Goal: Information Seeking & Learning: Learn about a topic

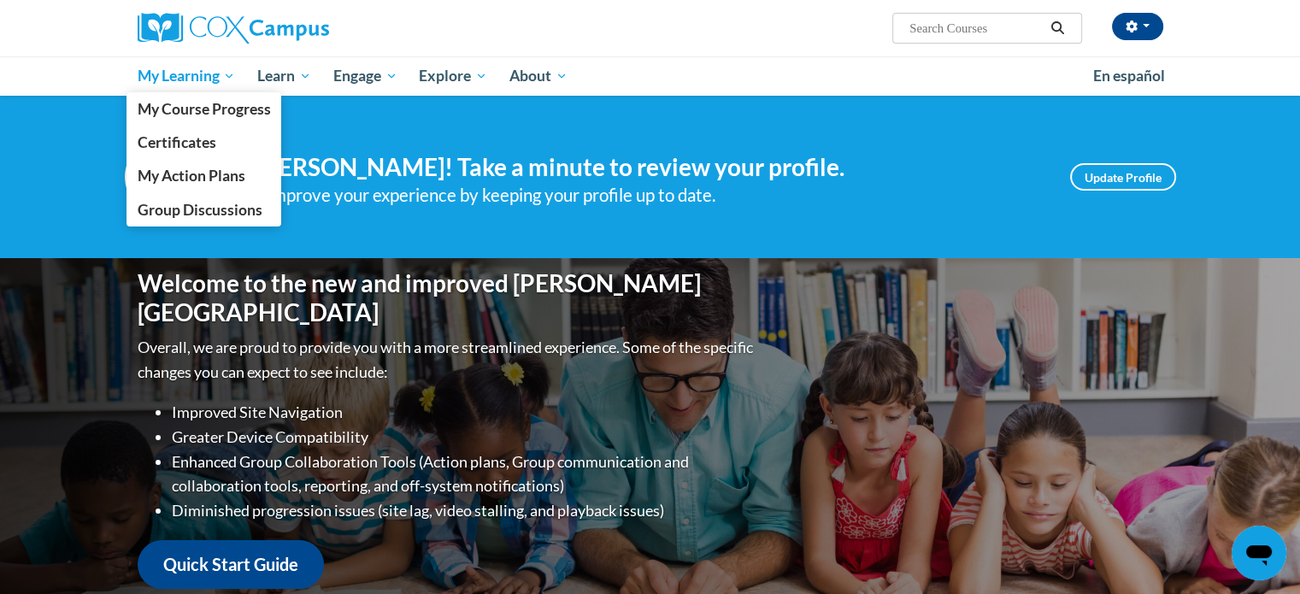
click at [172, 79] on span "My Learning" at bounding box center [186, 76] width 98 height 21
click at [177, 111] on span "My Course Progress" at bounding box center [203, 109] width 133 height 18
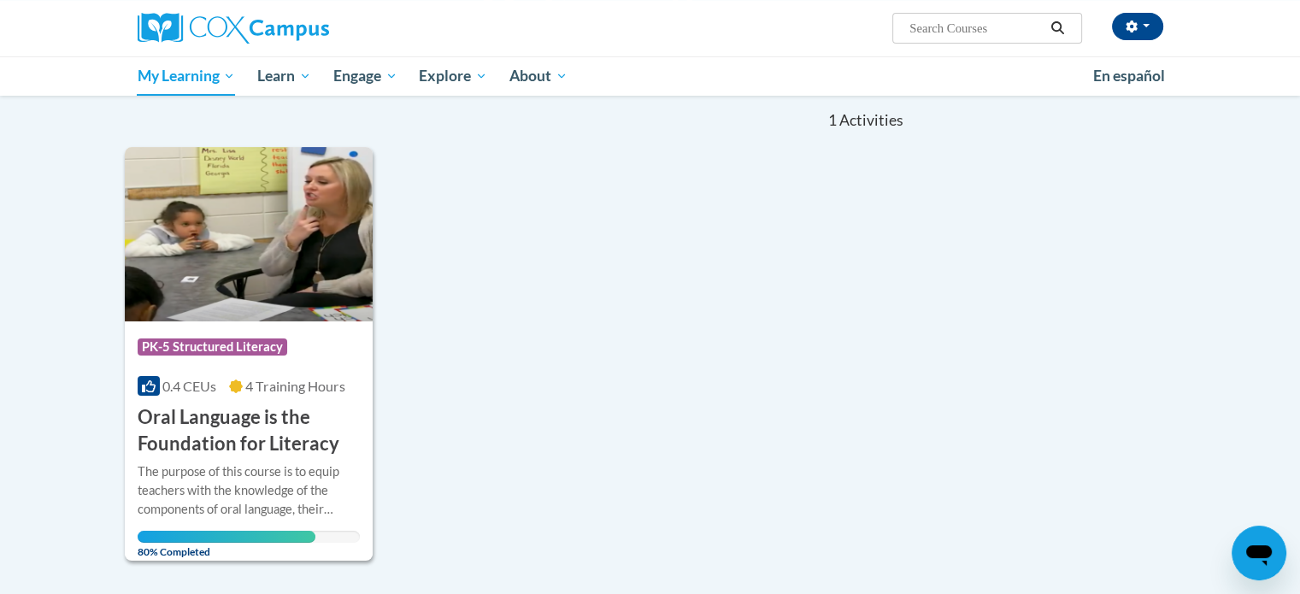
scroll to position [167, 0]
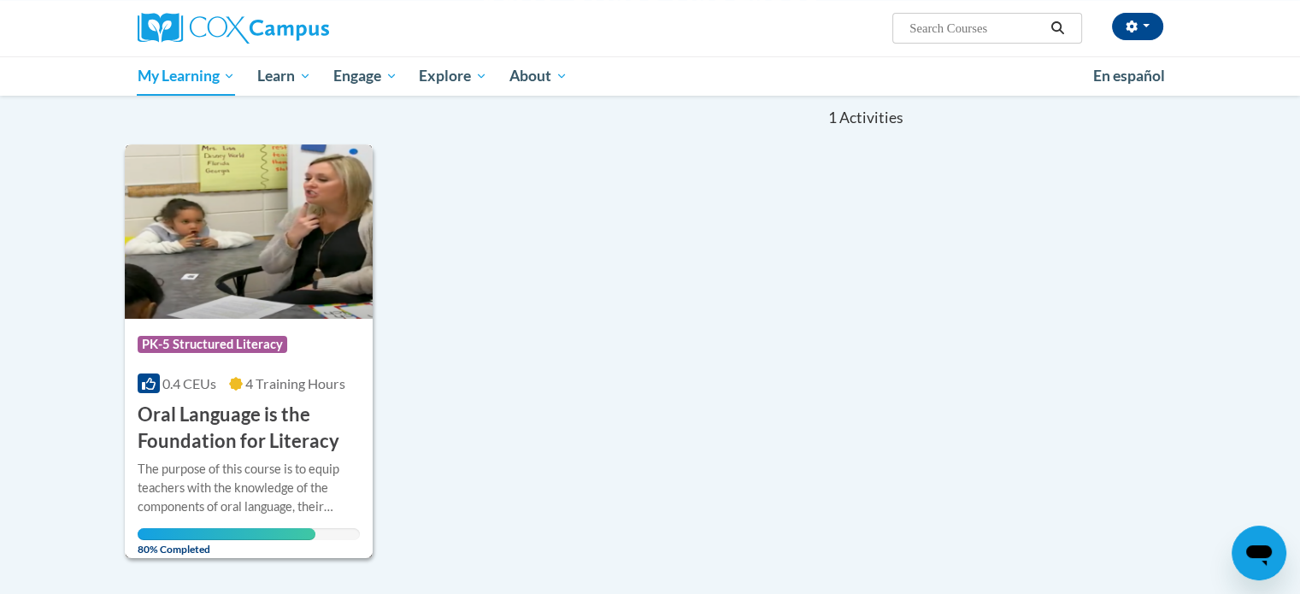
click at [238, 336] on span "PK-5 Structured Literacy" at bounding box center [213, 344] width 150 height 17
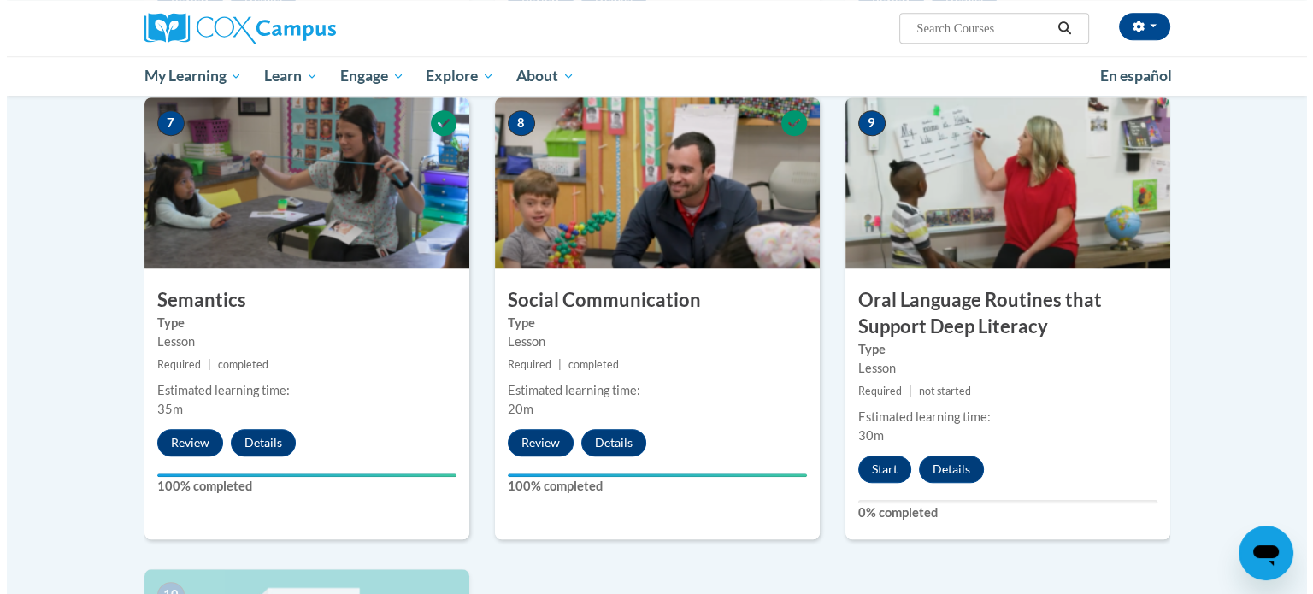
scroll to position [1291, 0]
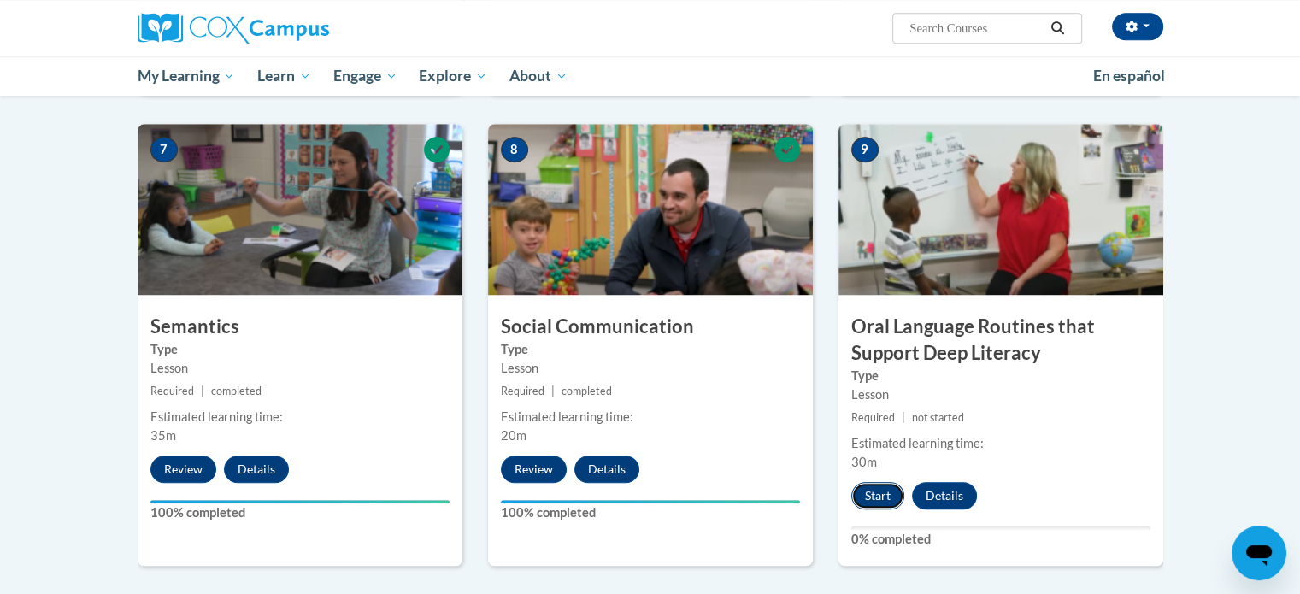
click at [869, 497] on button "Start" at bounding box center [877, 495] width 53 height 27
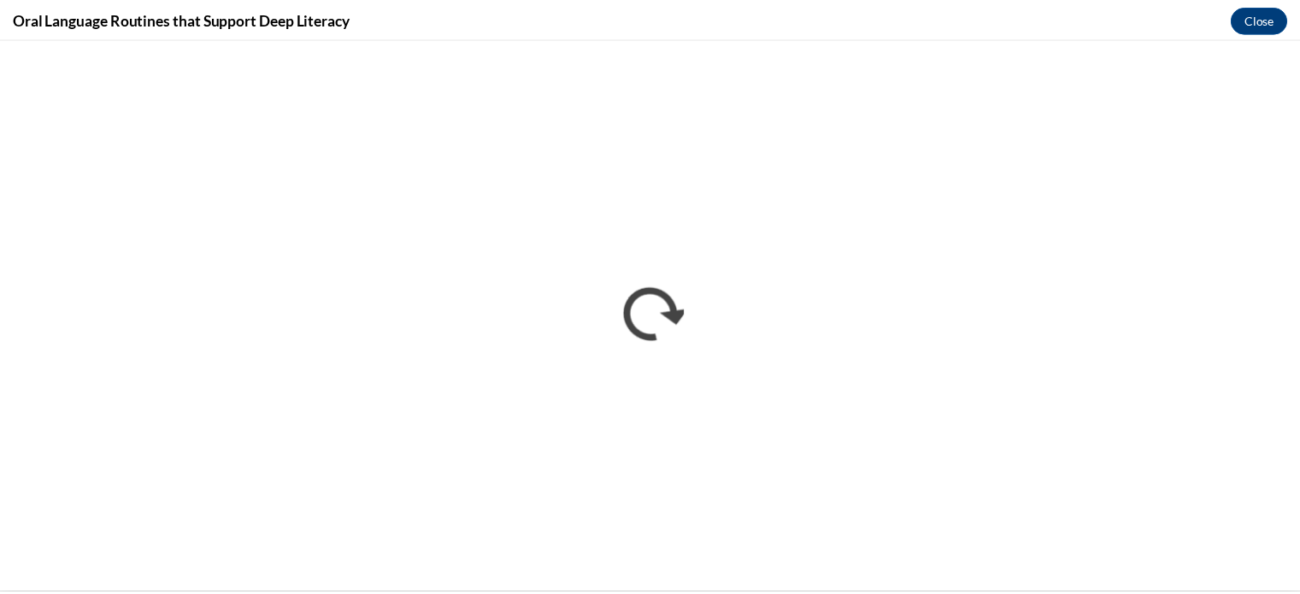
scroll to position [0, 0]
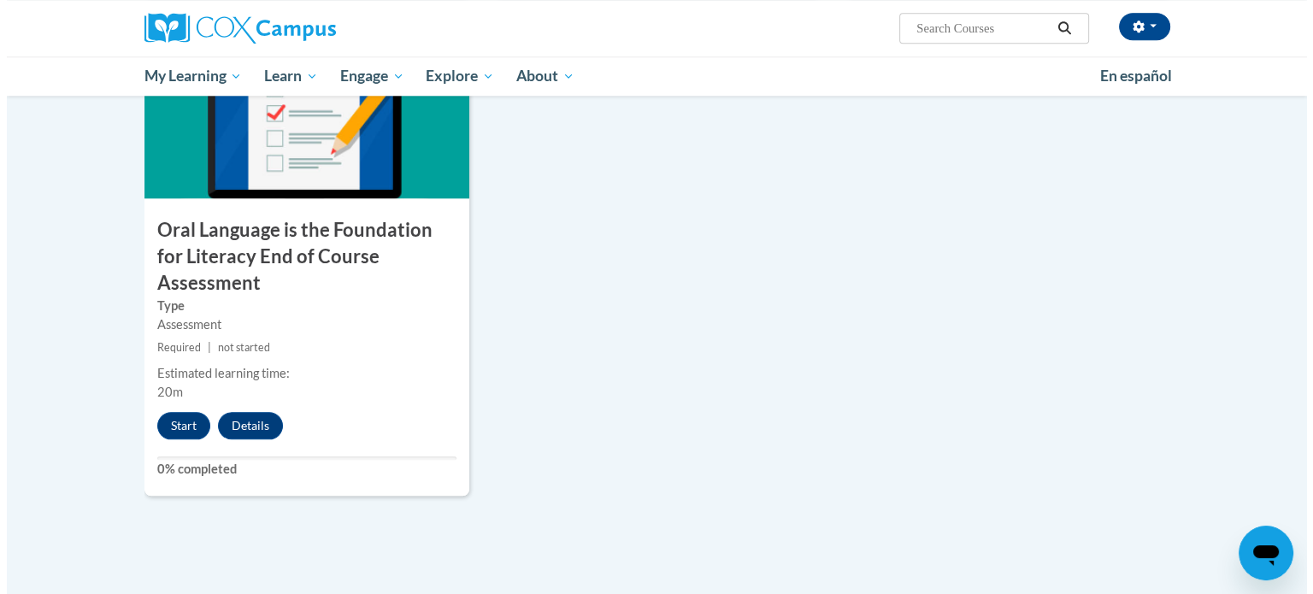
scroll to position [1857, 0]
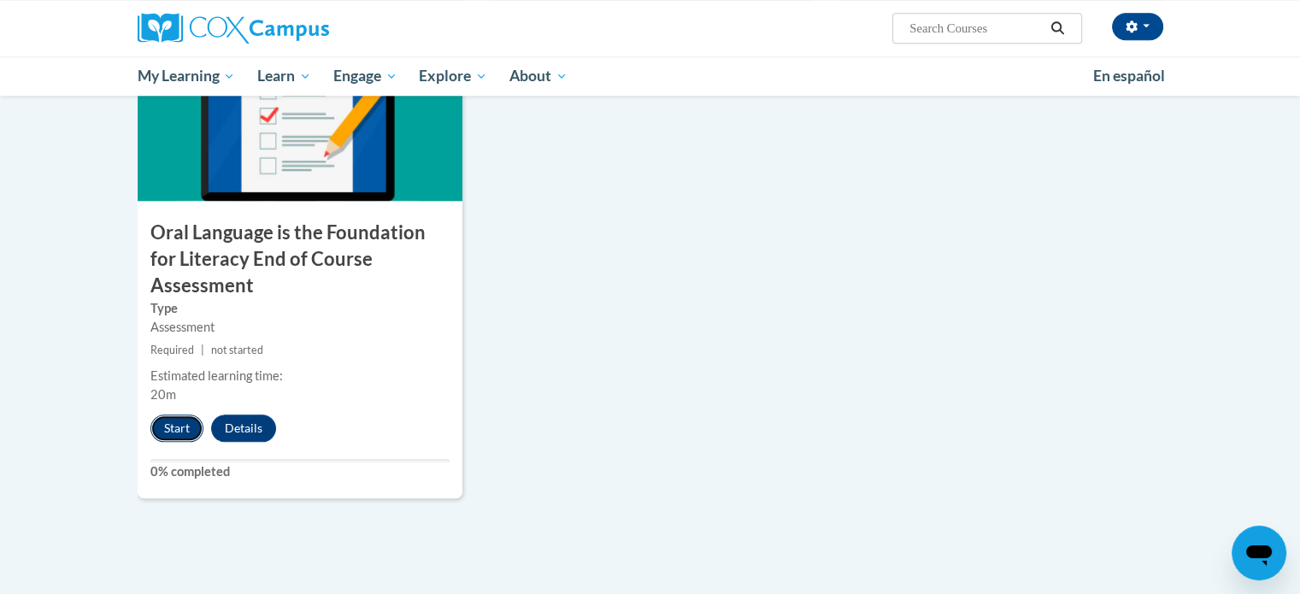
click at [169, 414] on button "Start" at bounding box center [176, 427] width 53 height 27
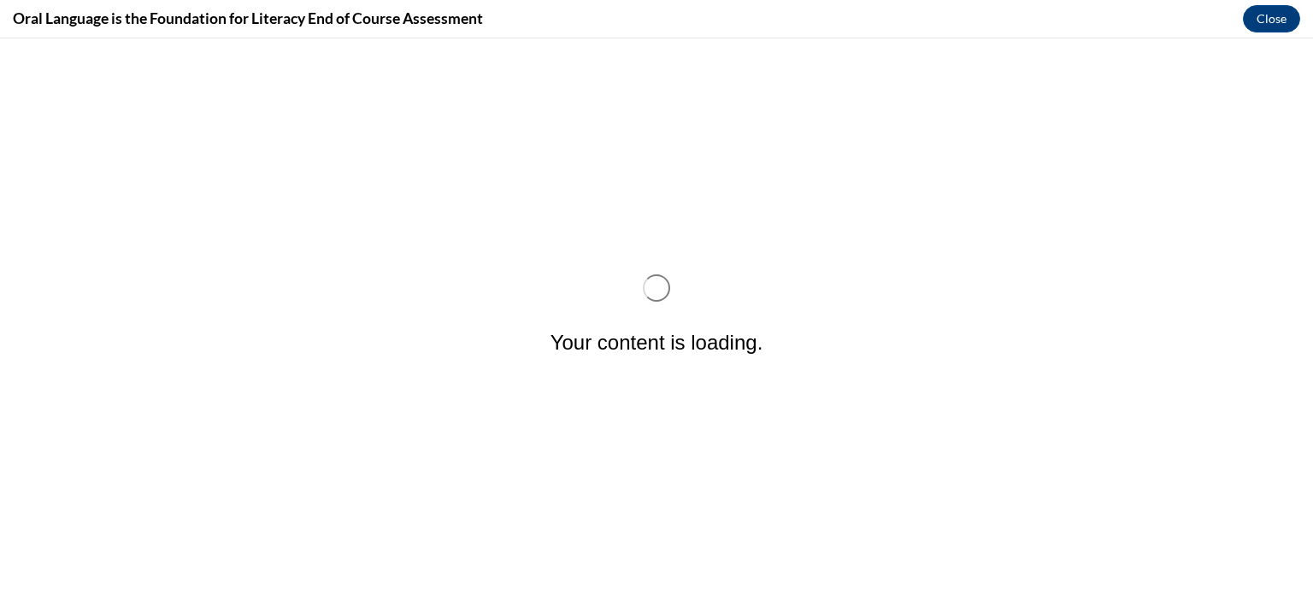
scroll to position [0, 0]
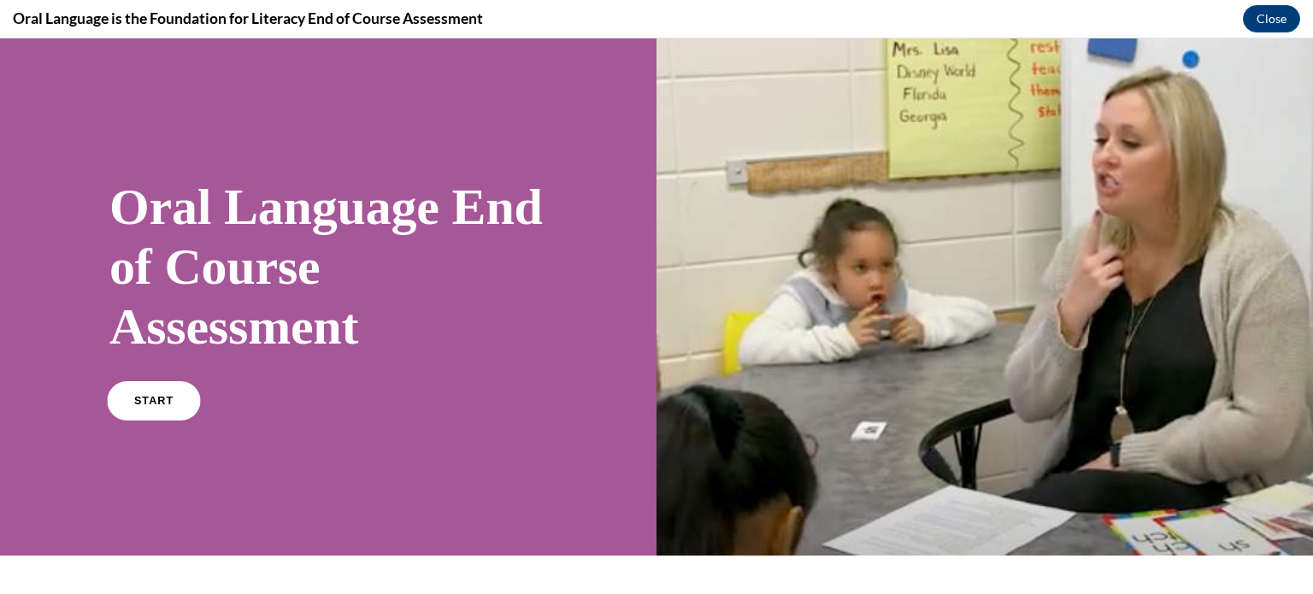
click at [143, 412] on link "START" at bounding box center [153, 400] width 93 height 39
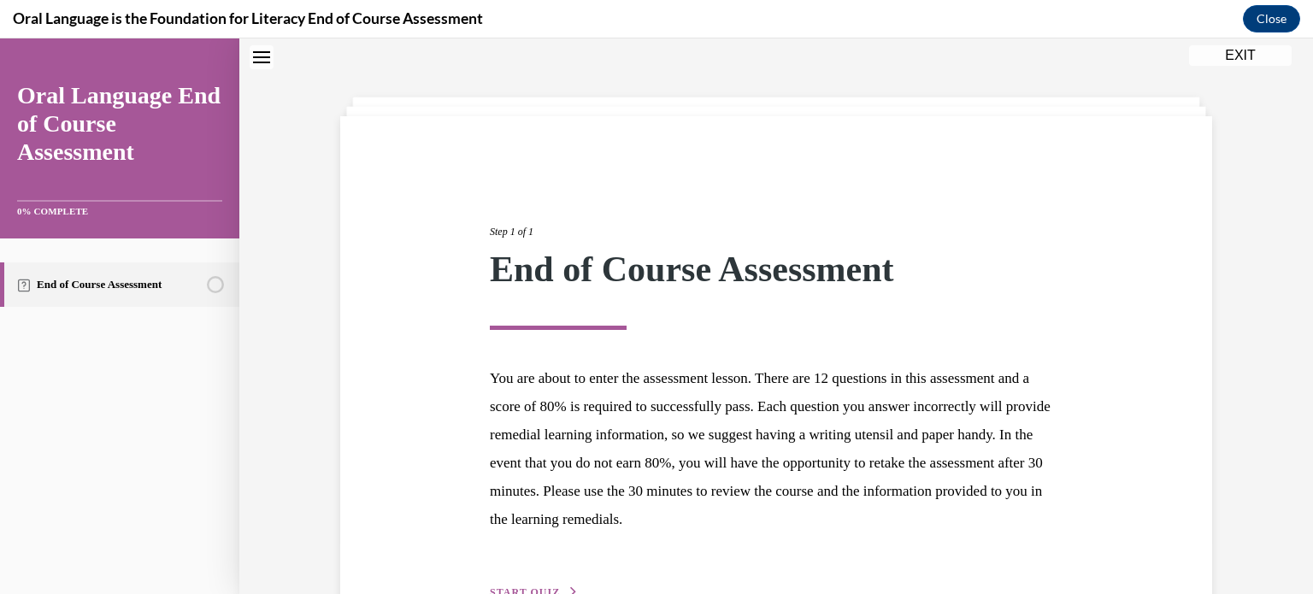
scroll to position [162, 0]
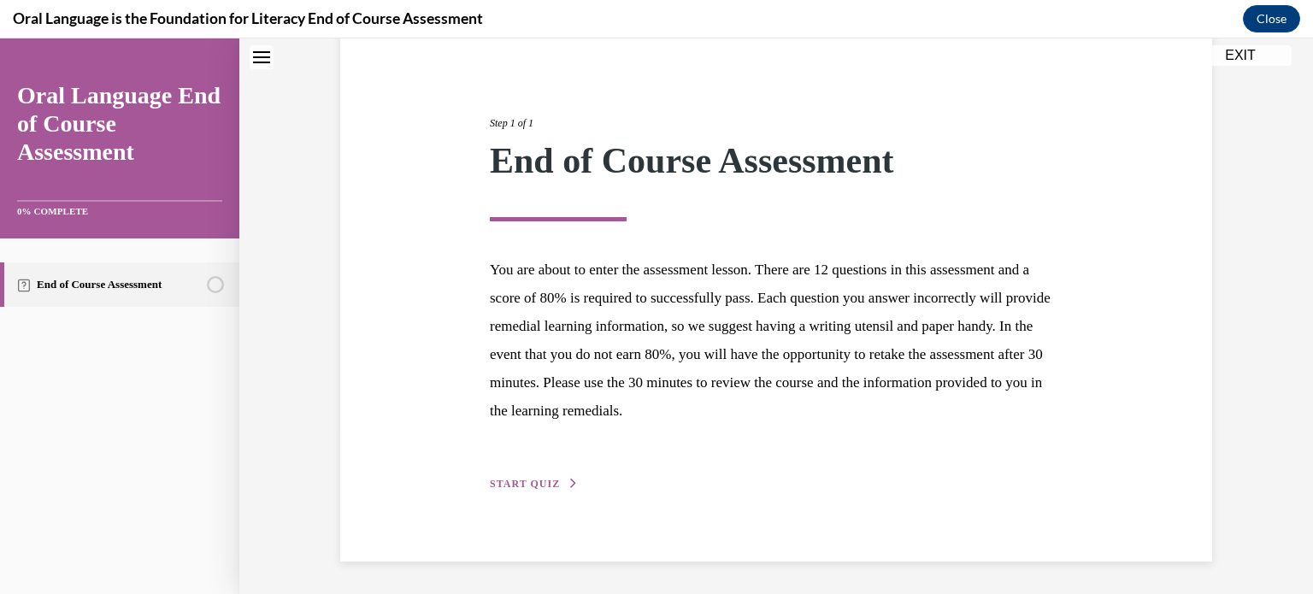
click at [526, 478] on span "START QUIZ" at bounding box center [525, 484] width 70 height 12
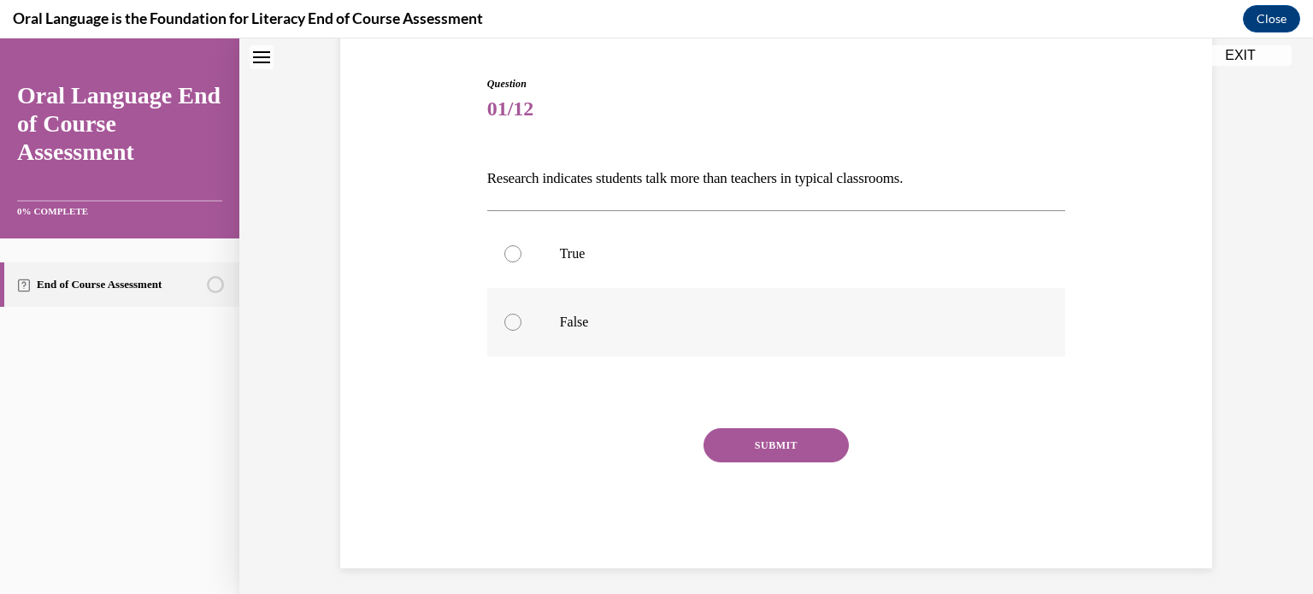
click at [525, 326] on label "False" at bounding box center [776, 322] width 579 height 68
click at [521, 326] on input "False" at bounding box center [512, 322] width 17 height 17
radio input "true"
click at [769, 444] on button "SUBMIT" at bounding box center [775, 445] width 145 height 34
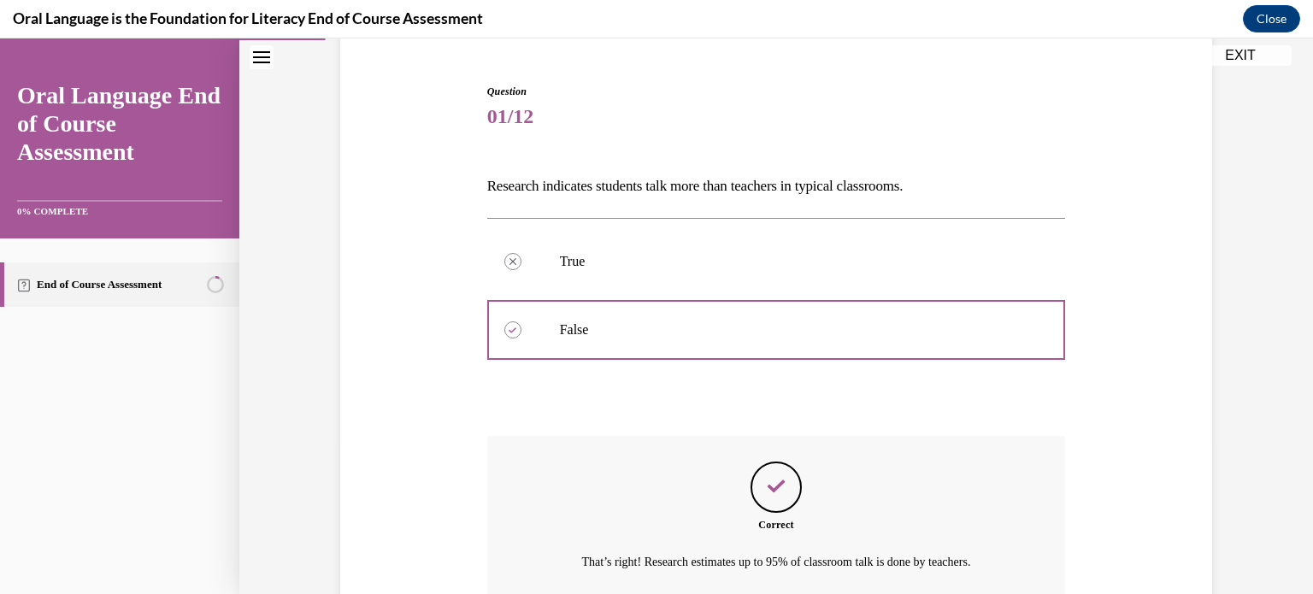
scroll to position [308, 0]
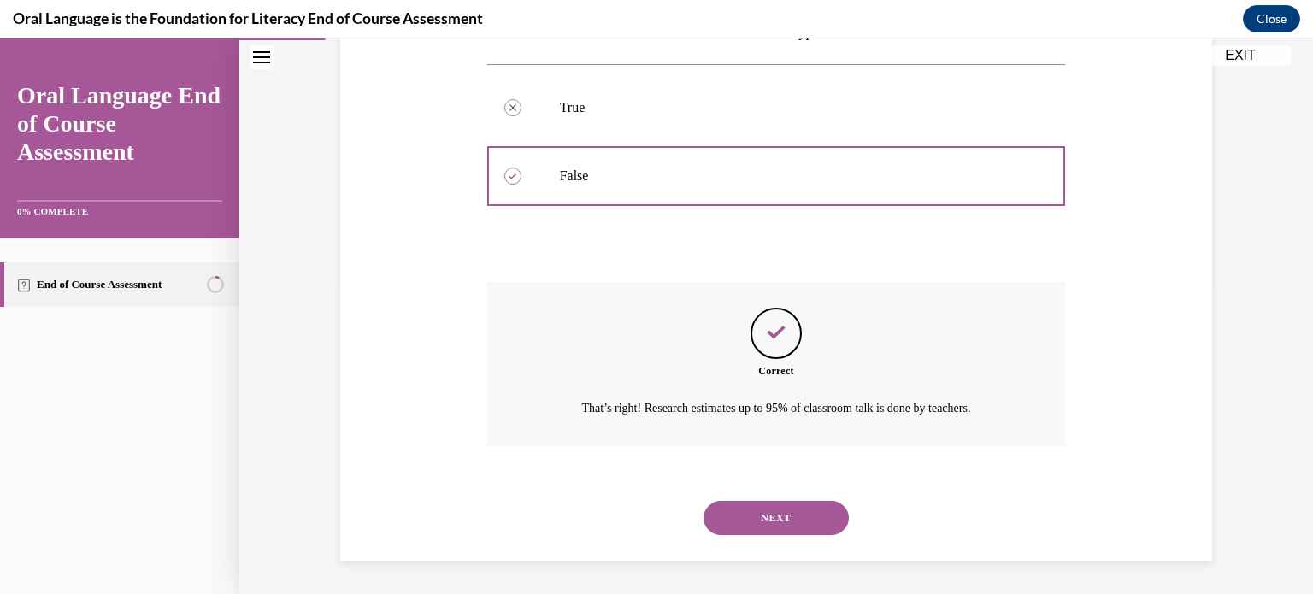
click at [795, 529] on button "NEXT" at bounding box center [775, 518] width 145 height 34
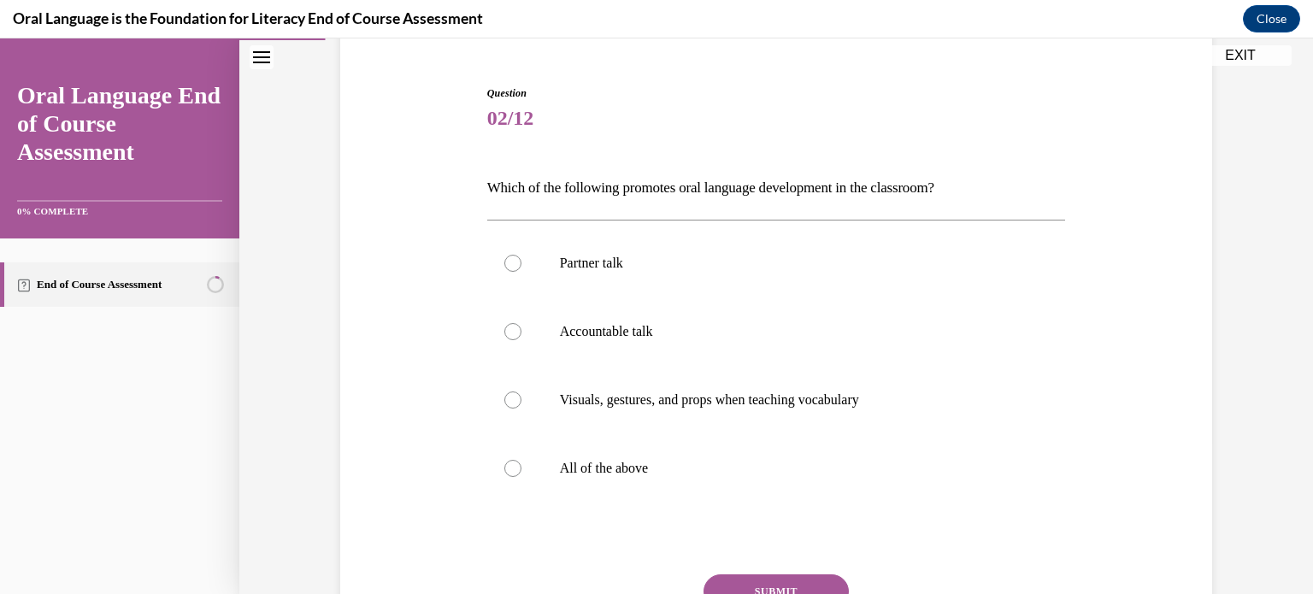
scroll to position [167, 0]
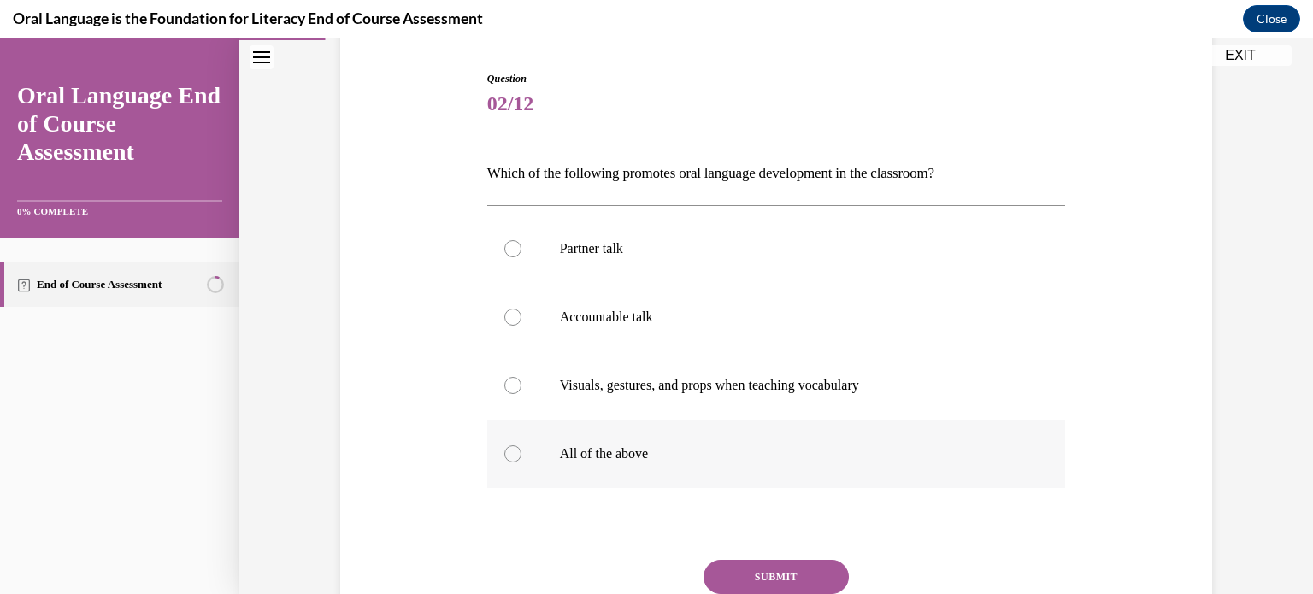
click at [564, 471] on label "All of the above" at bounding box center [776, 454] width 579 height 68
click at [521, 462] on input "All of the above" at bounding box center [512, 453] width 17 height 17
radio input "true"
click at [777, 575] on button "SUBMIT" at bounding box center [775, 577] width 145 height 34
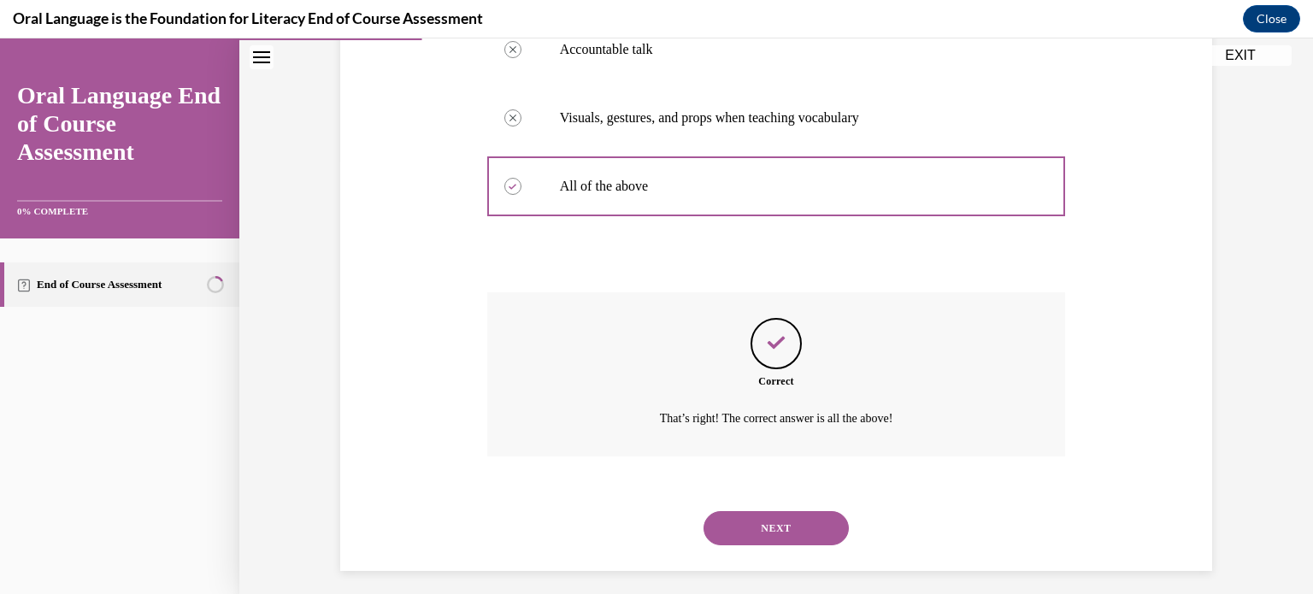
scroll to position [444, 0]
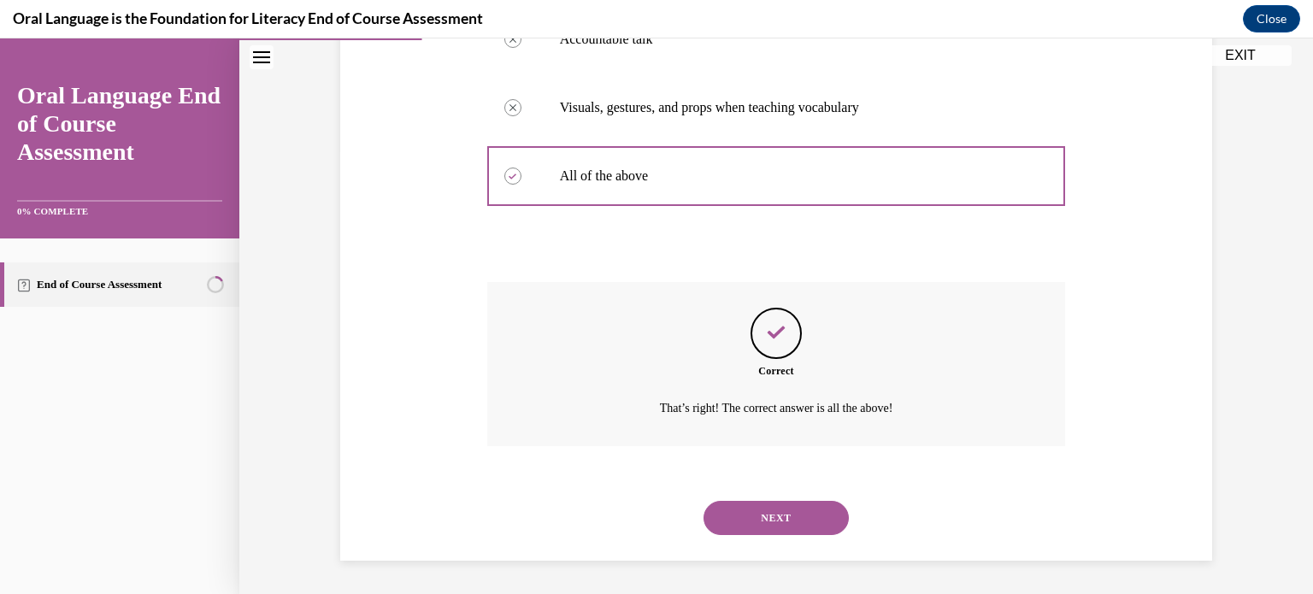
click at [800, 530] on button "NEXT" at bounding box center [775, 518] width 145 height 34
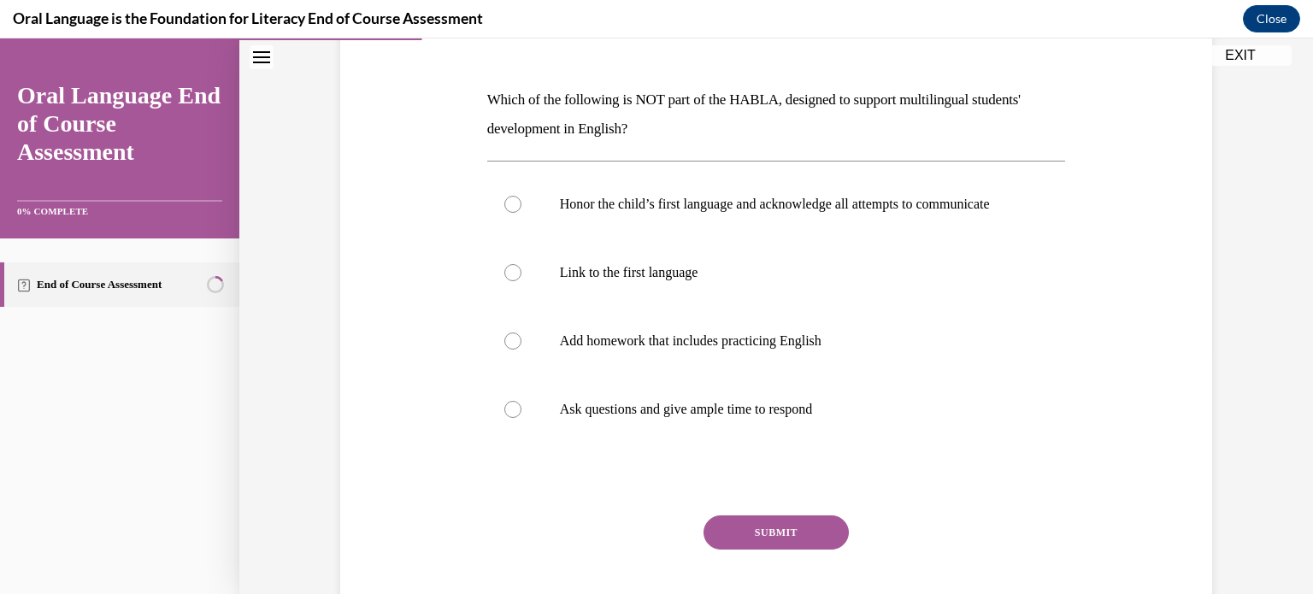
scroll to position [241, 0]
click at [781, 349] on p "Add homework that includes practicing English" at bounding box center [791, 340] width 463 height 17
click at [521, 349] on input "Add homework that includes practicing English" at bounding box center [512, 340] width 17 height 17
radio input "true"
click at [783, 540] on button "SUBMIT" at bounding box center [775, 531] width 145 height 34
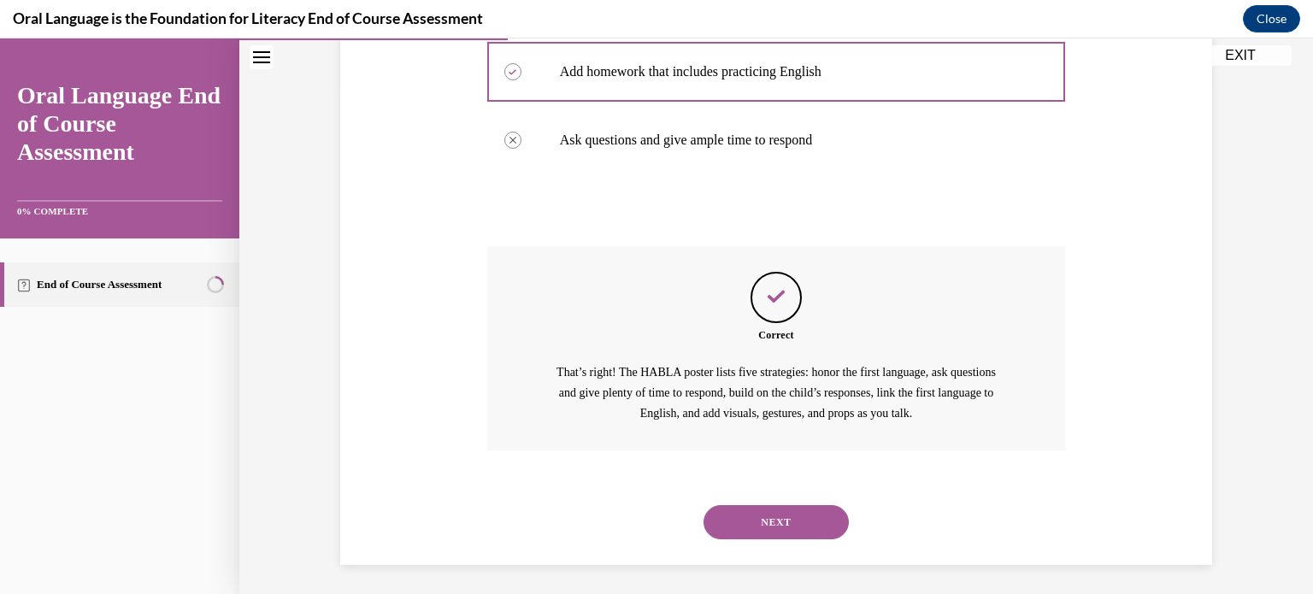
scroll to position [531, 0]
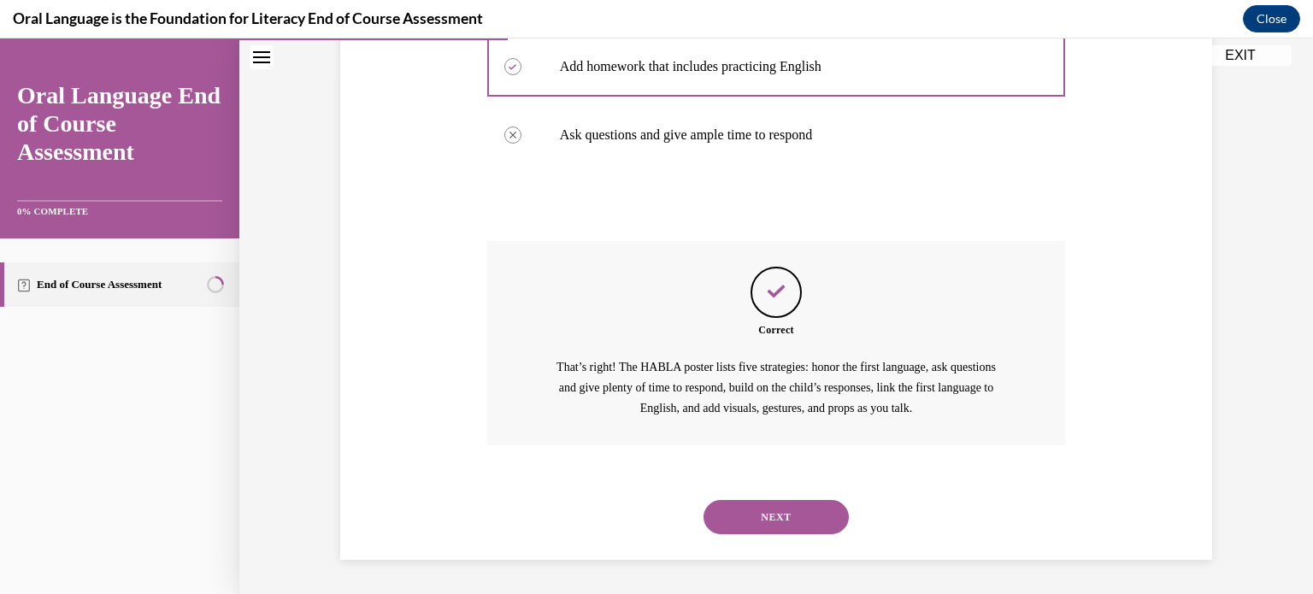
click at [800, 529] on button "NEXT" at bounding box center [775, 517] width 145 height 34
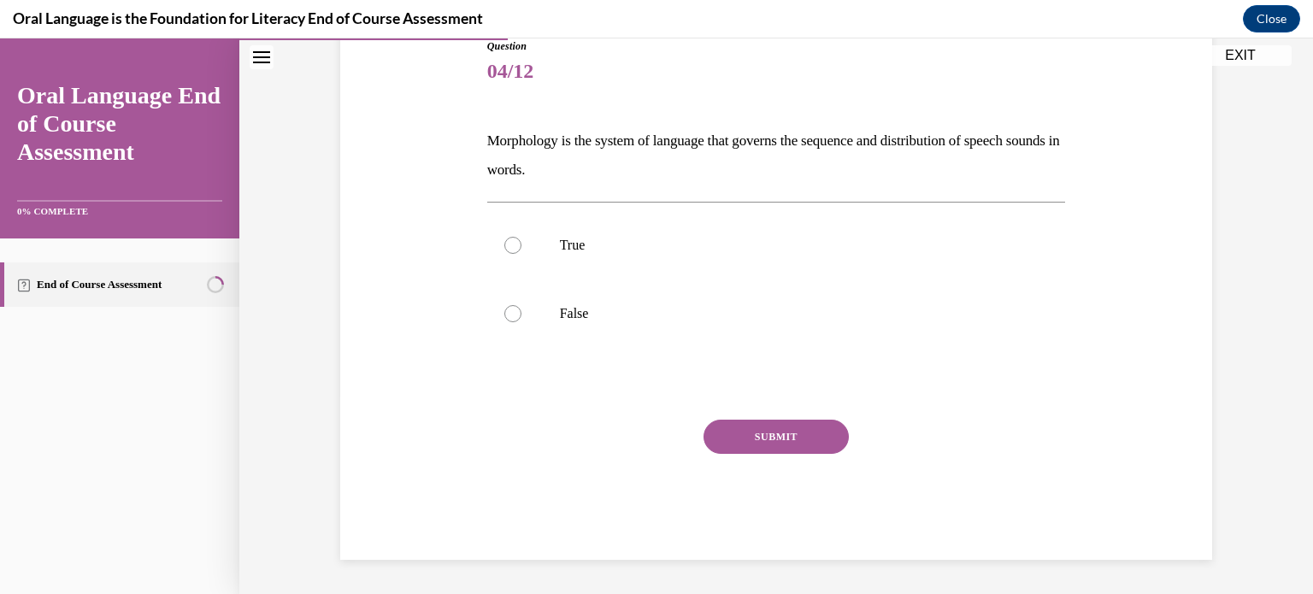
scroll to position [189, 0]
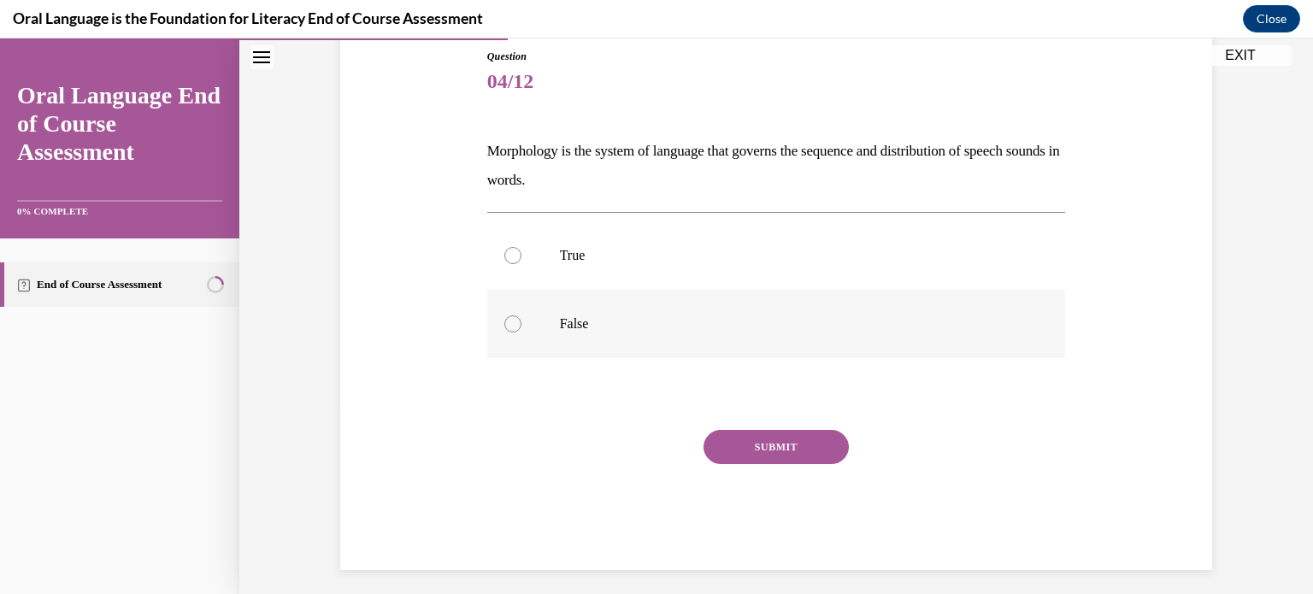
click at [574, 320] on p "False" at bounding box center [791, 323] width 463 height 17
click at [521, 320] on input "False" at bounding box center [512, 323] width 17 height 17
radio input "true"
click at [734, 445] on button "SUBMIT" at bounding box center [775, 447] width 145 height 34
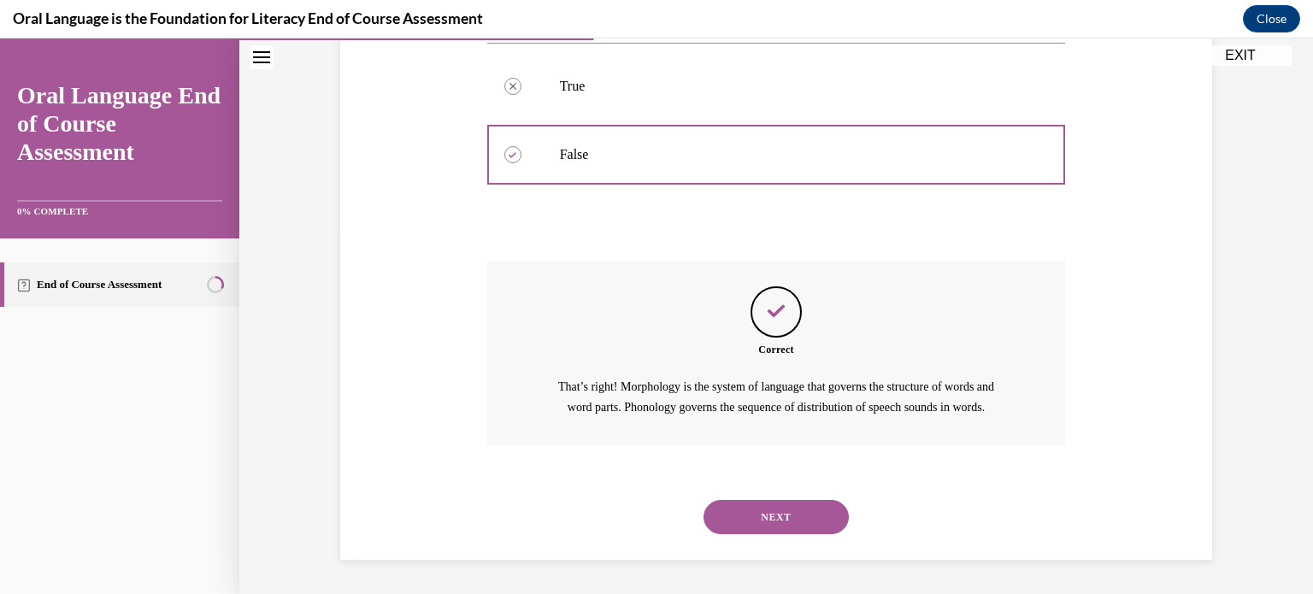
scroll to position [377, 0]
click at [780, 514] on button "NEXT" at bounding box center [775, 517] width 145 height 34
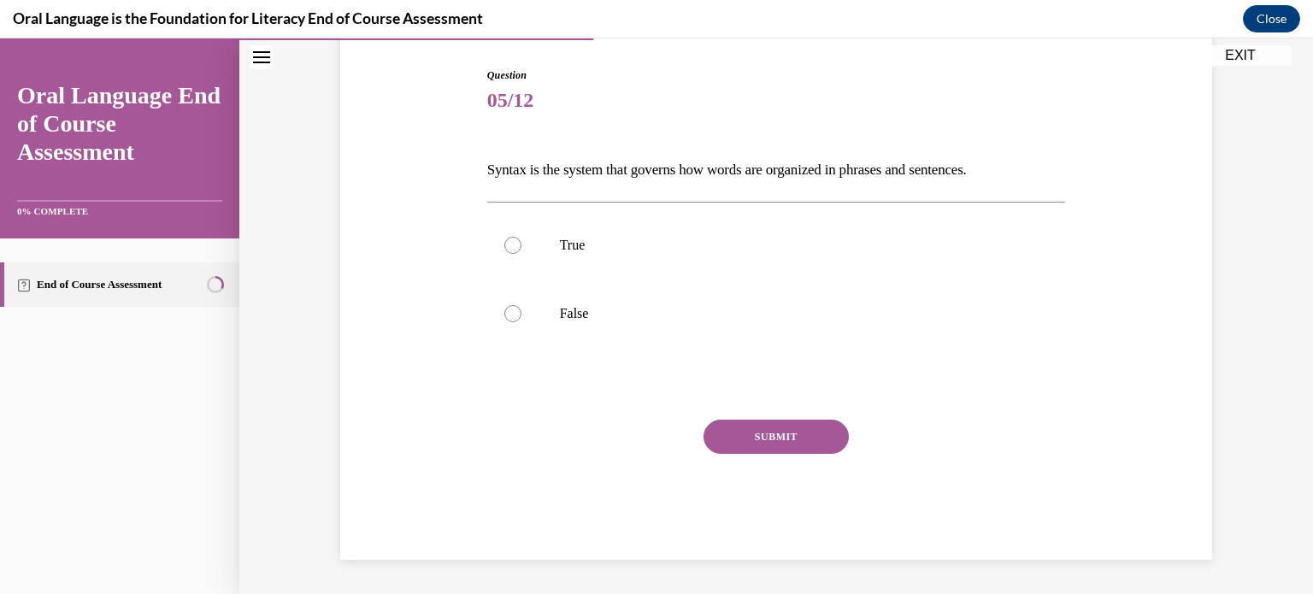
scroll to position [169, 0]
click at [567, 260] on label "True" at bounding box center [776, 246] width 579 height 68
click at [521, 255] on input "True" at bounding box center [512, 246] width 17 height 17
radio input "true"
click at [779, 443] on button "SUBMIT" at bounding box center [775, 437] width 145 height 34
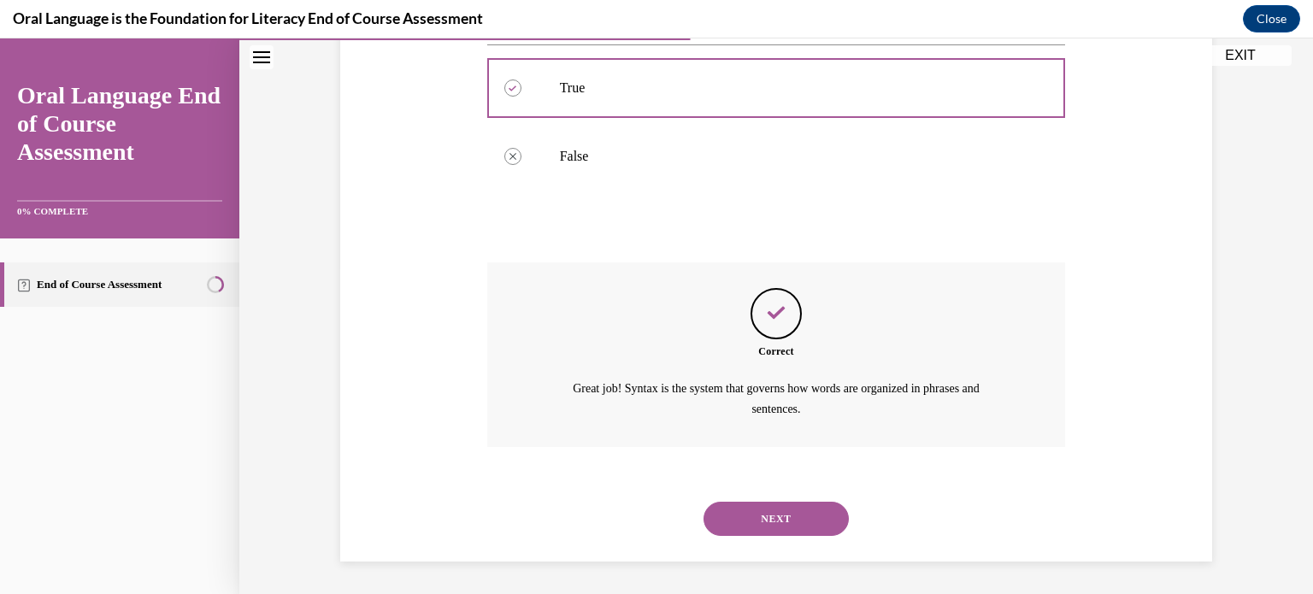
scroll to position [328, 0]
click at [774, 512] on button "NEXT" at bounding box center [775, 518] width 145 height 34
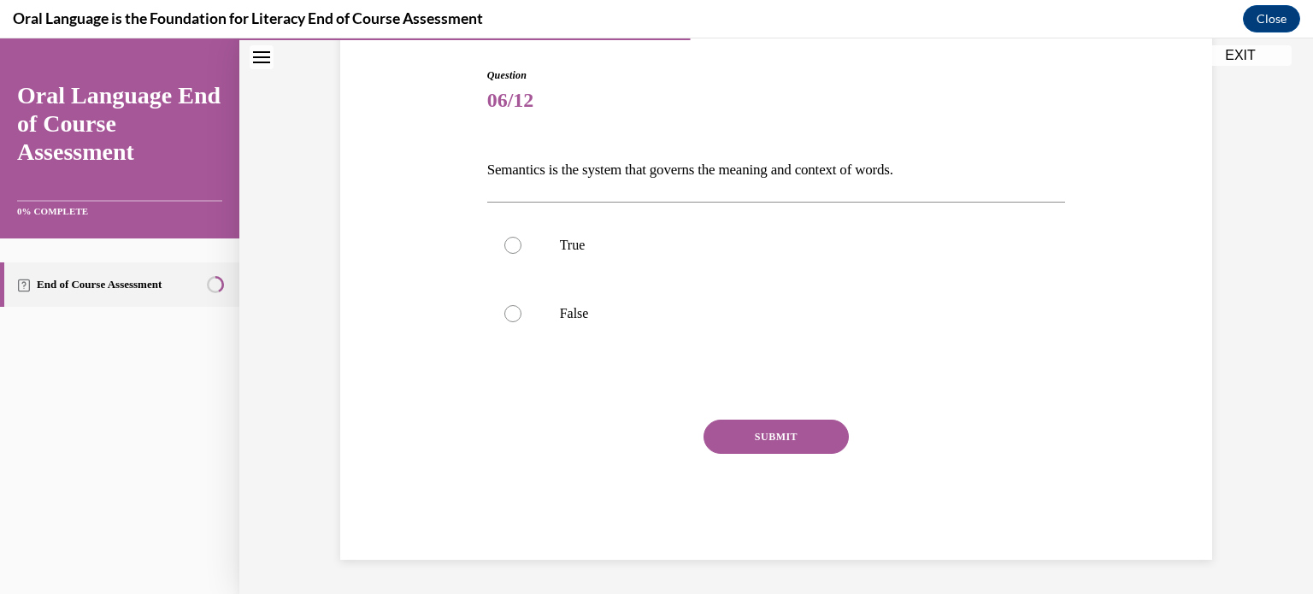
scroll to position [169, 0]
click at [573, 262] on label "True" at bounding box center [776, 246] width 579 height 68
click at [521, 255] on input "True" at bounding box center [512, 246] width 17 height 17
radio input "true"
click at [573, 262] on label "True" at bounding box center [776, 246] width 579 height 68
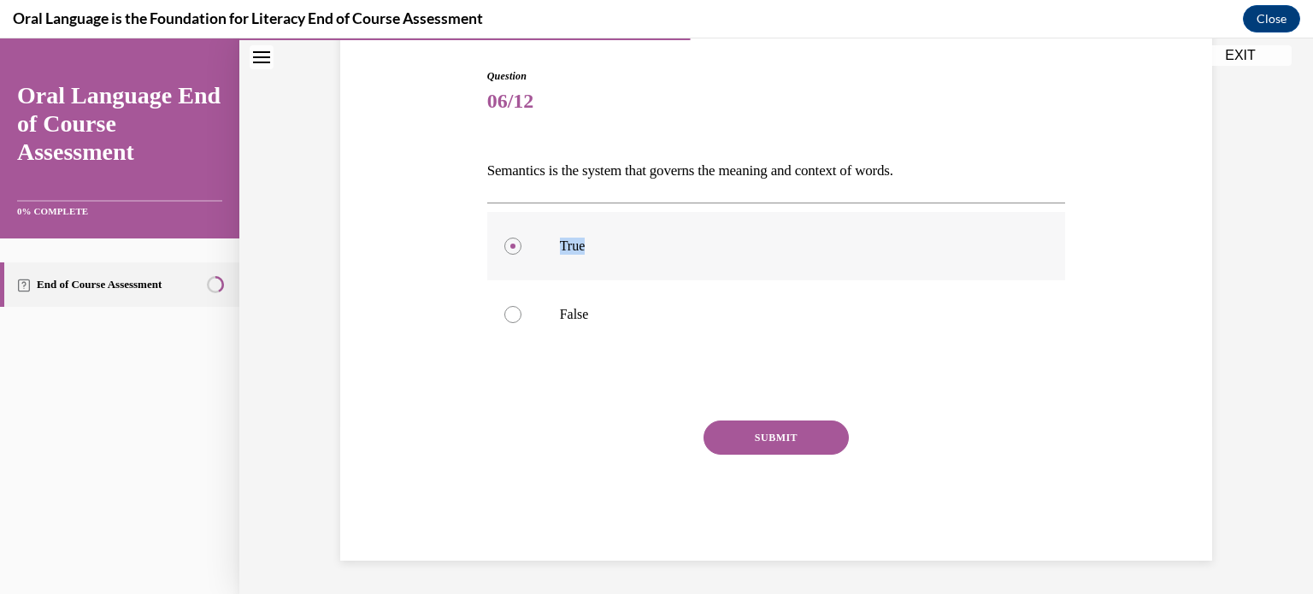
click at [521, 255] on input "True" at bounding box center [512, 246] width 17 height 17
click at [755, 433] on button "SUBMIT" at bounding box center [775, 437] width 145 height 34
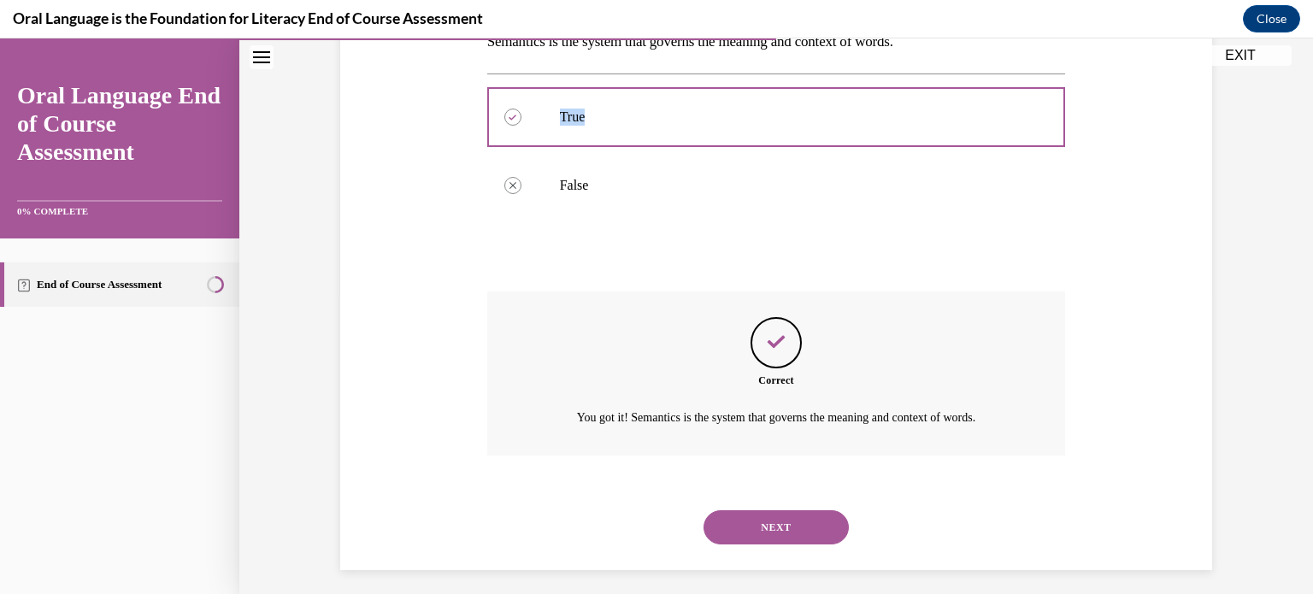
scroll to position [308, 0]
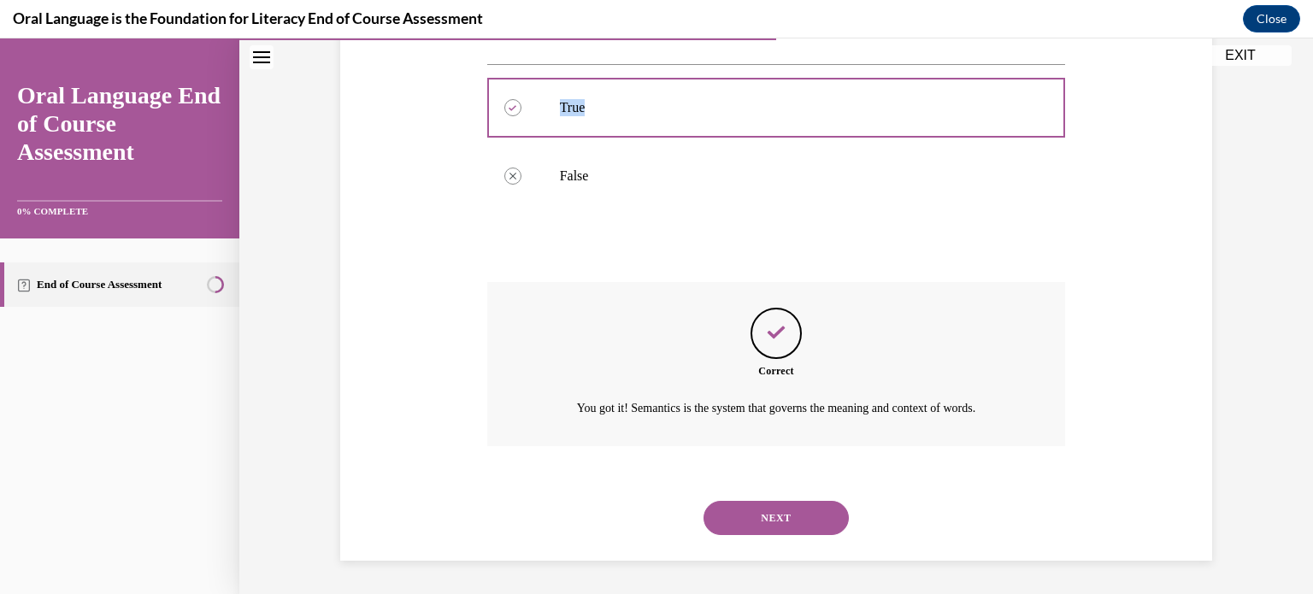
click at [784, 508] on button "NEXT" at bounding box center [775, 518] width 145 height 34
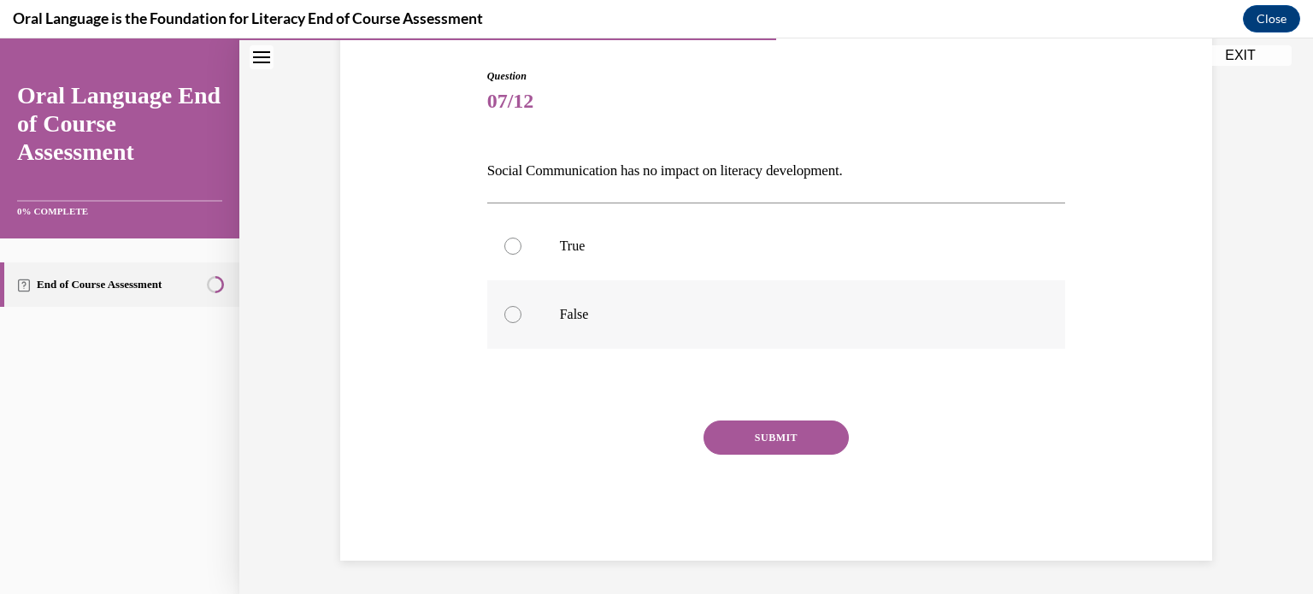
click at [560, 314] on p "False" at bounding box center [791, 314] width 463 height 17
click at [521, 314] on input "False" at bounding box center [512, 314] width 17 height 17
radio input "true"
click at [738, 443] on button "SUBMIT" at bounding box center [775, 437] width 145 height 34
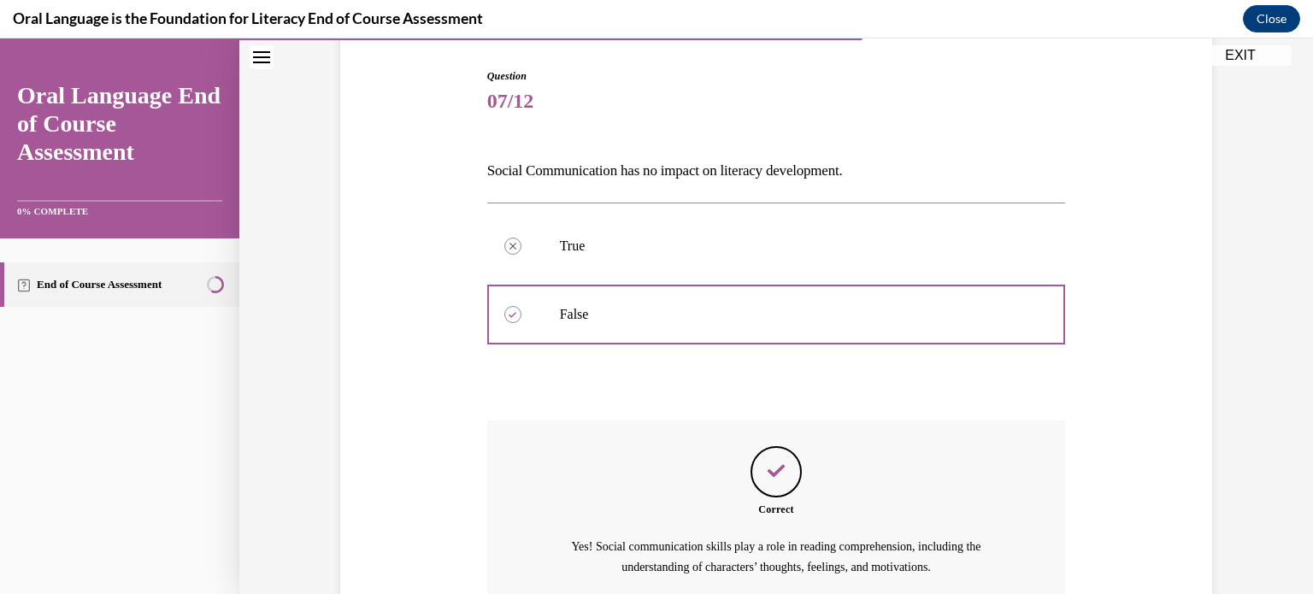
scroll to position [328, 0]
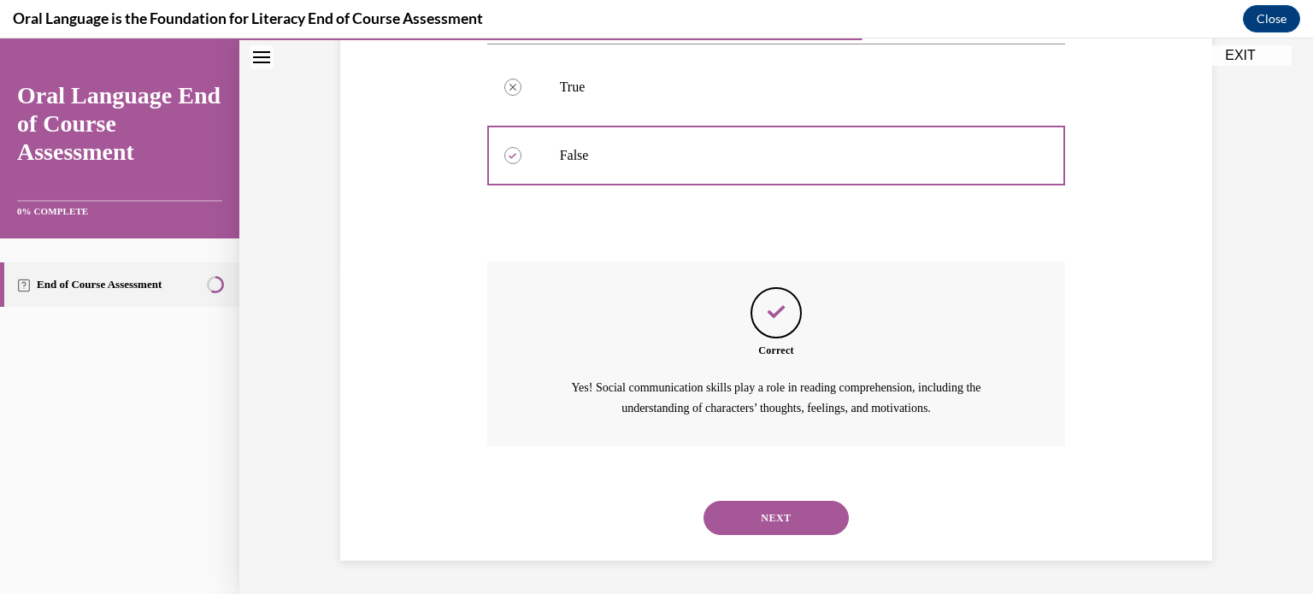
click at [776, 519] on button "NEXT" at bounding box center [775, 518] width 145 height 34
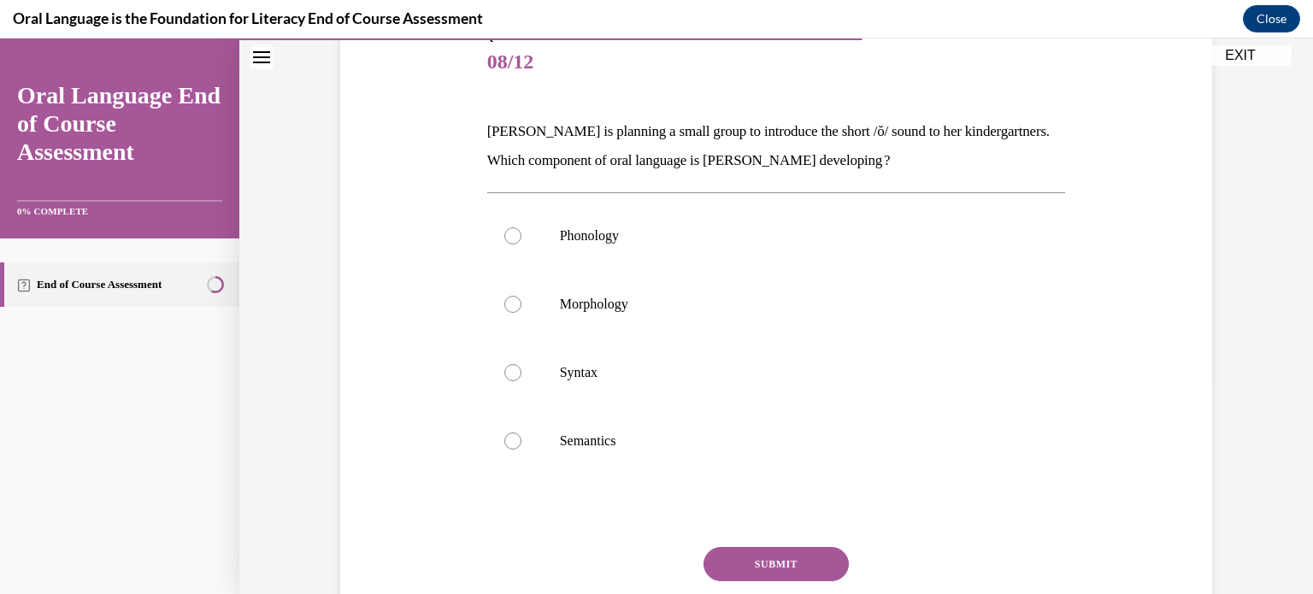
scroll to position [215, 0]
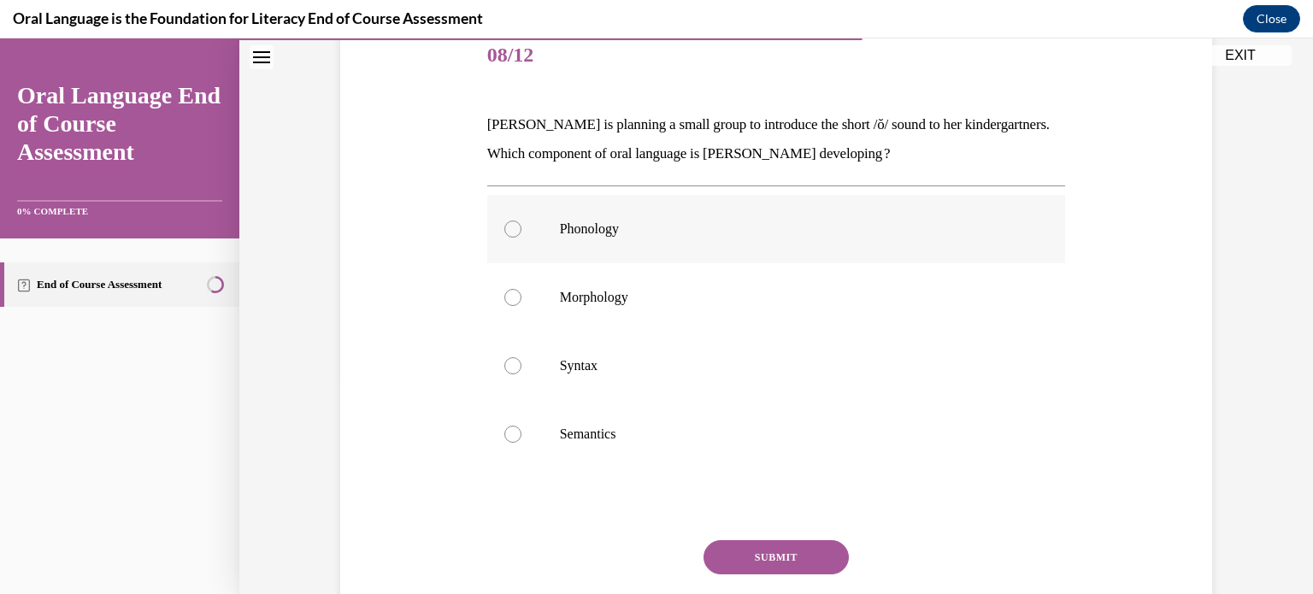
click at [591, 220] on p "Phonology" at bounding box center [791, 228] width 463 height 17
click at [521, 220] on input "Phonology" at bounding box center [512, 228] width 17 height 17
radio input "true"
click at [784, 559] on button "SUBMIT" at bounding box center [775, 557] width 145 height 34
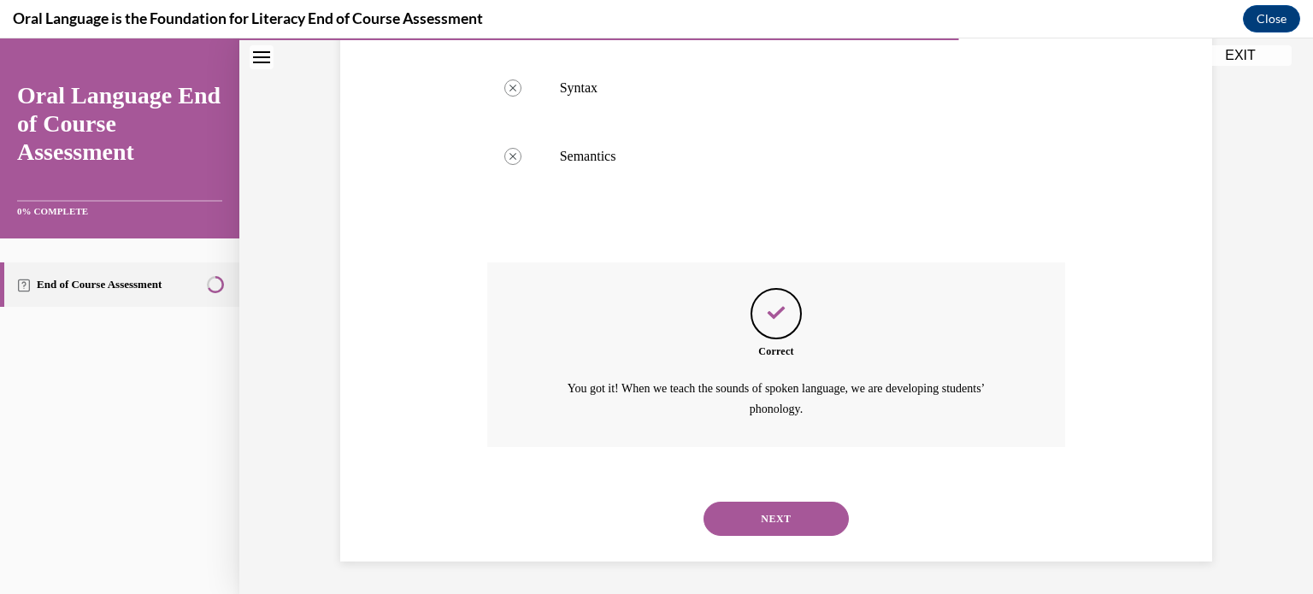
scroll to position [494, 0]
click at [815, 532] on button "NEXT" at bounding box center [775, 518] width 145 height 34
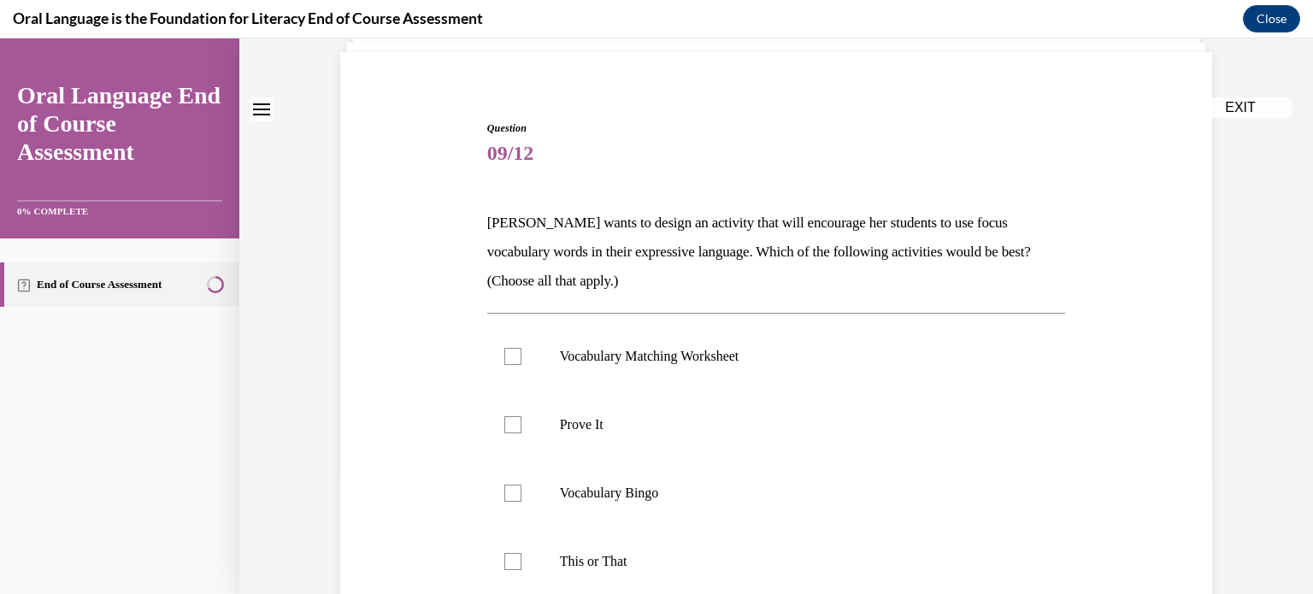
scroll to position [214, 0]
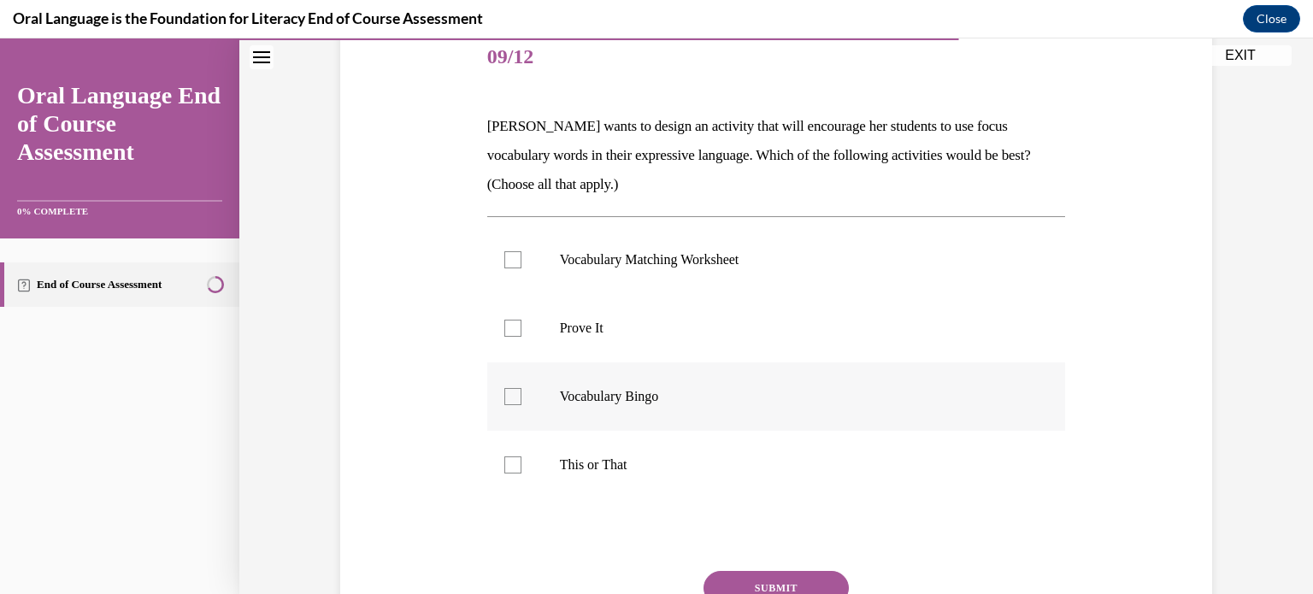
click at [610, 417] on label "Vocabulary Bingo" at bounding box center [776, 396] width 579 height 68
click at [521, 405] on input "Vocabulary Bingo" at bounding box center [512, 396] width 17 height 17
checkbox input "true"
click at [567, 354] on label "Prove It" at bounding box center [776, 328] width 579 height 68
click at [521, 337] on input "Prove It" at bounding box center [512, 328] width 17 height 17
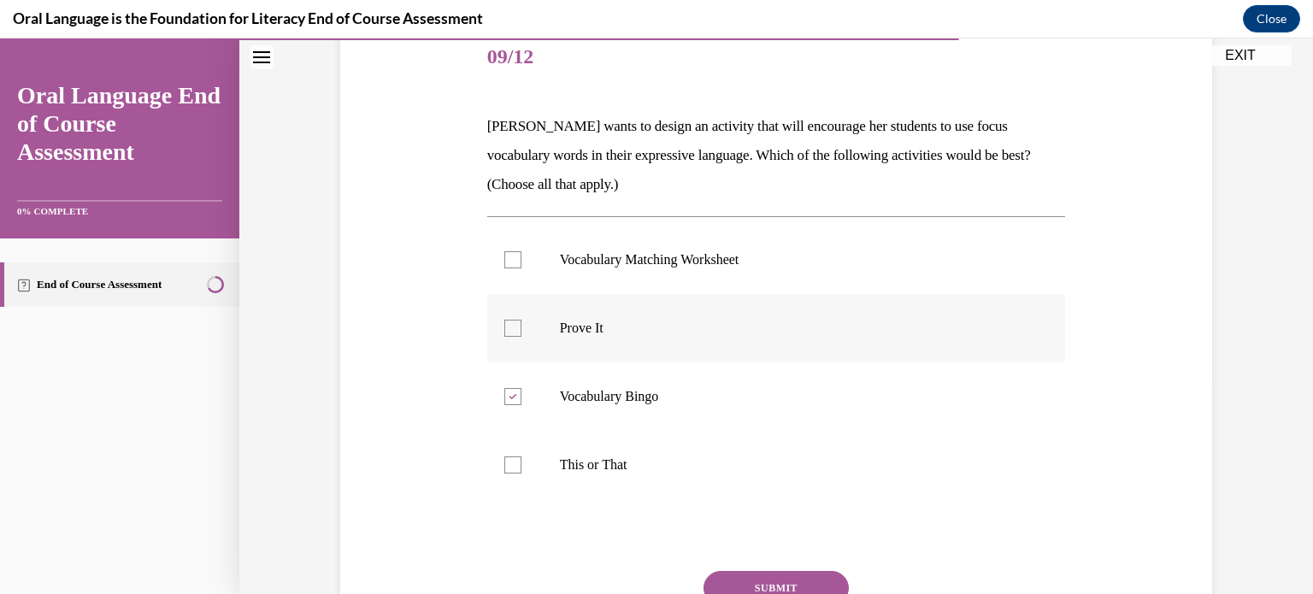
checkbox input "true"
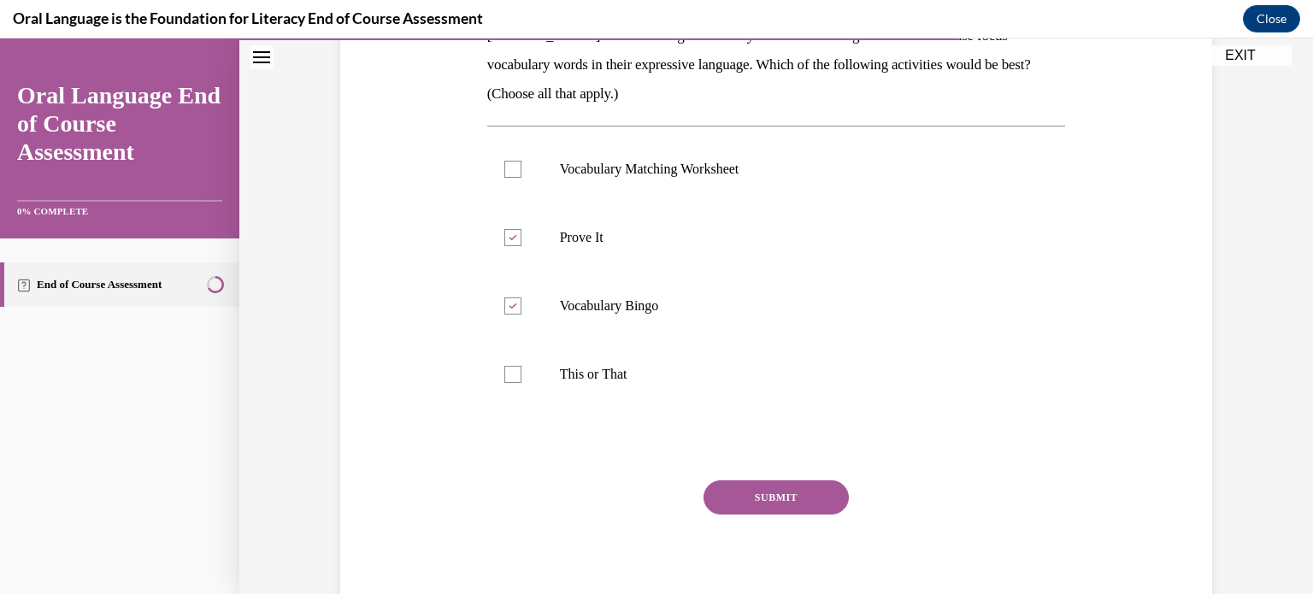
click at [773, 496] on button "SUBMIT" at bounding box center [775, 497] width 145 height 34
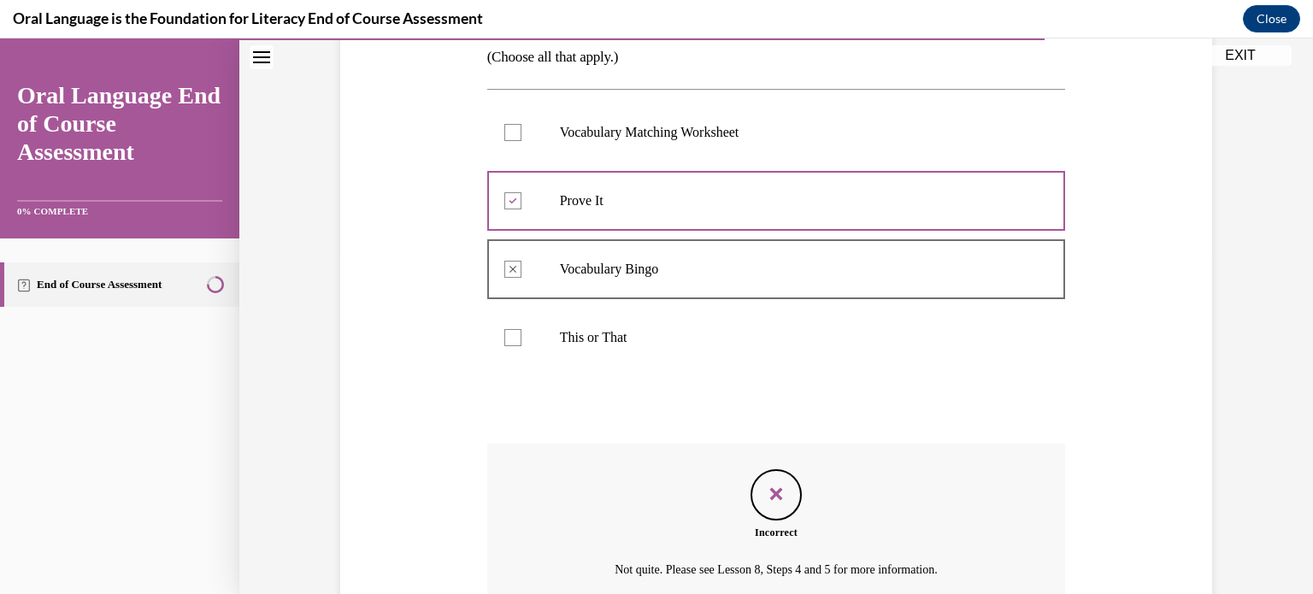
scroll to position [349, 0]
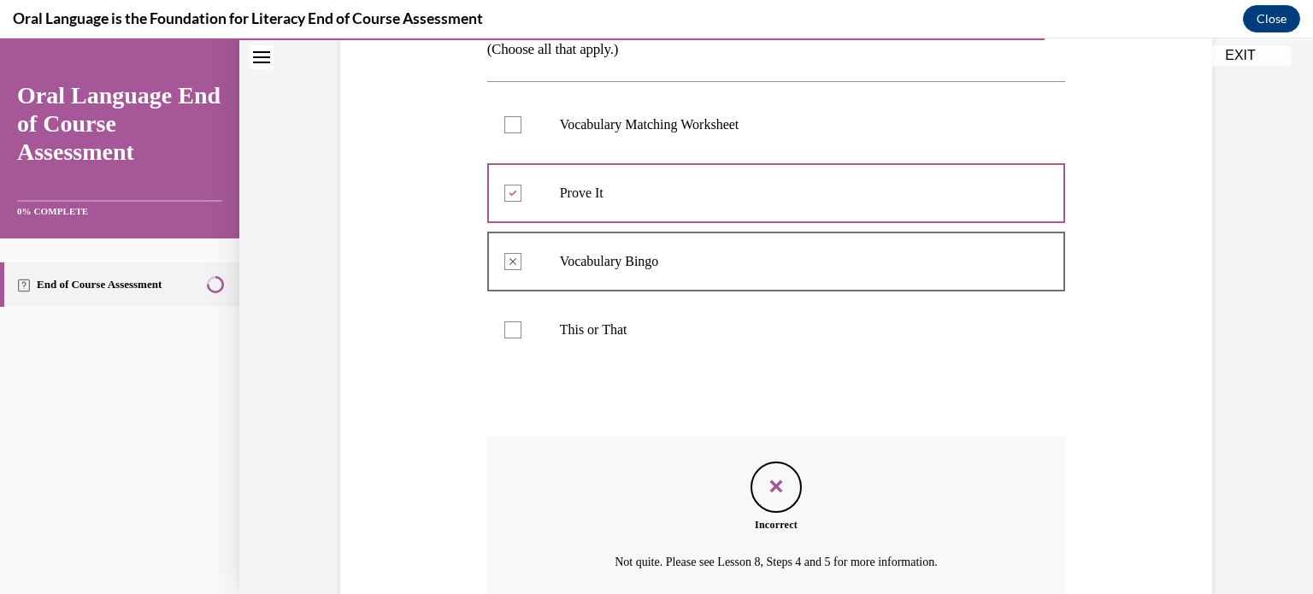
click at [679, 121] on p "Vocabulary Matching Worksheet" at bounding box center [791, 124] width 463 height 17
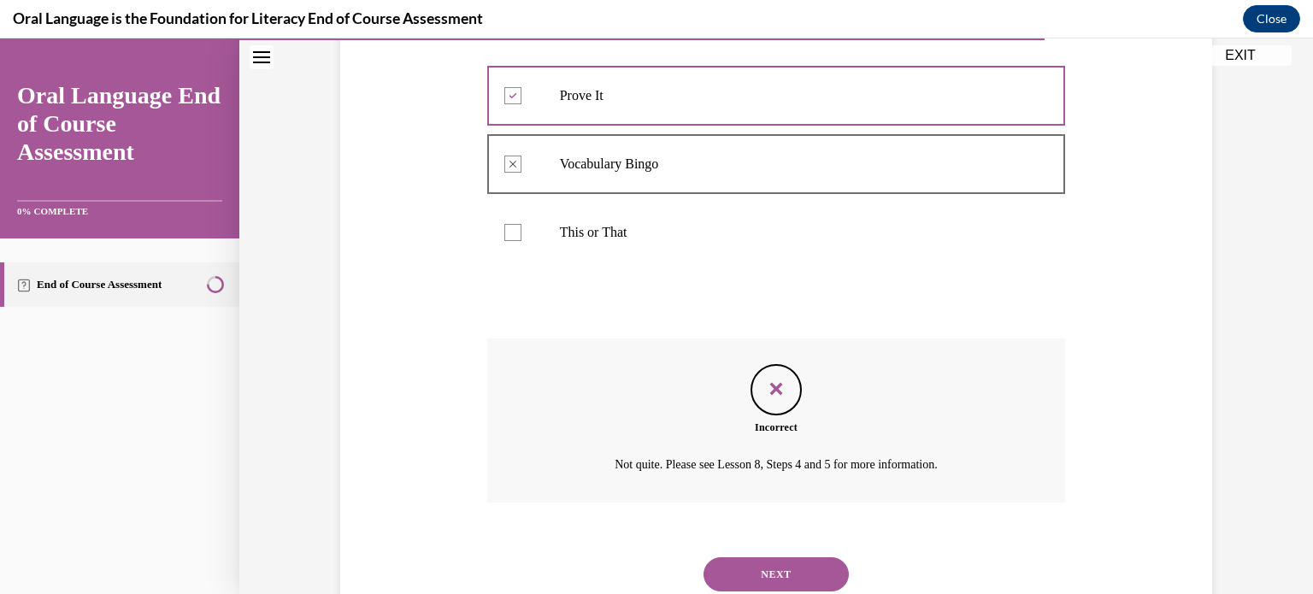
scroll to position [447, 0]
click at [782, 561] on button "NEXT" at bounding box center [775, 573] width 145 height 34
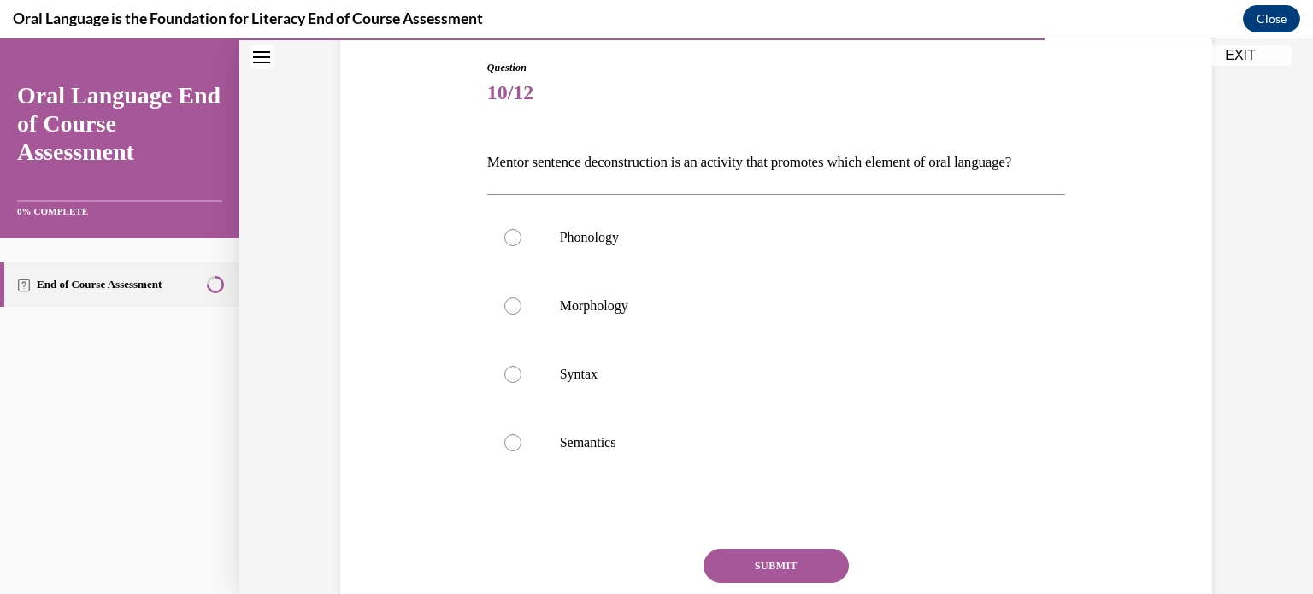
scroll to position [178, 0]
click at [605, 383] on p "Syntax" at bounding box center [791, 374] width 463 height 17
click at [521, 383] on input "Syntax" at bounding box center [512, 374] width 17 height 17
radio input "true"
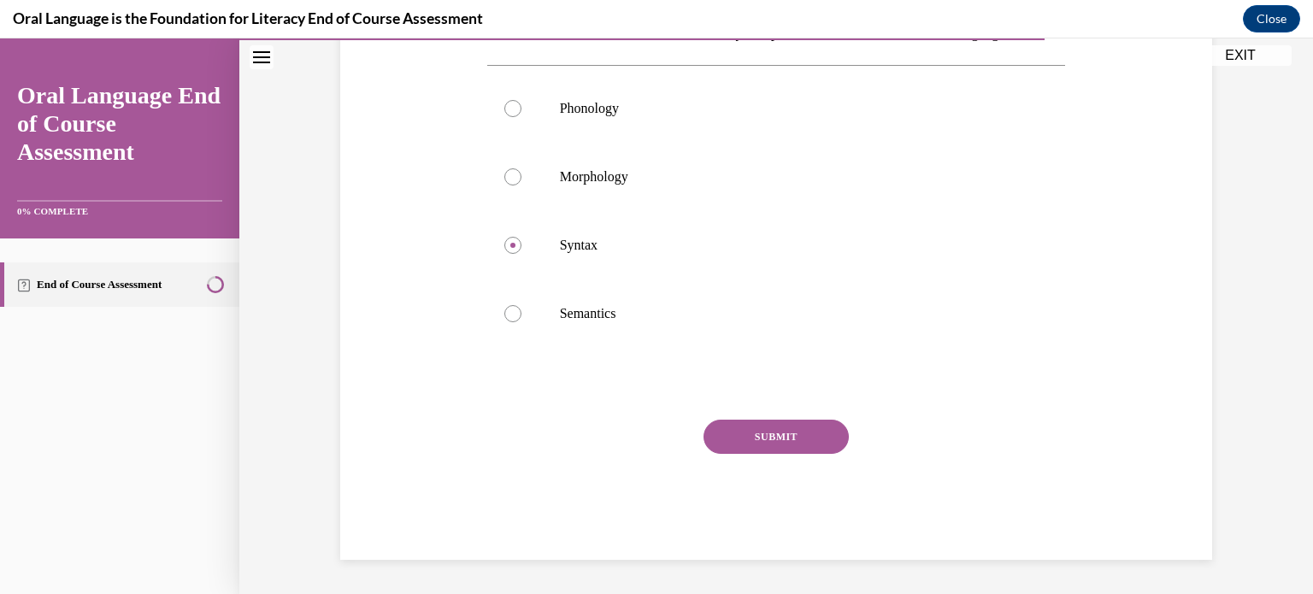
click at [794, 454] on button "SUBMIT" at bounding box center [775, 437] width 145 height 34
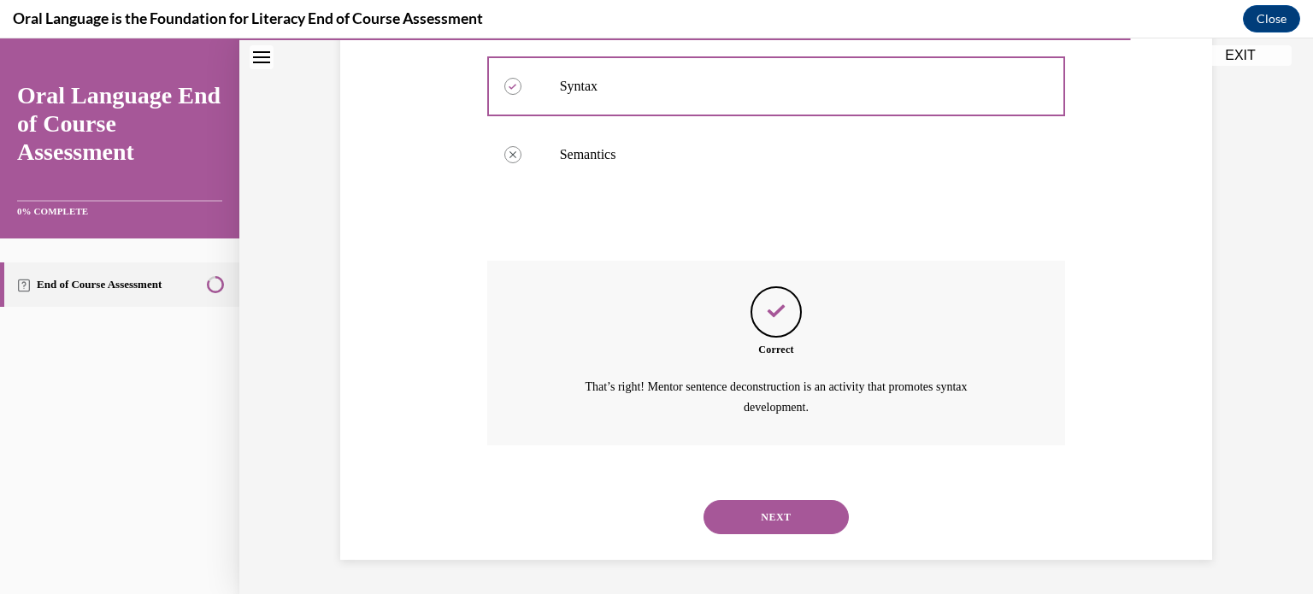
scroll to position [494, 0]
click at [762, 506] on button "NEXT" at bounding box center [775, 517] width 145 height 34
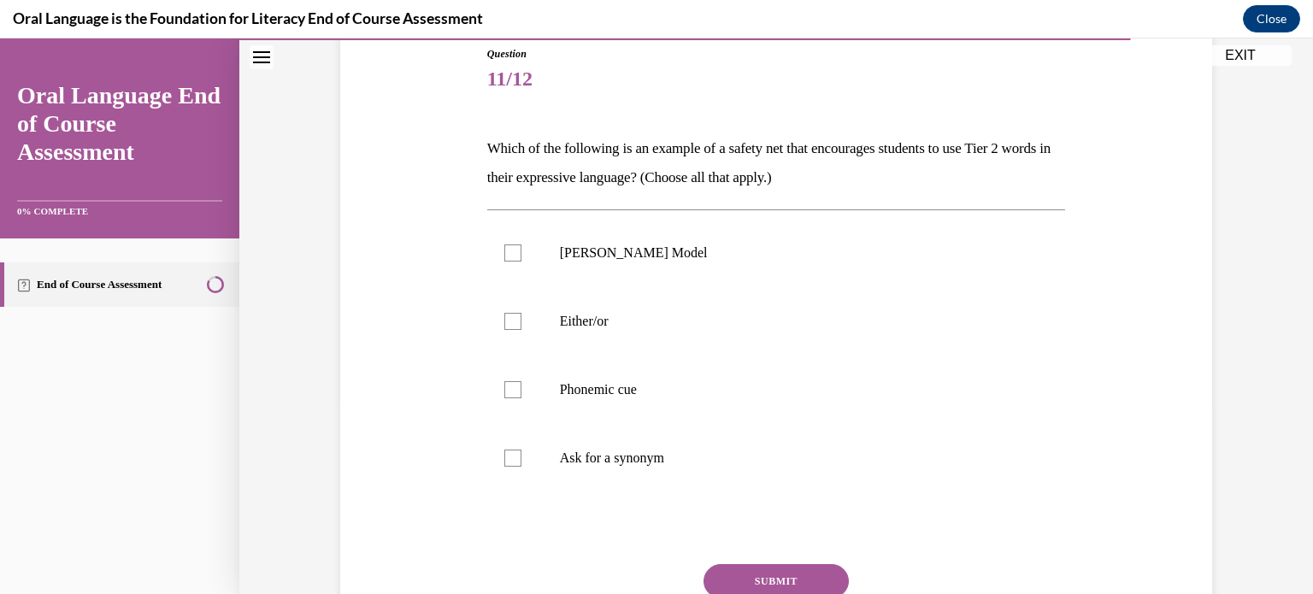
scroll to position [215, 0]
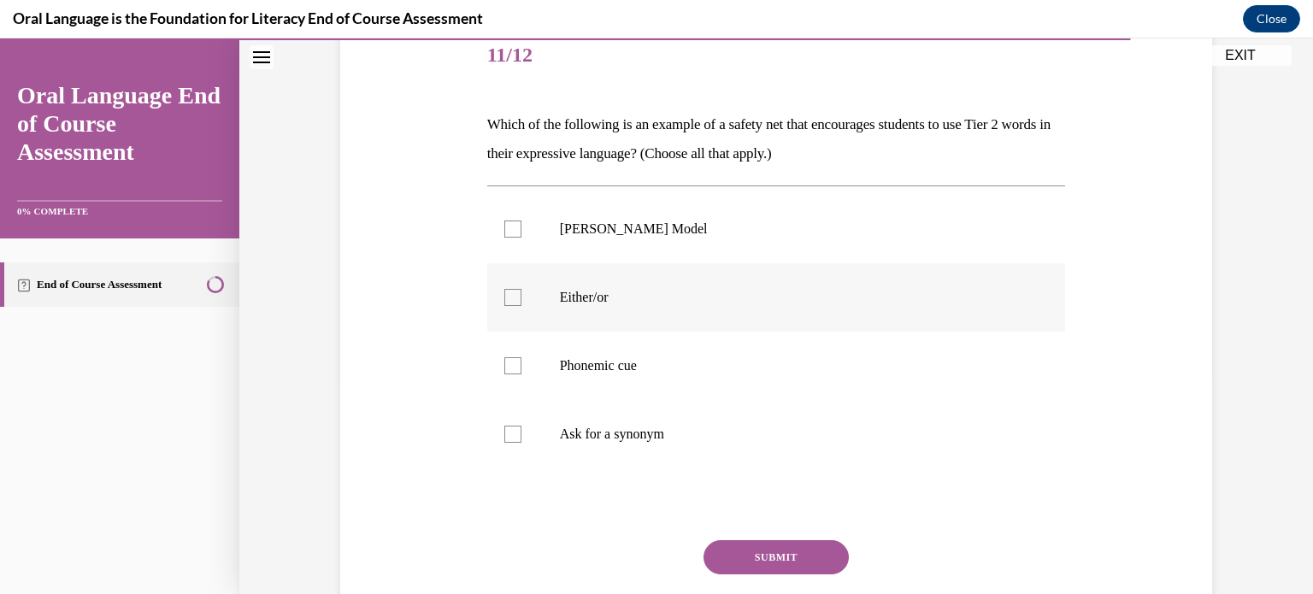
click at [594, 297] on p "Either/or" at bounding box center [791, 297] width 463 height 17
click at [521, 297] on input "Either/or" at bounding box center [512, 297] width 17 height 17
checkbox input "true"
click at [605, 373] on p "Phonemic cue" at bounding box center [791, 365] width 463 height 17
click at [521, 373] on input "Phonemic cue" at bounding box center [512, 365] width 17 height 17
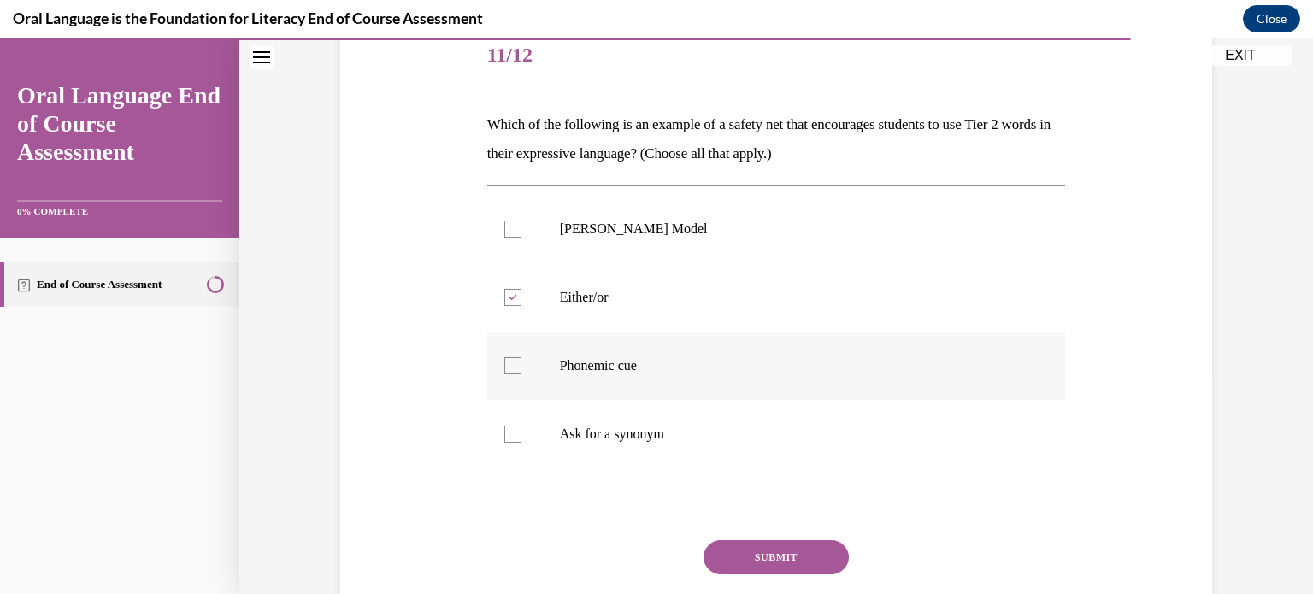
checkbox input "true"
click at [668, 450] on label "Ask for a synonym" at bounding box center [776, 434] width 579 height 68
click at [521, 443] on input "Ask for a synonym" at bounding box center [512, 434] width 17 height 17
checkbox input "true"
click at [784, 561] on button "SUBMIT" at bounding box center [775, 557] width 145 height 34
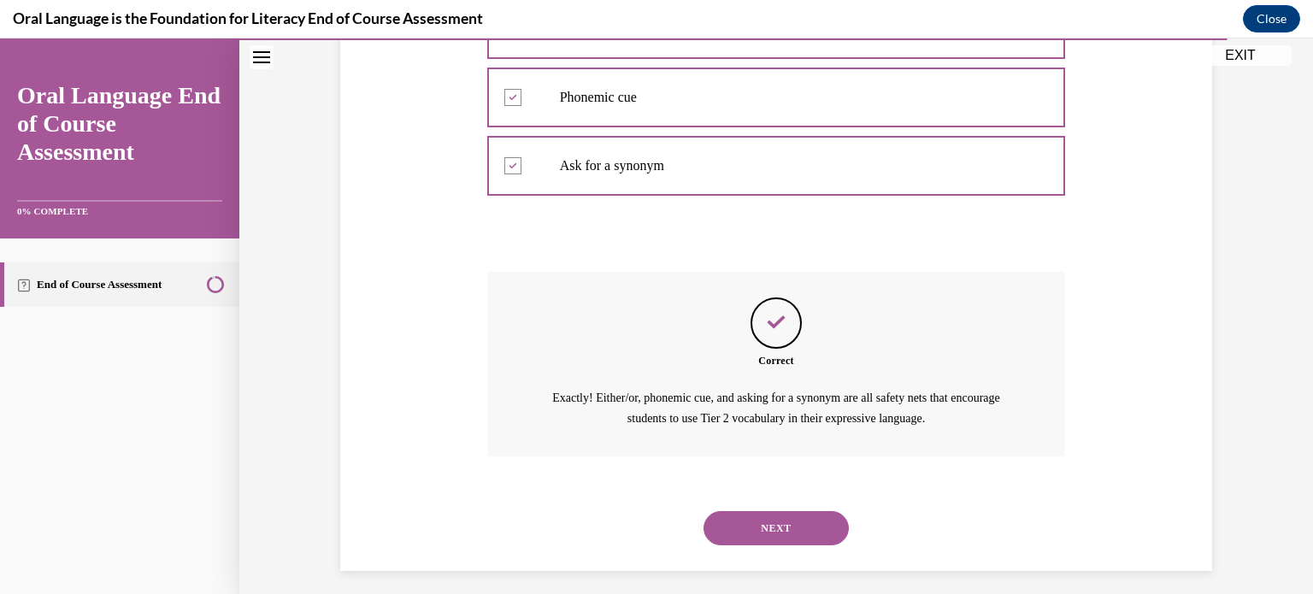
scroll to position [494, 0]
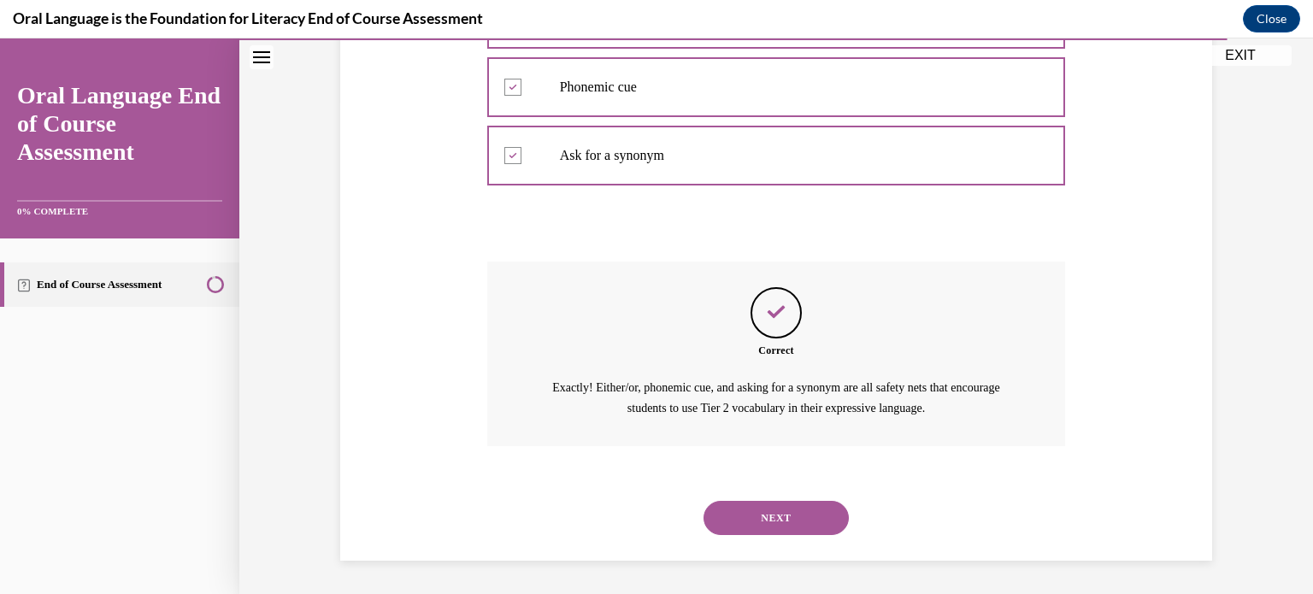
click at [807, 524] on button "NEXT" at bounding box center [775, 518] width 145 height 34
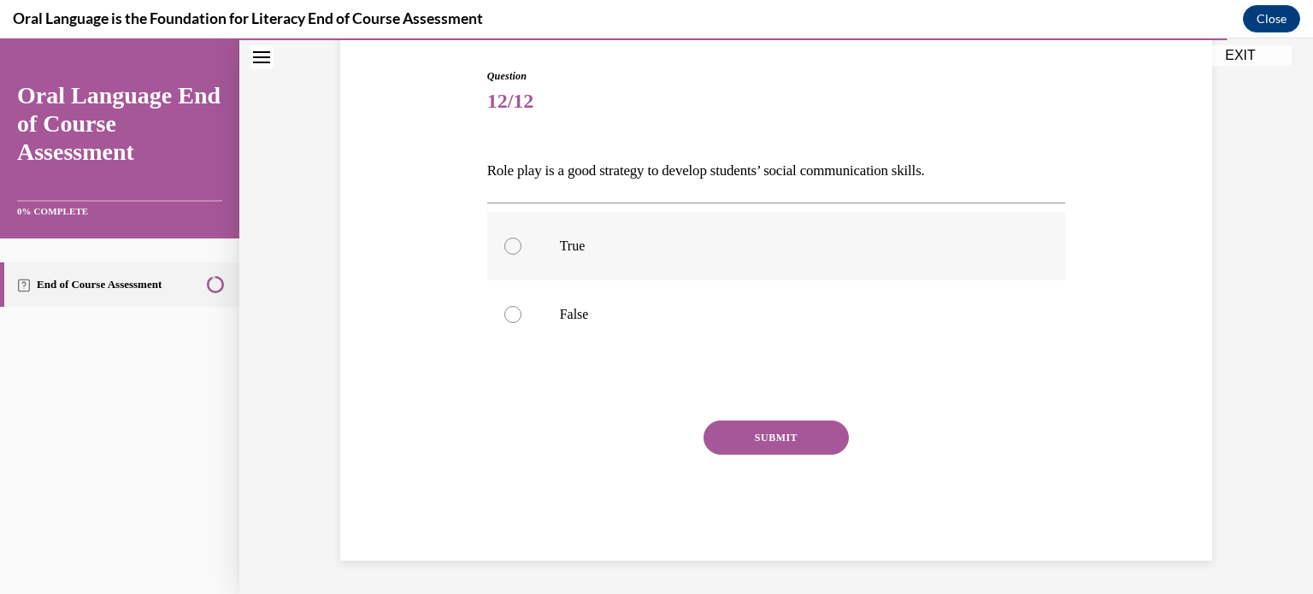
click at [527, 275] on label "True" at bounding box center [776, 246] width 579 height 68
click at [521, 255] on input "True" at bounding box center [512, 246] width 17 height 17
radio input "true"
click at [761, 436] on button "SUBMIT" at bounding box center [775, 437] width 145 height 34
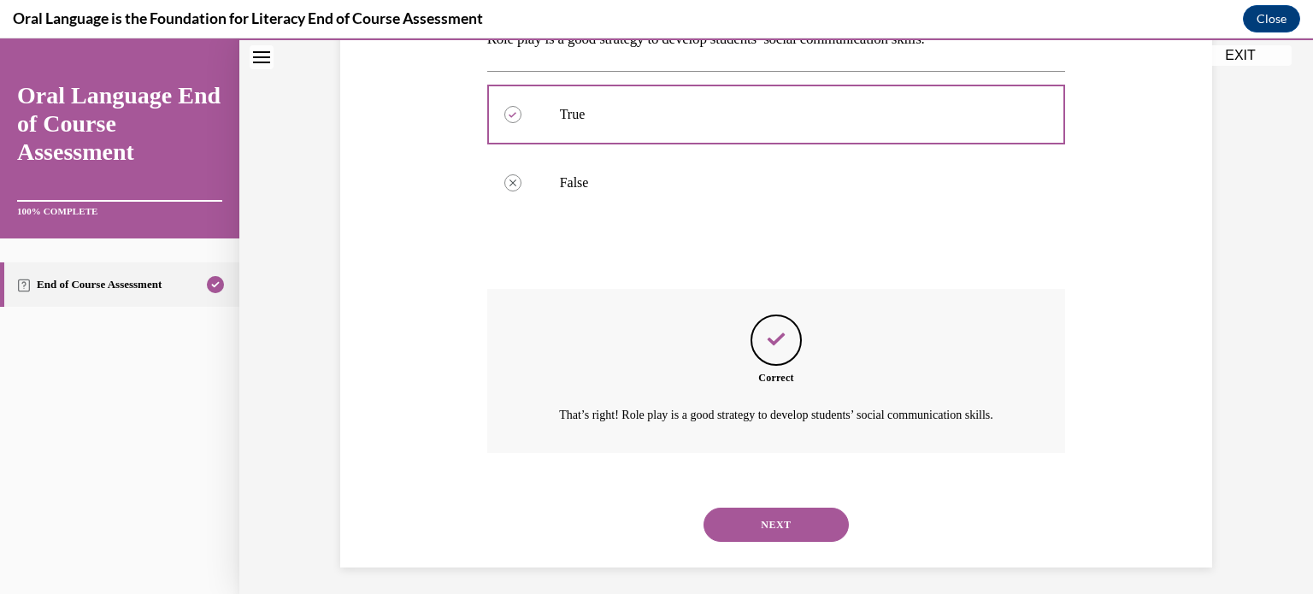
scroll to position [328, 0]
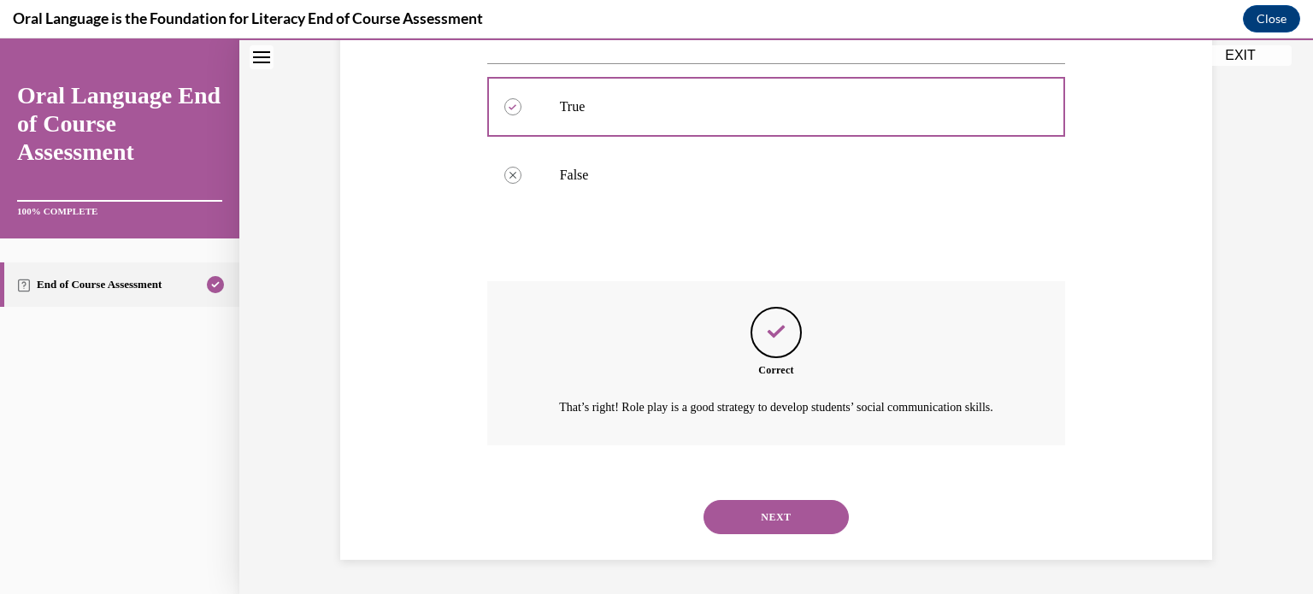
click at [781, 503] on button "NEXT" at bounding box center [775, 517] width 145 height 34
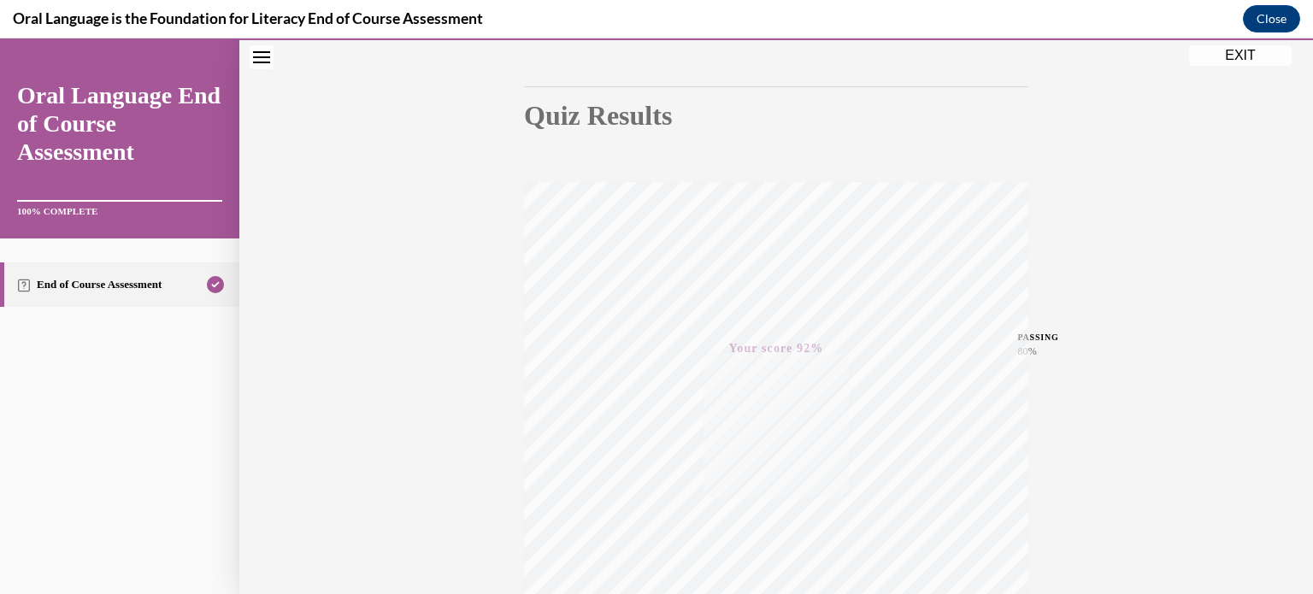
scroll to position [142, 0]
click at [1234, 64] on button "EXIT" at bounding box center [1240, 55] width 103 height 21
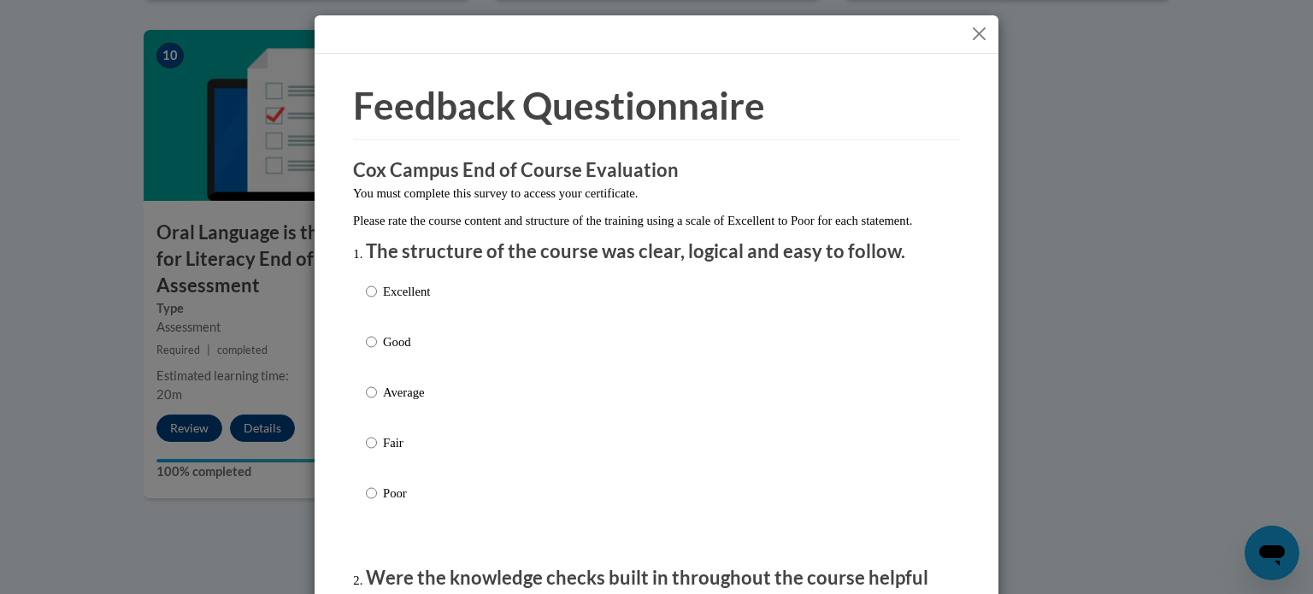
click at [397, 301] on p "Excellent" at bounding box center [406, 291] width 47 height 19
click at [377, 301] on input "Excellent" at bounding box center [371, 291] width 11 height 19
radio input "true"
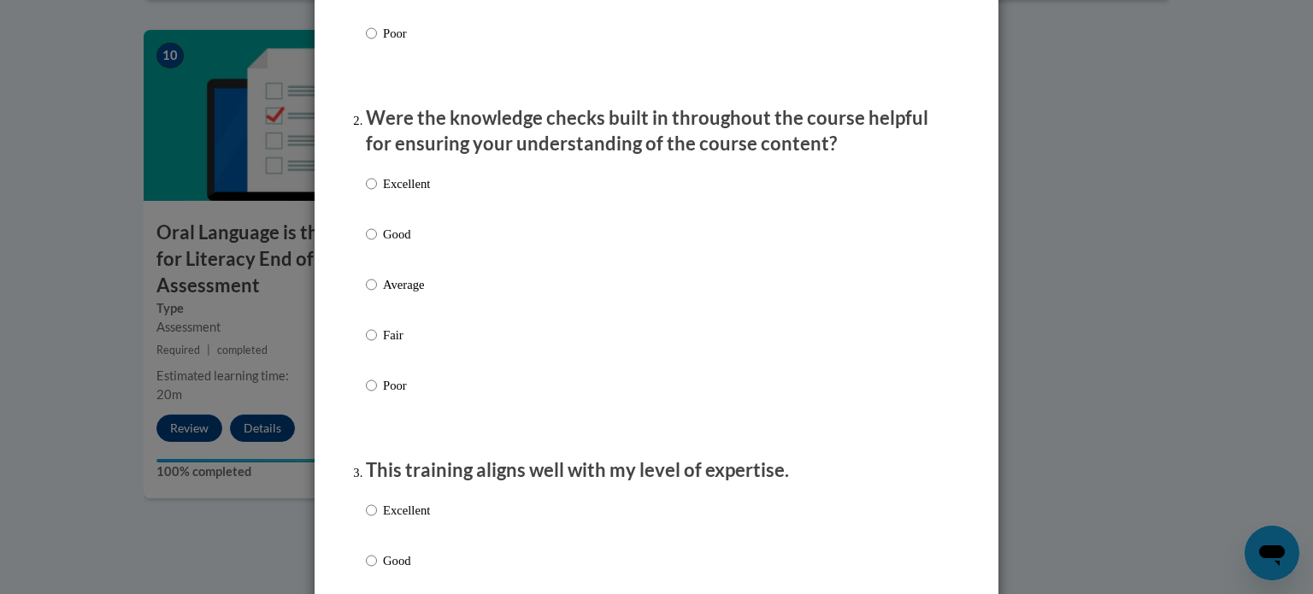
scroll to position [461, 0]
click at [403, 191] on p "Excellent" at bounding box center [406, 182] width 47 height 19
click at [377, 191] on input "Excellent" at bounding box center [371, 182] width 11 height 19
radio input "true"
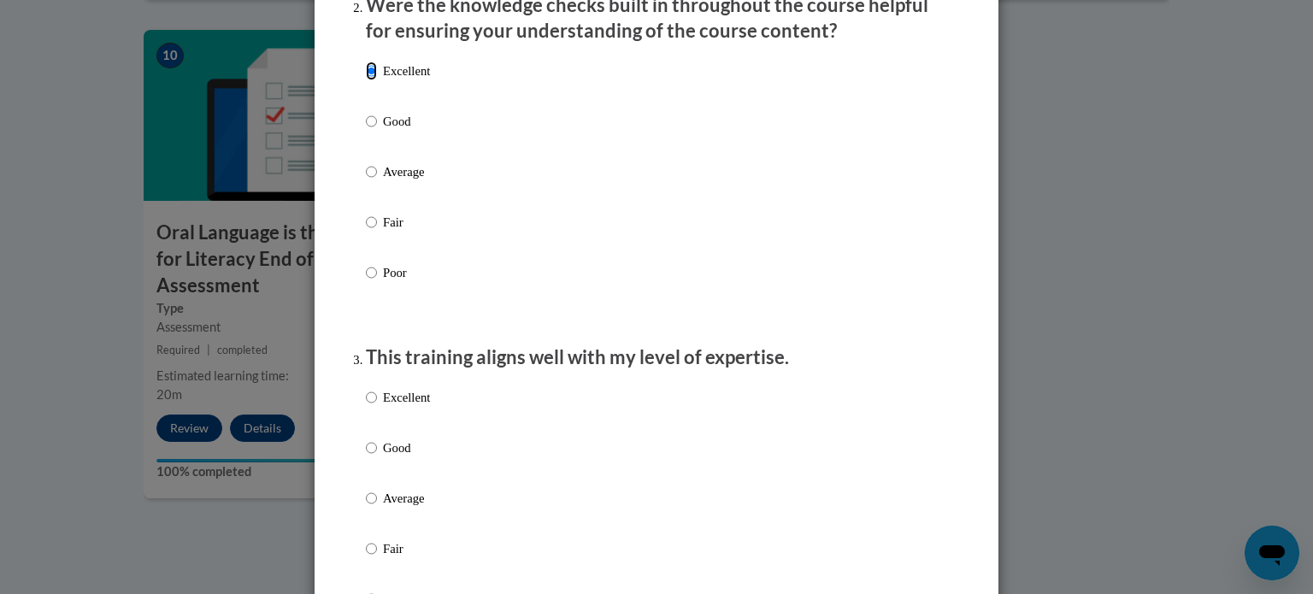
scroll to position [654, 0]
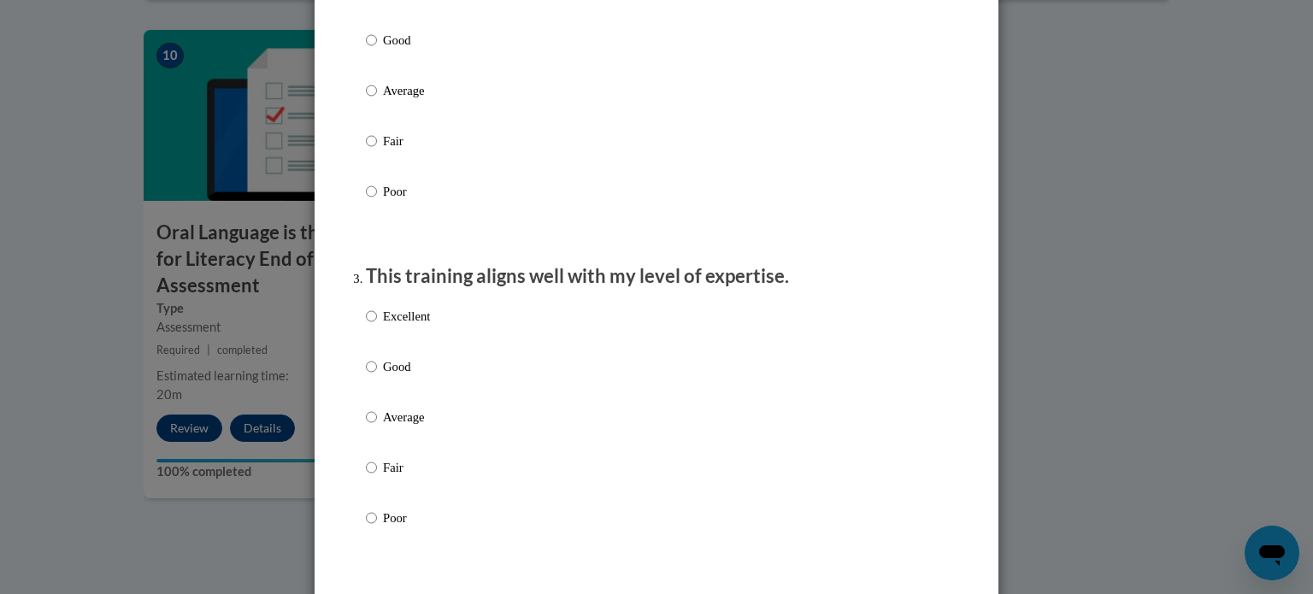
click at [378, 353] on label "Excellent" at bounding box center [398, 330] width 64 height 46
click at [377, 326] on input "Excellent" at bounding box center [371, 316] width 11 height 19
radio input "true"
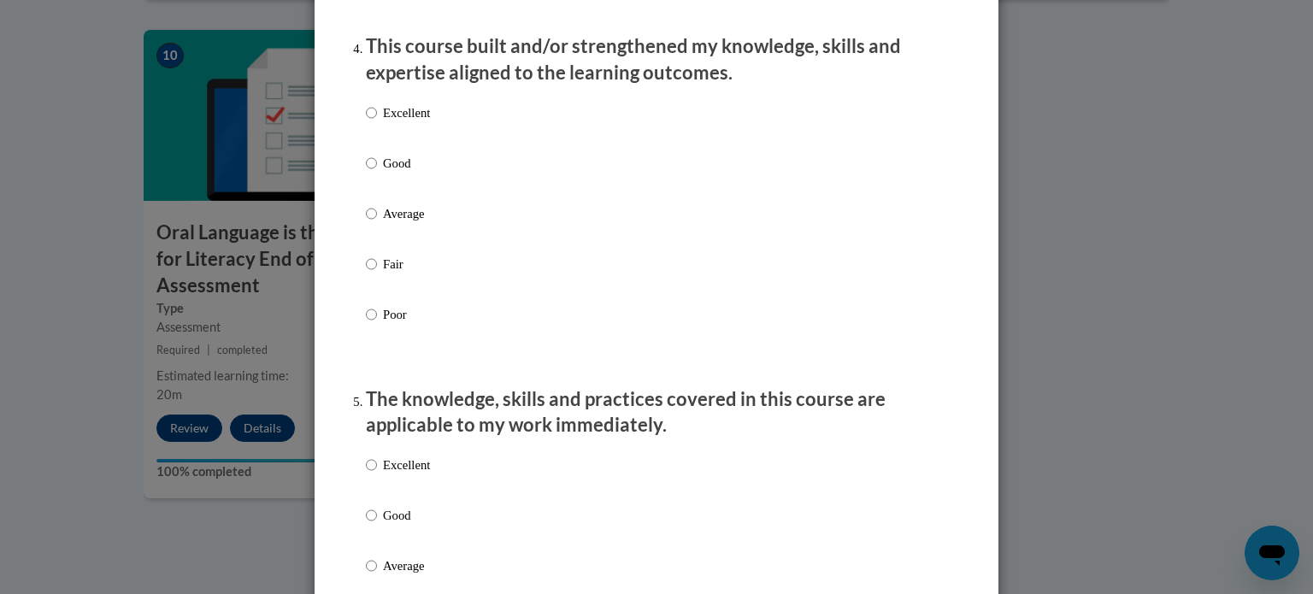
scroll to position [1227, 0]
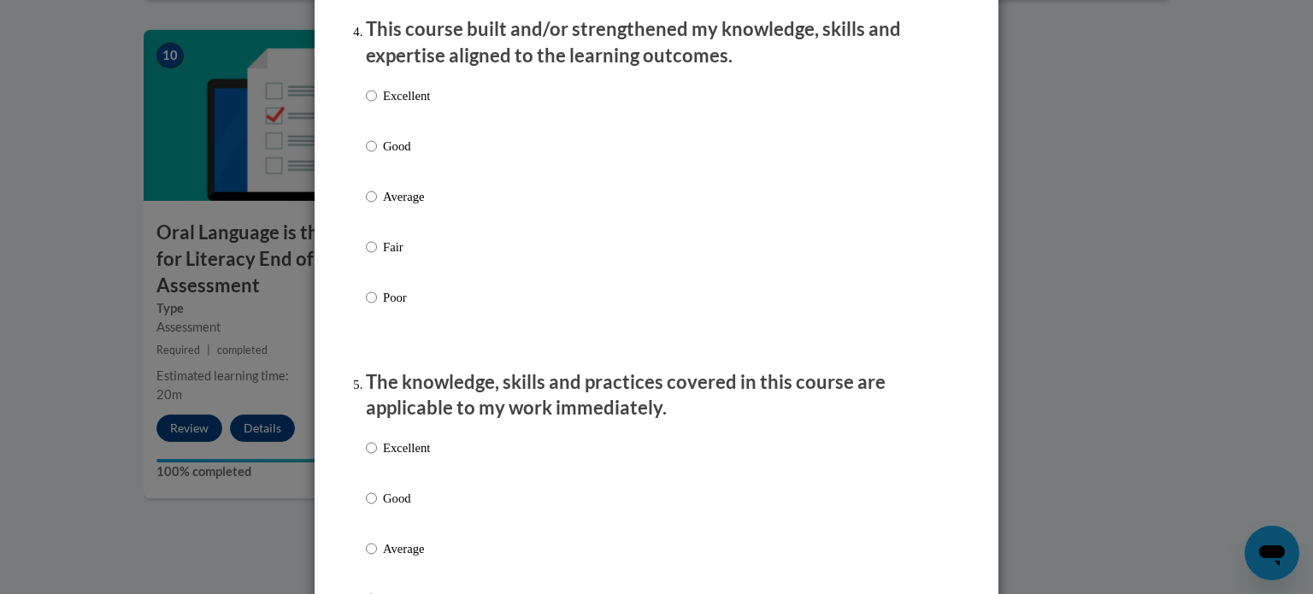
click at [393, 126] on label "Excellent" at bounding box center [398, 109] width 64 height 46
click at [377, 105] on input "Excellent" at bounding box center [371, 95] width 11 height 19
radio input "true"
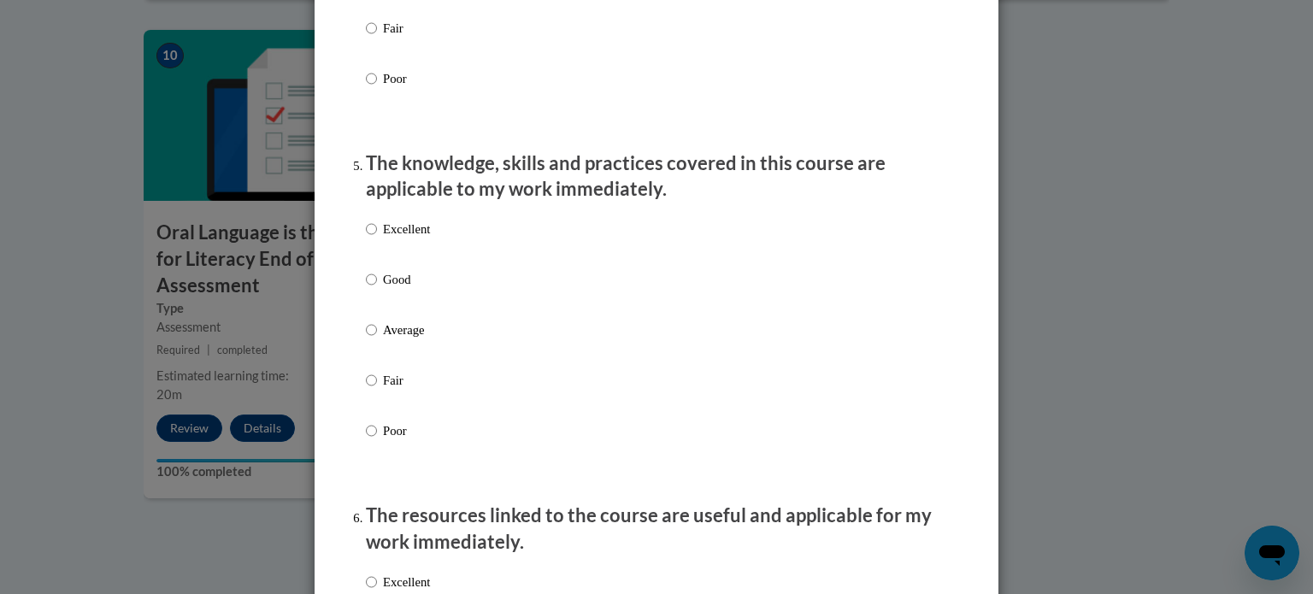
scroll to position [1459, 0]
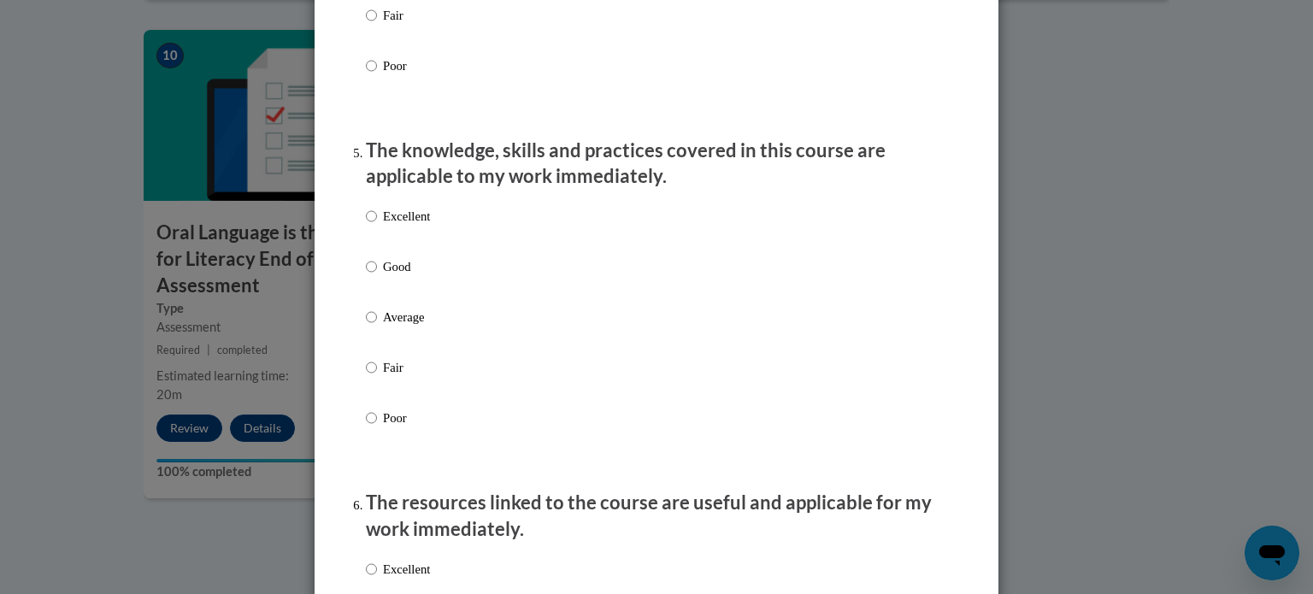
click at [401, 226] on p "Excellent" at bounding box center [406, 216] width 47 height 19
click at [377, 226] on input "Excellent" at bounding box center [371, 216] width 11 height 19
radio input "true"
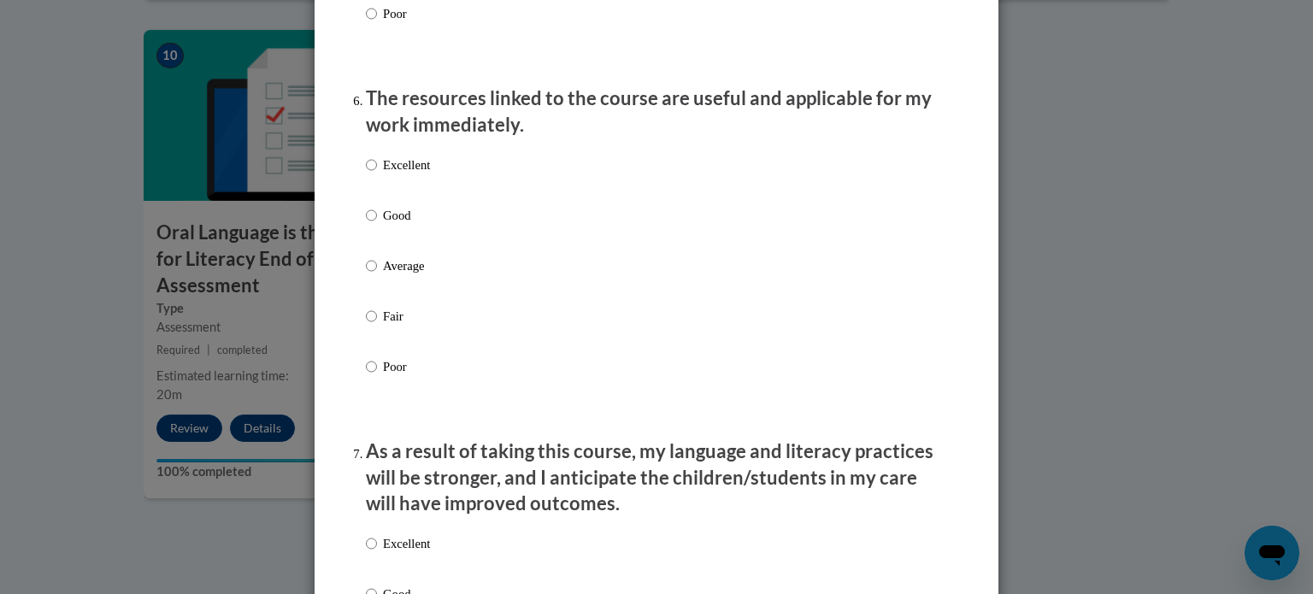
scroll to position [1913, 0]
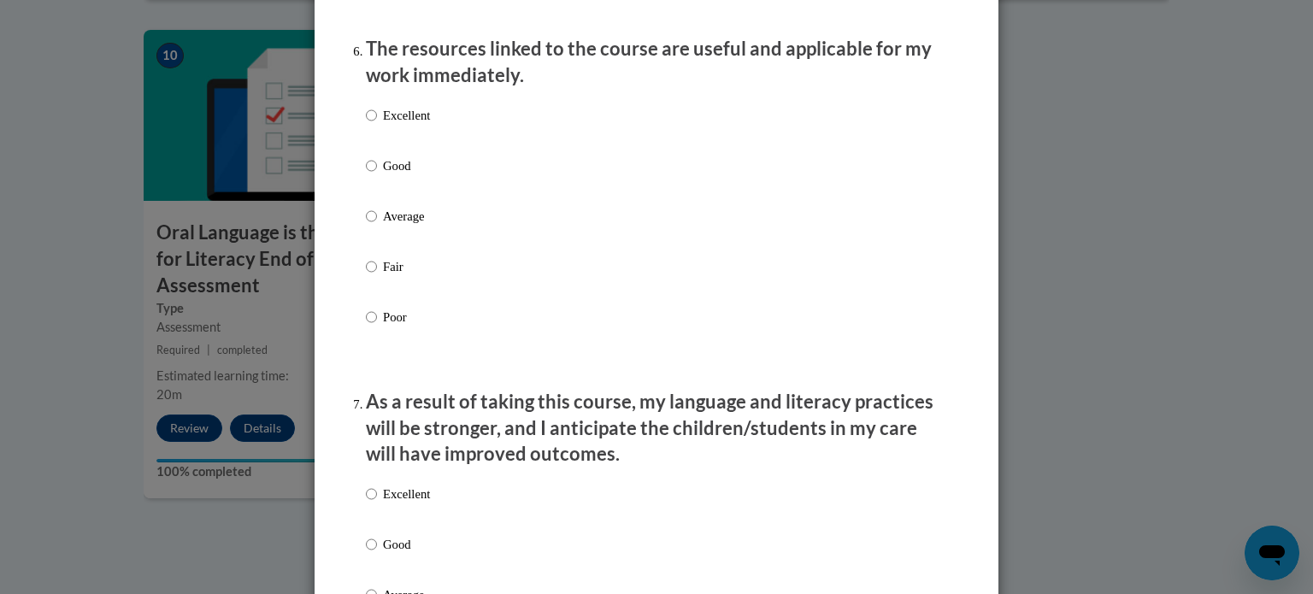
click at [366, 125] on input "Excellent" at bounding box center [371, 115] width 11 height 19
radio input "true"
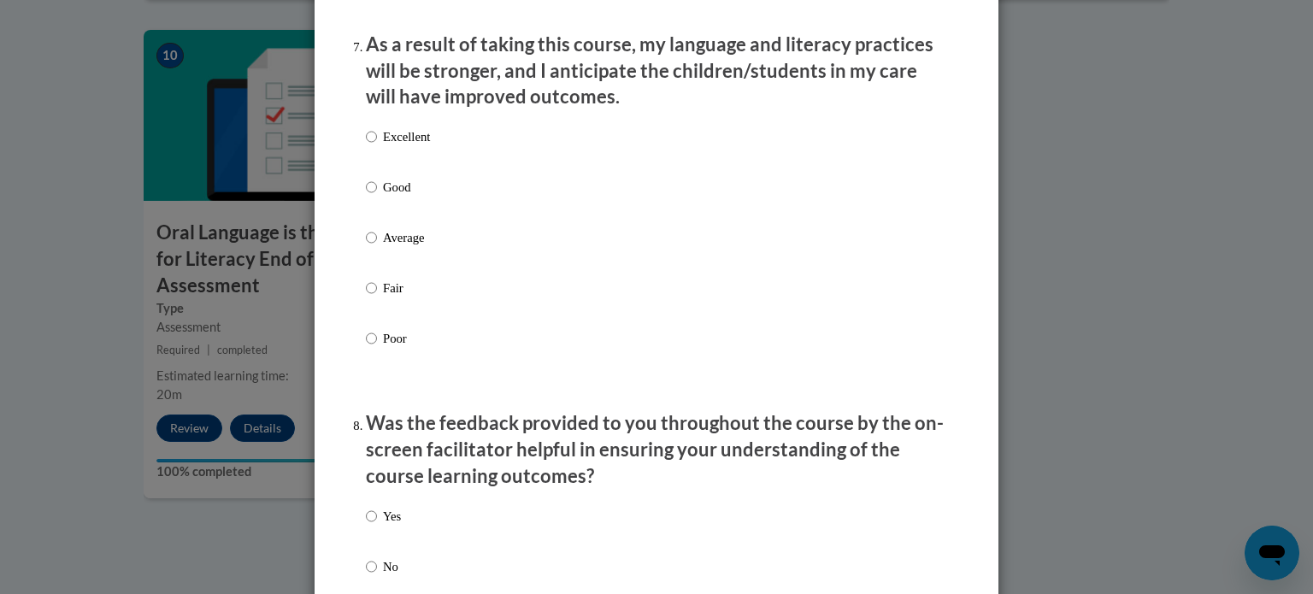
click at [406, 146] on p "Excellent" at bounding box center [406, 136] width 47 height 19
click at [377, 146] on input "Excellent" at bounding box center [371, 136] width 11 height 19
radio input "true"
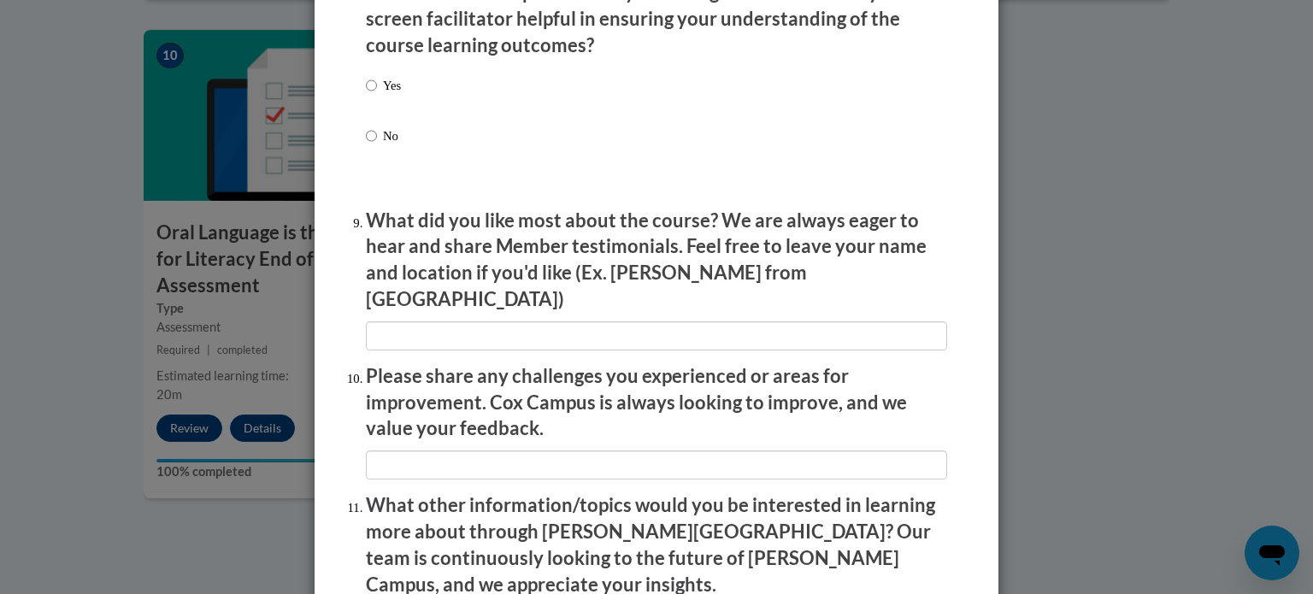
scroll to position [2629, 0]
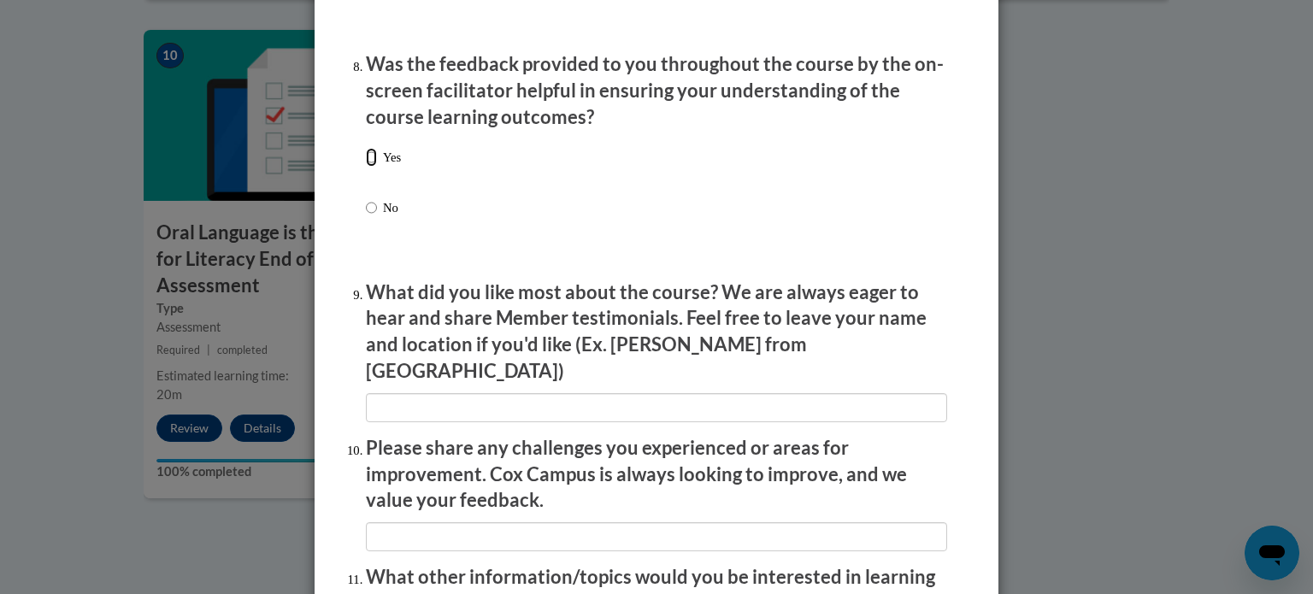
click at [369, 167] on input "Yes" at bounding box center [371, 157] width 11 height 19
radio input "true"
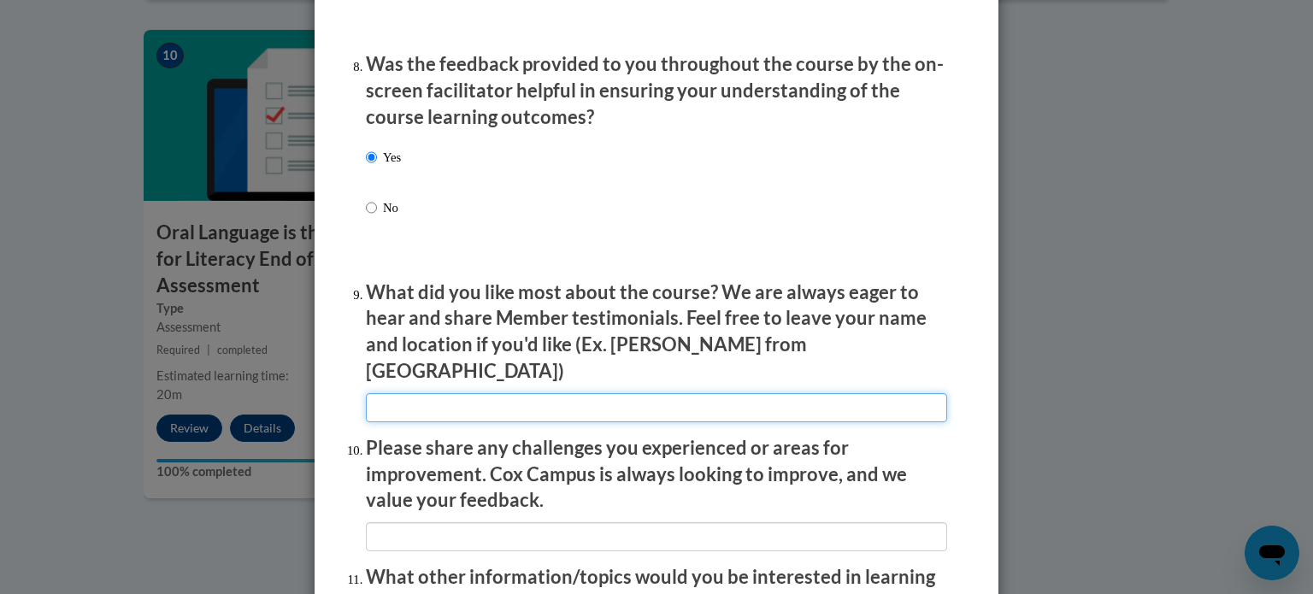
click at [779, 405] on input "textbox" at bounding box center [656, 407] width 581 height 29
type input "Loved seeing real life examples from classrooms"
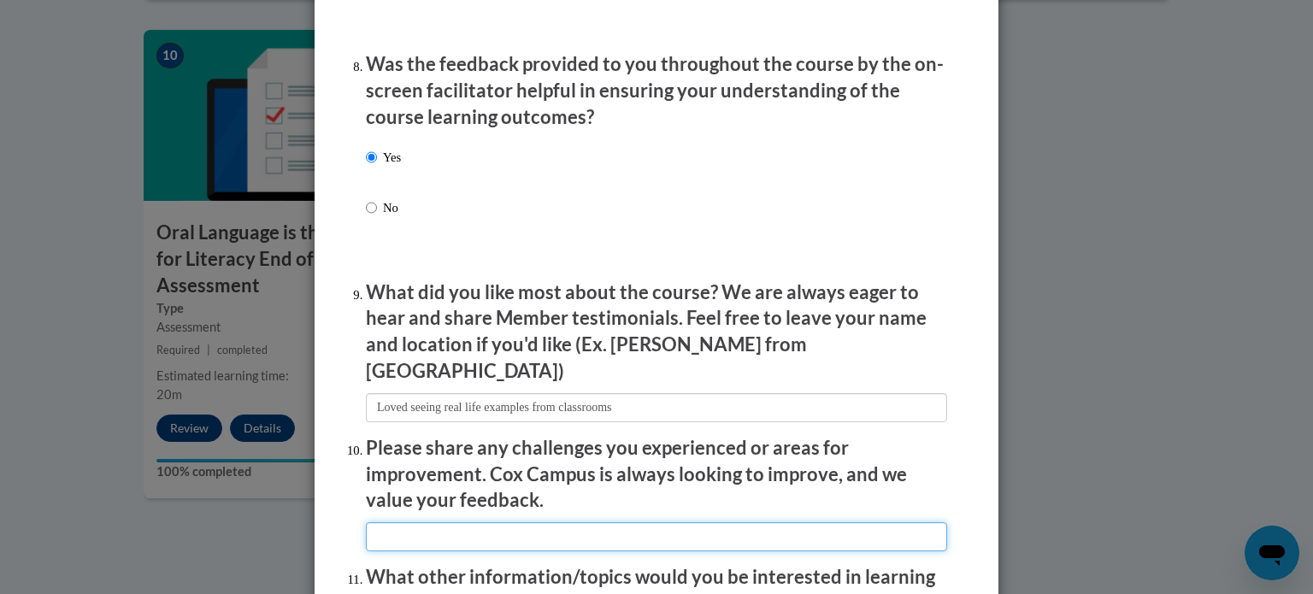
click at [725, 531] on input "textbox" at bounding box center [656, 536] width 581 height 29
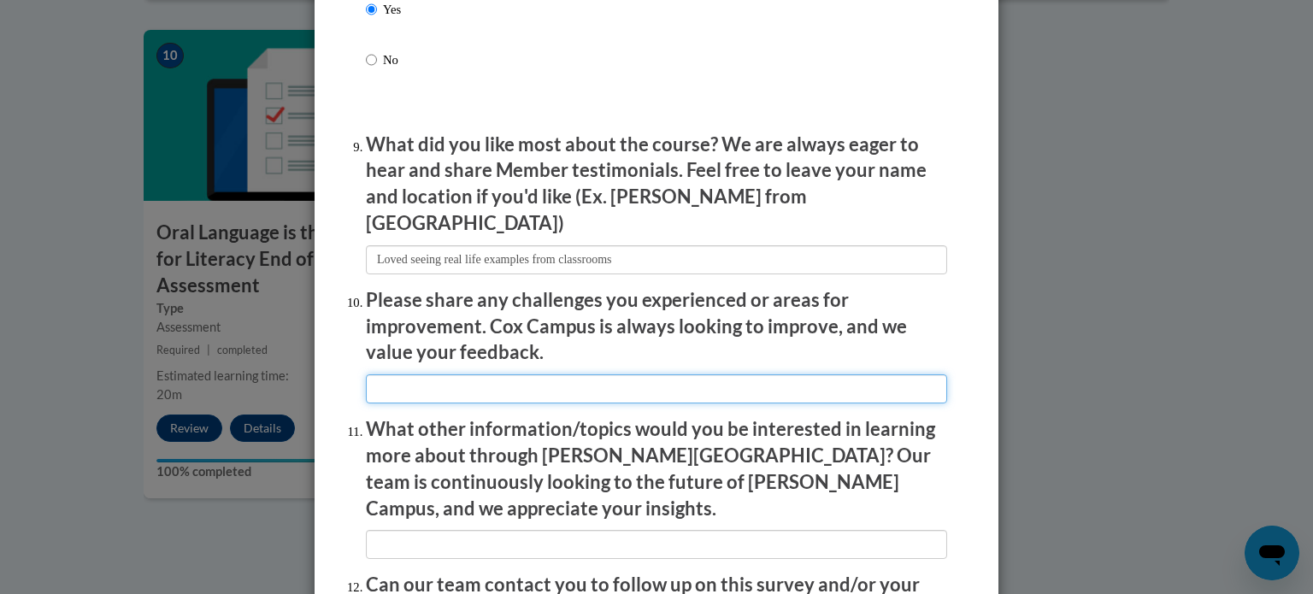
scroll to position [2893, 0]
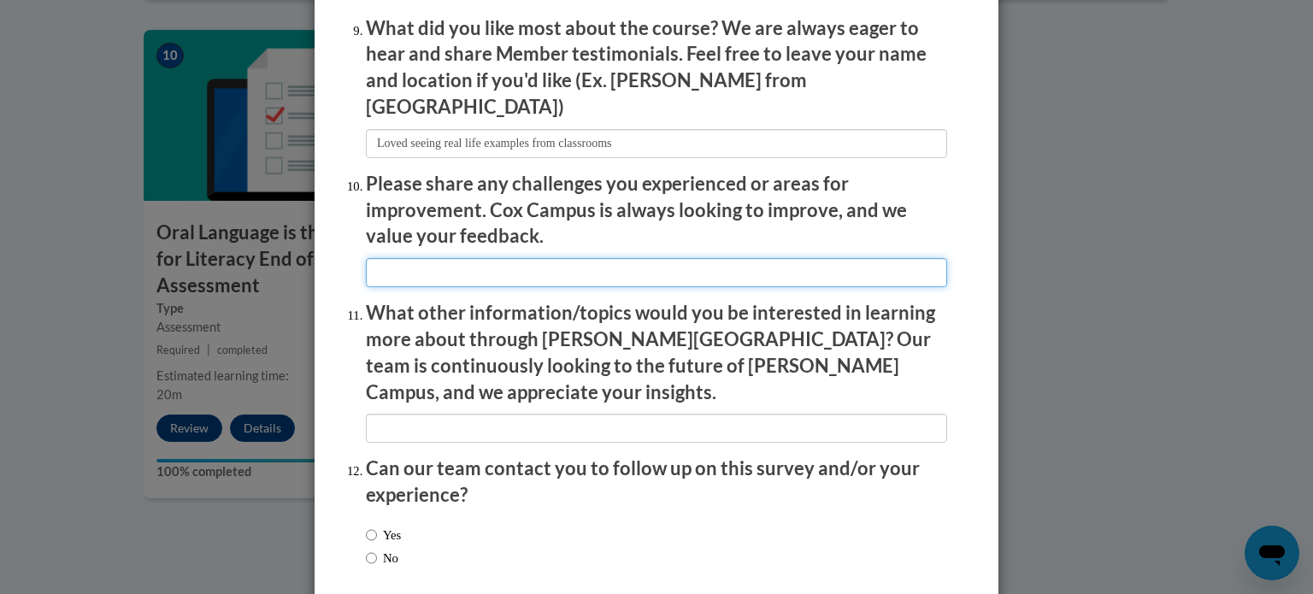
click at [779, 260] on input "textbox" at bounding box center [656, 272] width 581 height 29
type input "I"
type input "While I absolutely agree with the HABLA method and ensuring that students are e…"
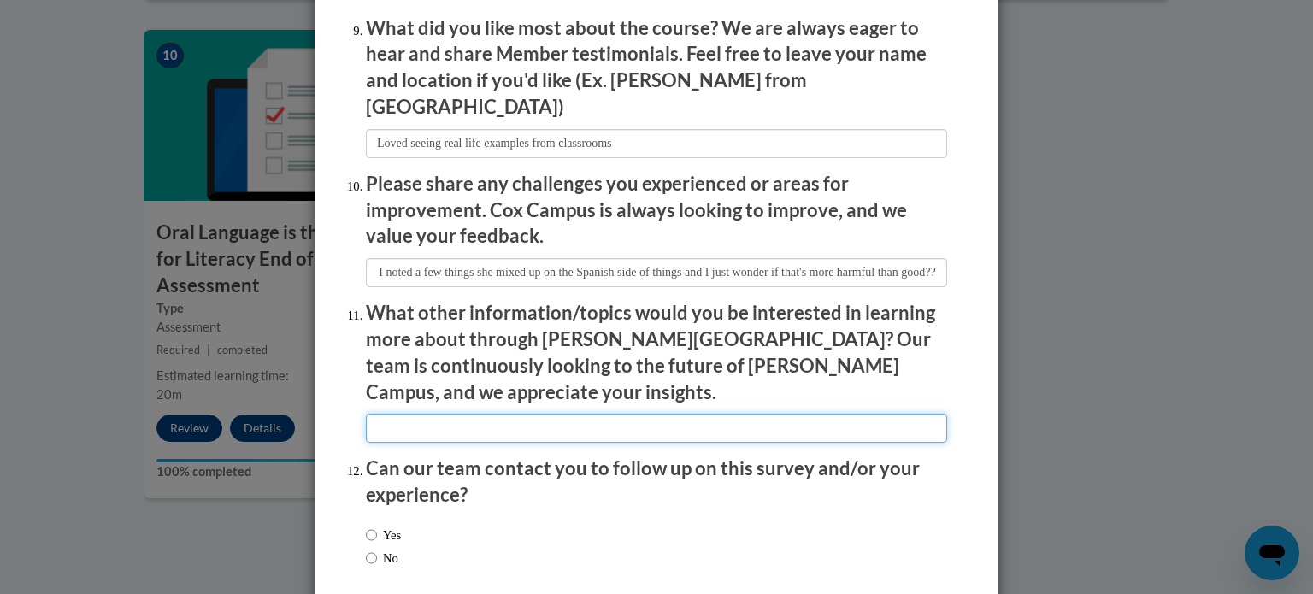
click at [767, 414] on input "textbox" at bounding box center [656, 428] width 581 height 29
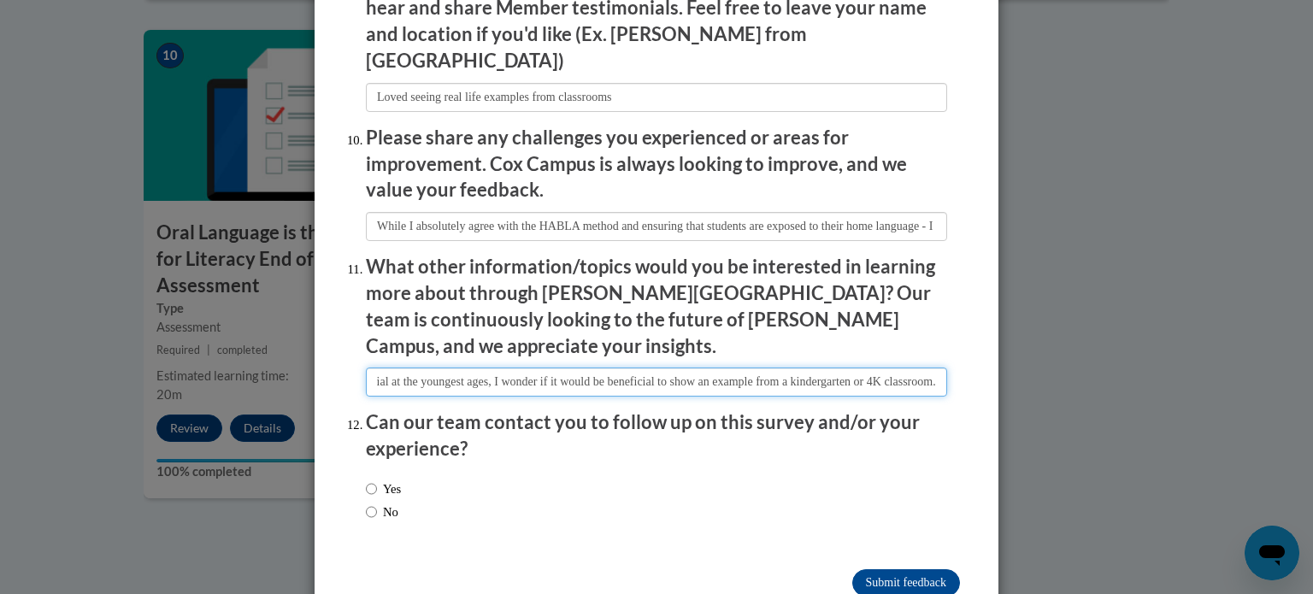
scroll to position [2965, 0]
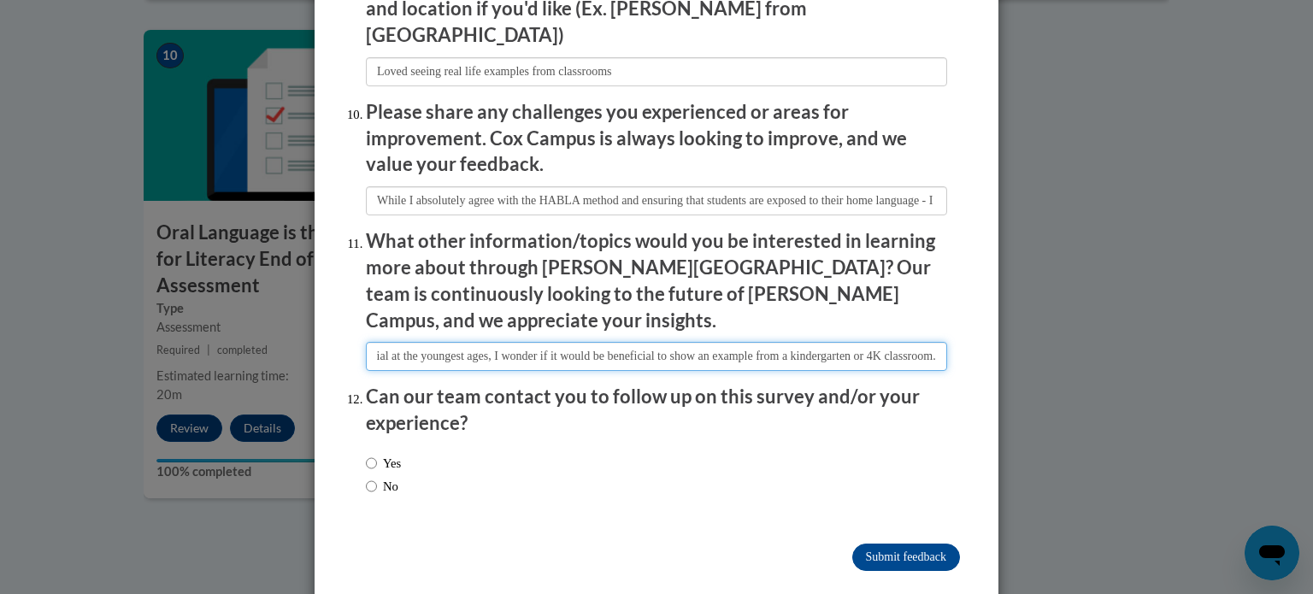
type input "I would say younger level examples - it seemed like a lot of these classrooms w…"
click at [366, 477] on input "No" at bounding box center [371, 486] width 11 height 19
radio input "true"
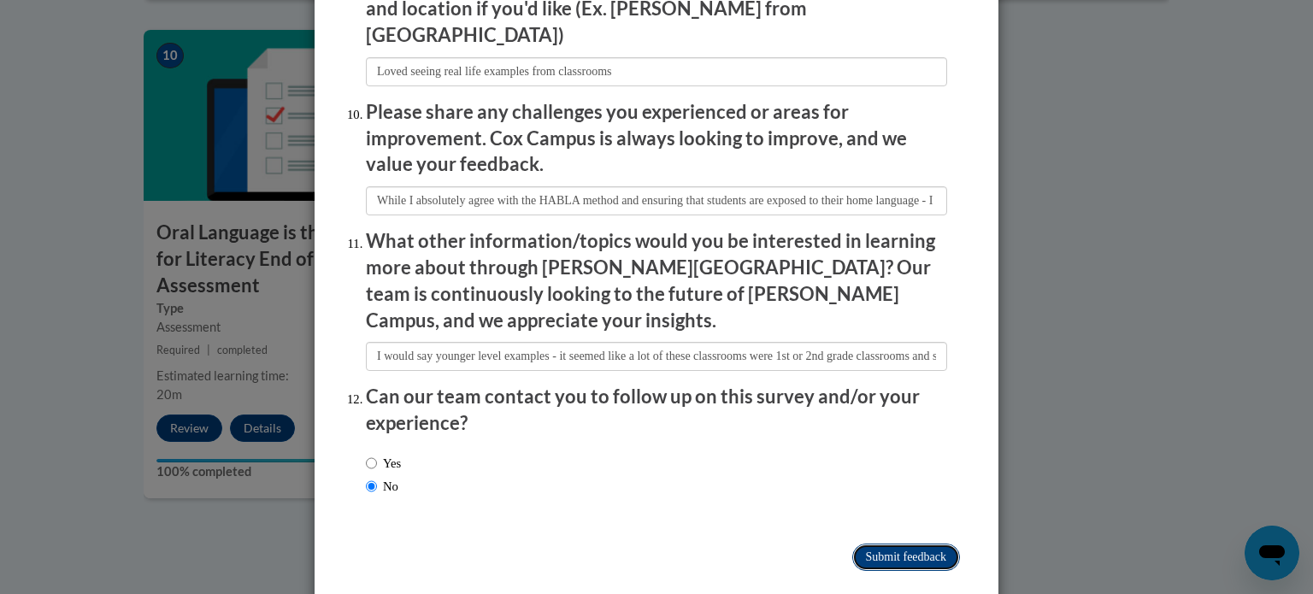
click at [892, 544] on input "Submit feedback" at bounding box center [906, 557] width 108 height 27
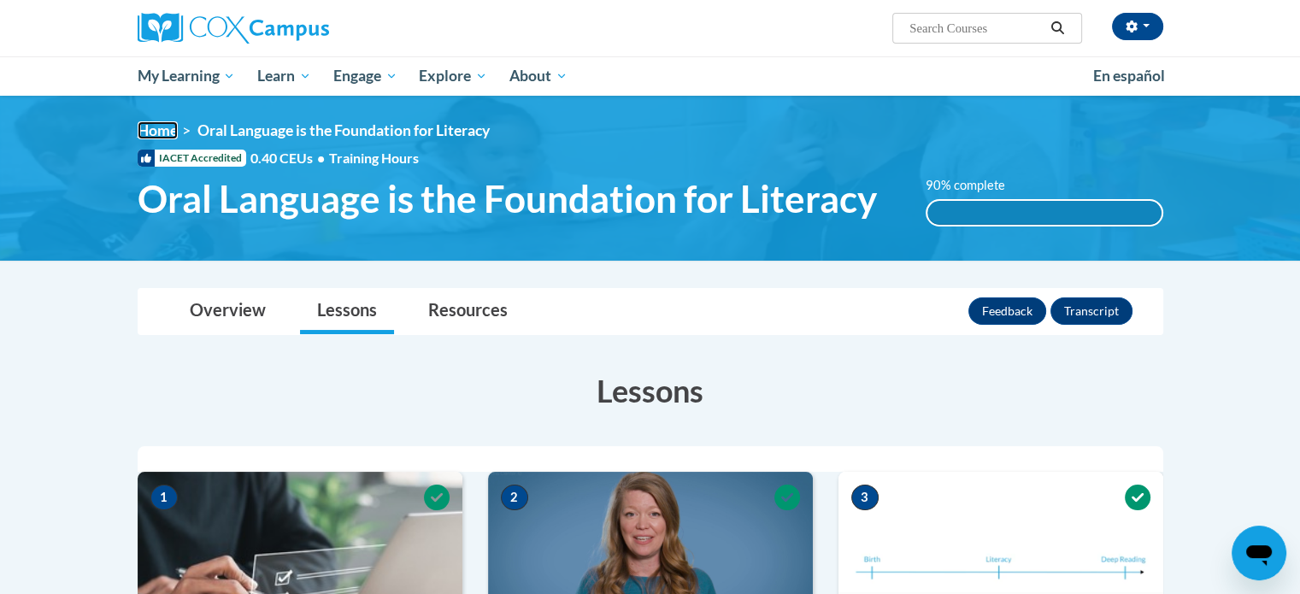
click at [164, 127] on link "Home" at bounding box center [158, 130] width 40 height 18
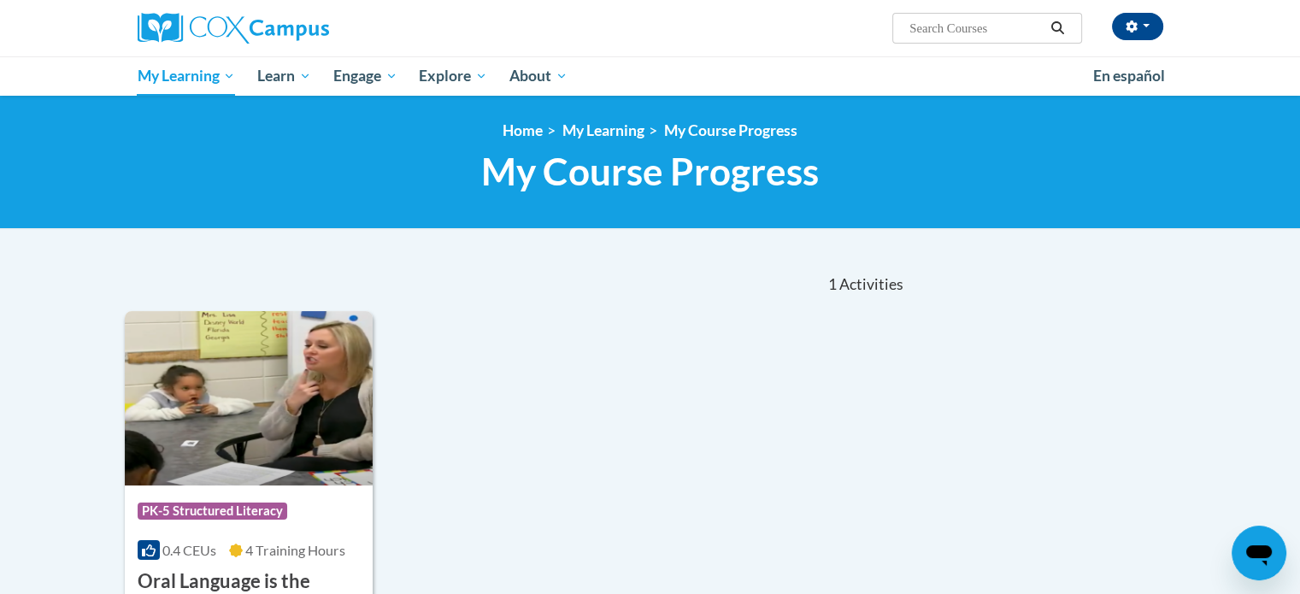
click at [609, 505] on div "Course Category: PK-5 Structured Literacy 0.4 CEUs 4 Training Hours COURSE Oral…" at bounding box center [516, 518] width 782 height 414
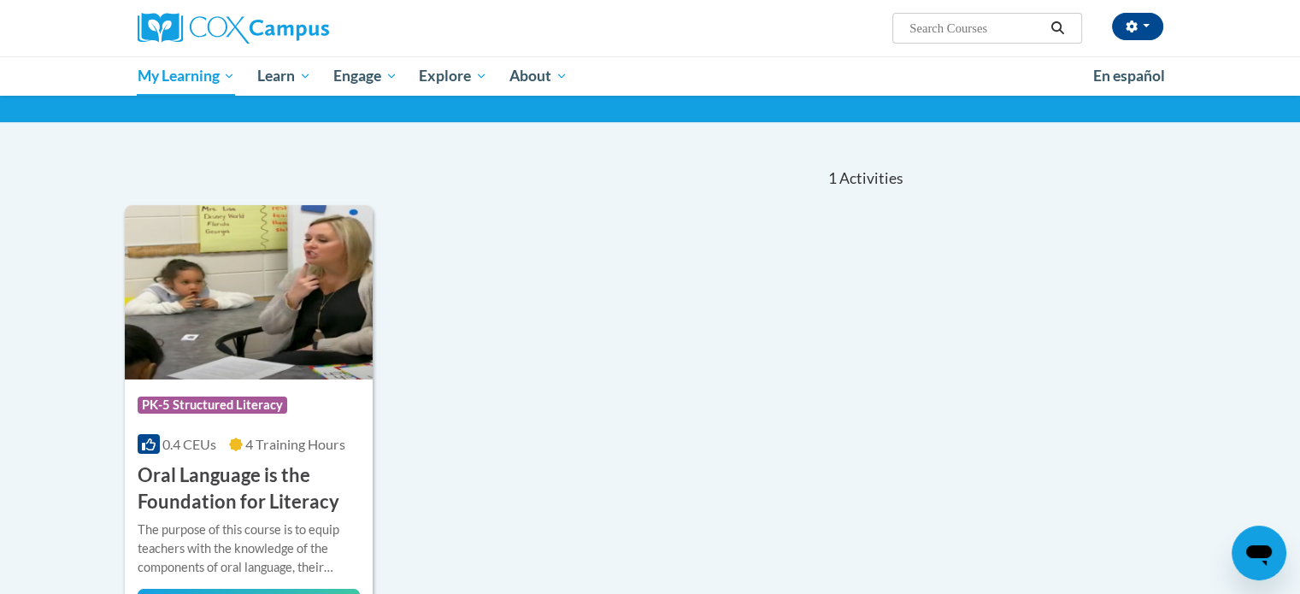
scroll to position [30, 0]
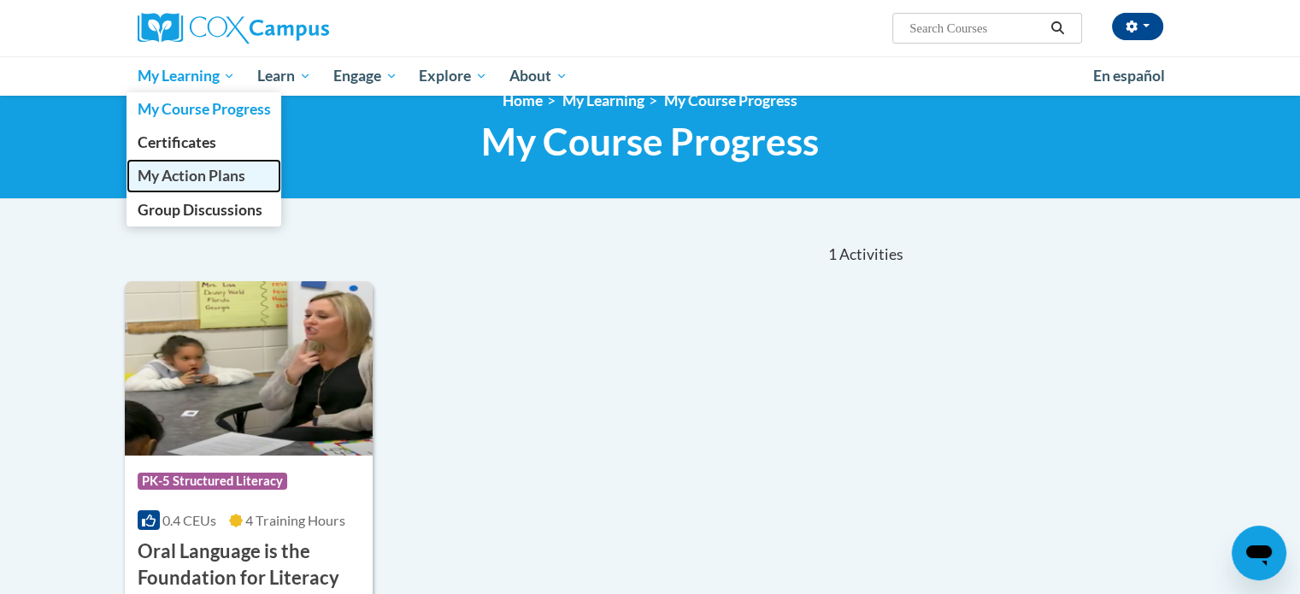
click at [215, 174] on span "My Action Plans" at bounding box center [191, 176] width 108 height 18
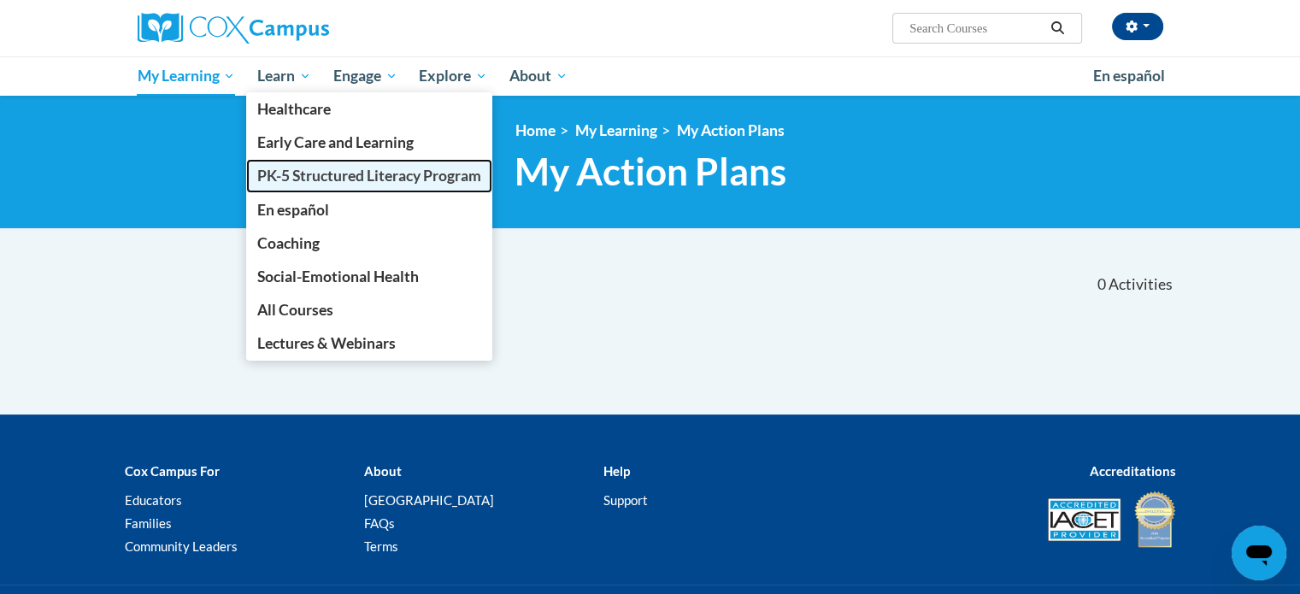
click at [300, 184] on span "PK-5 Structured Literacy Program" at bounding box center [369, 176] width 224 height 18
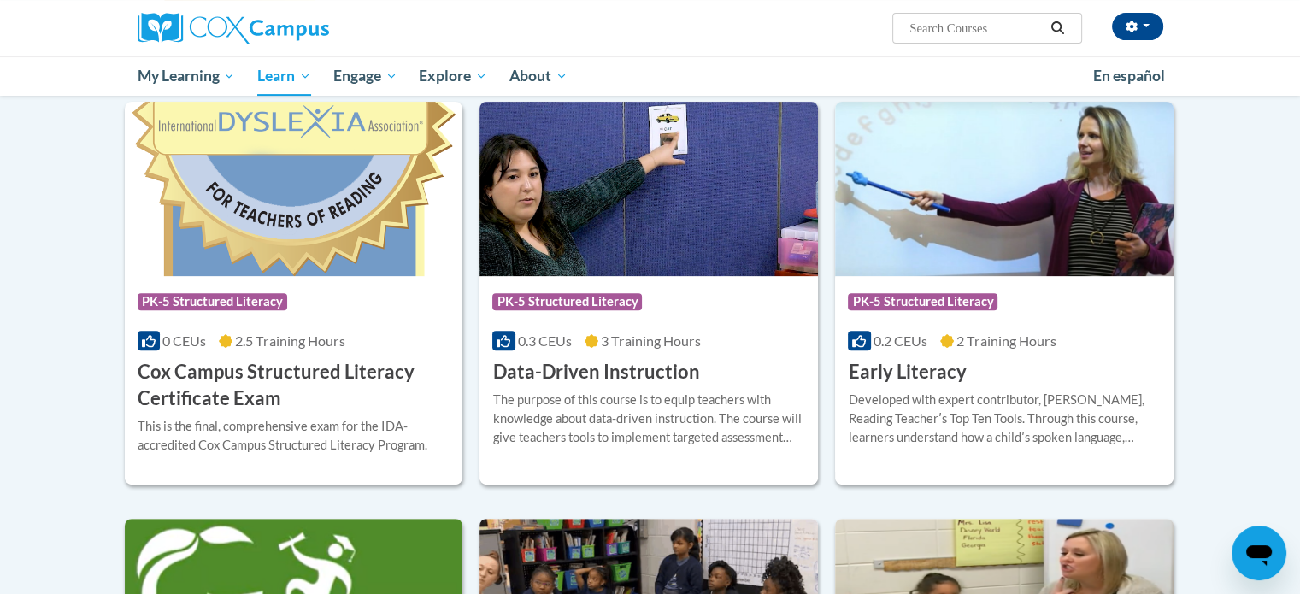
scroll to position [553, 0]
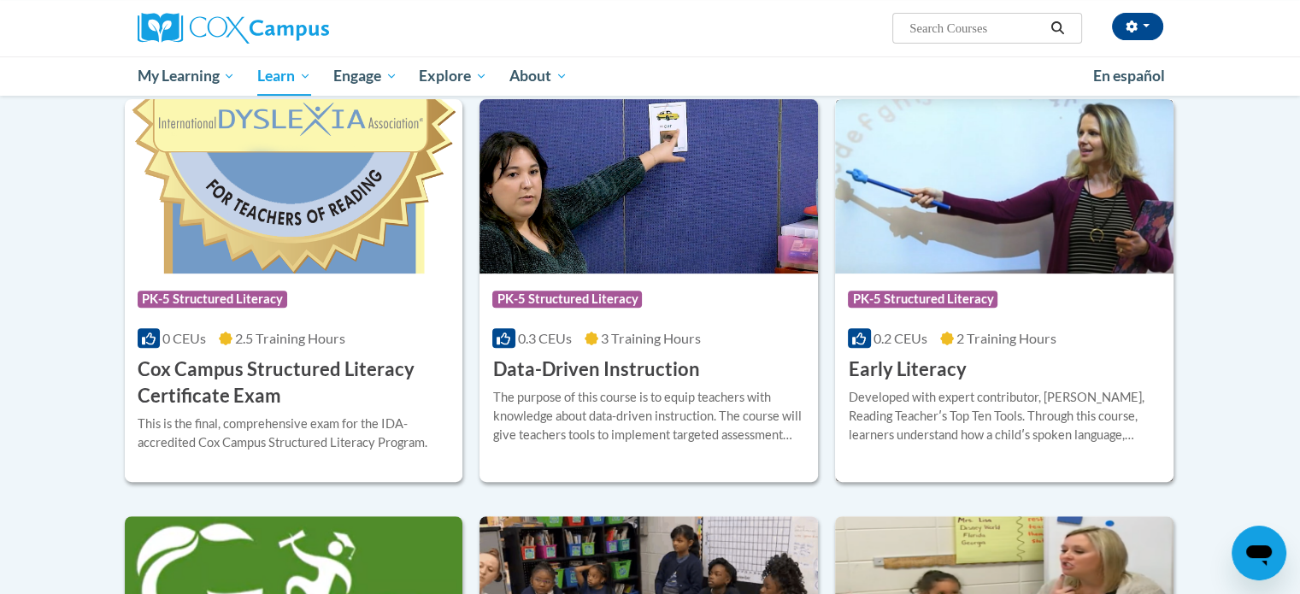
click at [985, 370] on div "Course Category: PK-5 Structured Literacy 0.2 CEUs 2 Training Hours COURSE Earl…" at bounding box center [1004, 327] width 338 height 109
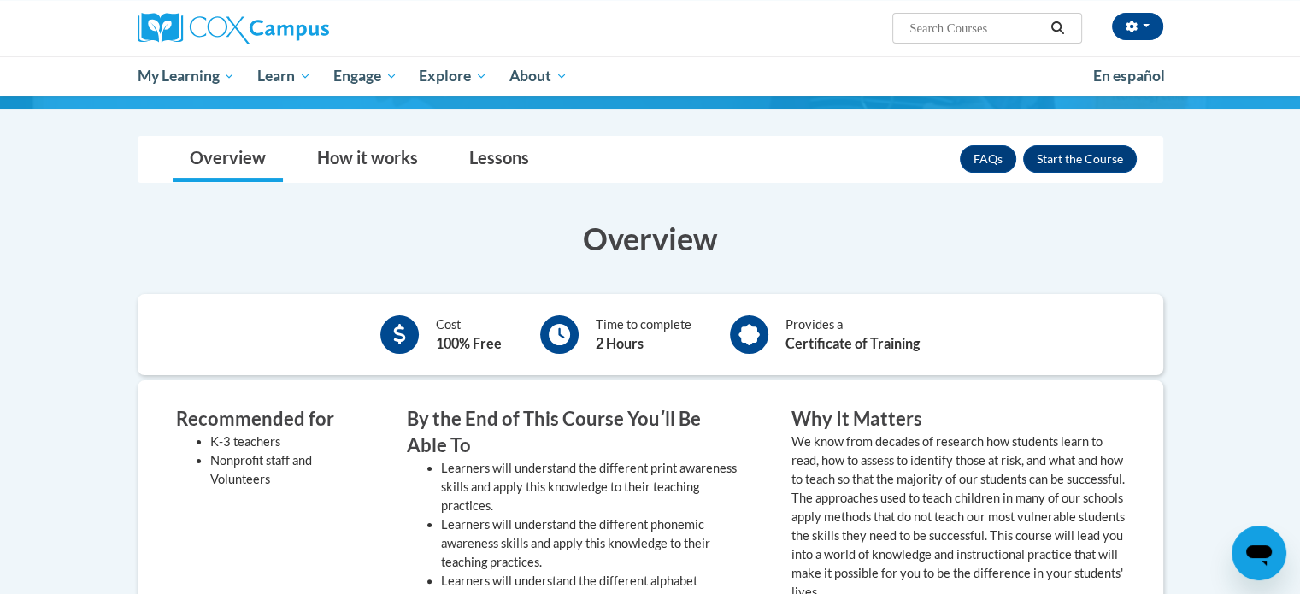
scroll to position [246, 0]
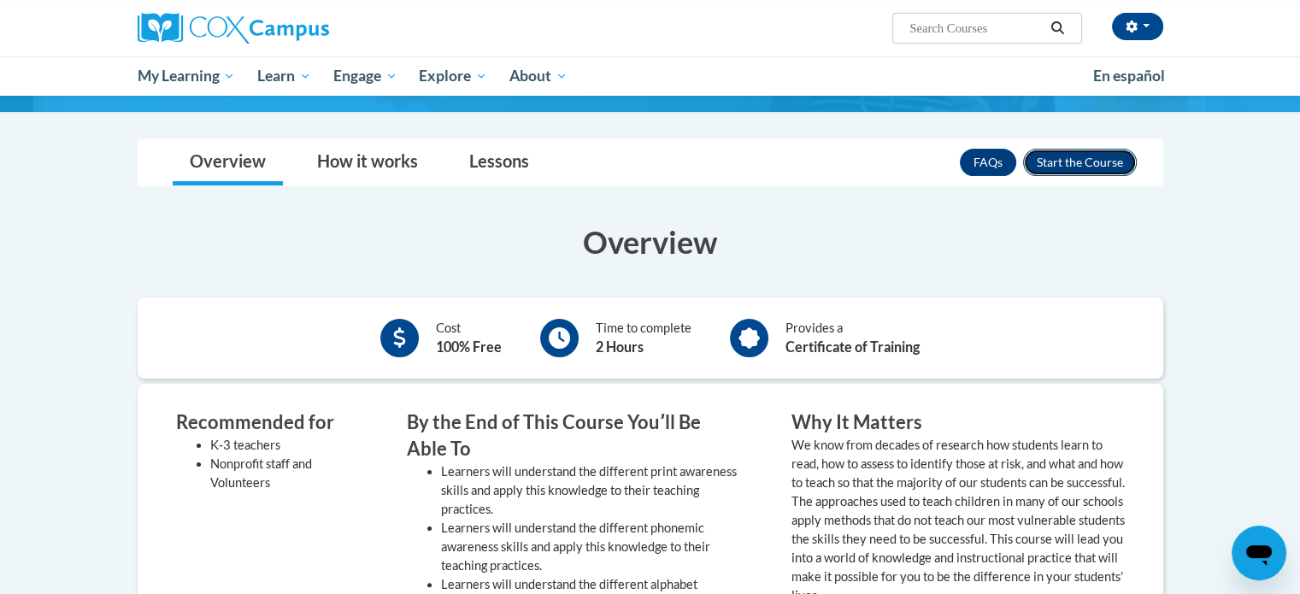
click at [1092, 164] on button "Enroll" at bounding box center [1080, 162] width 114 height 27
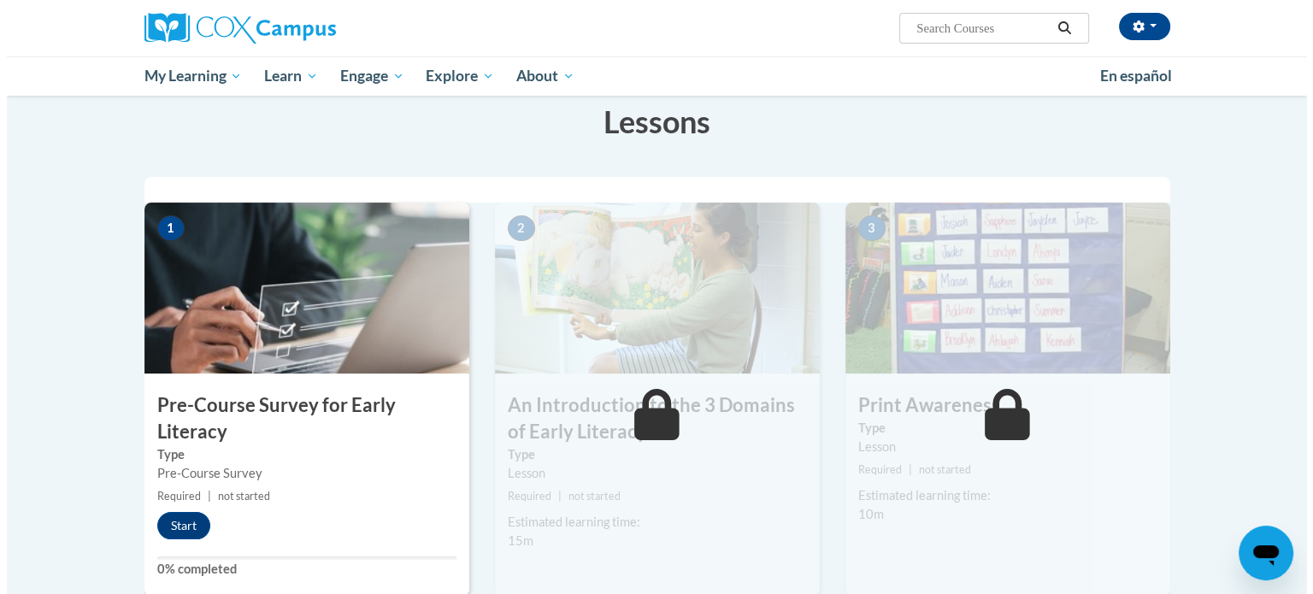
scroll to position [273, 0]
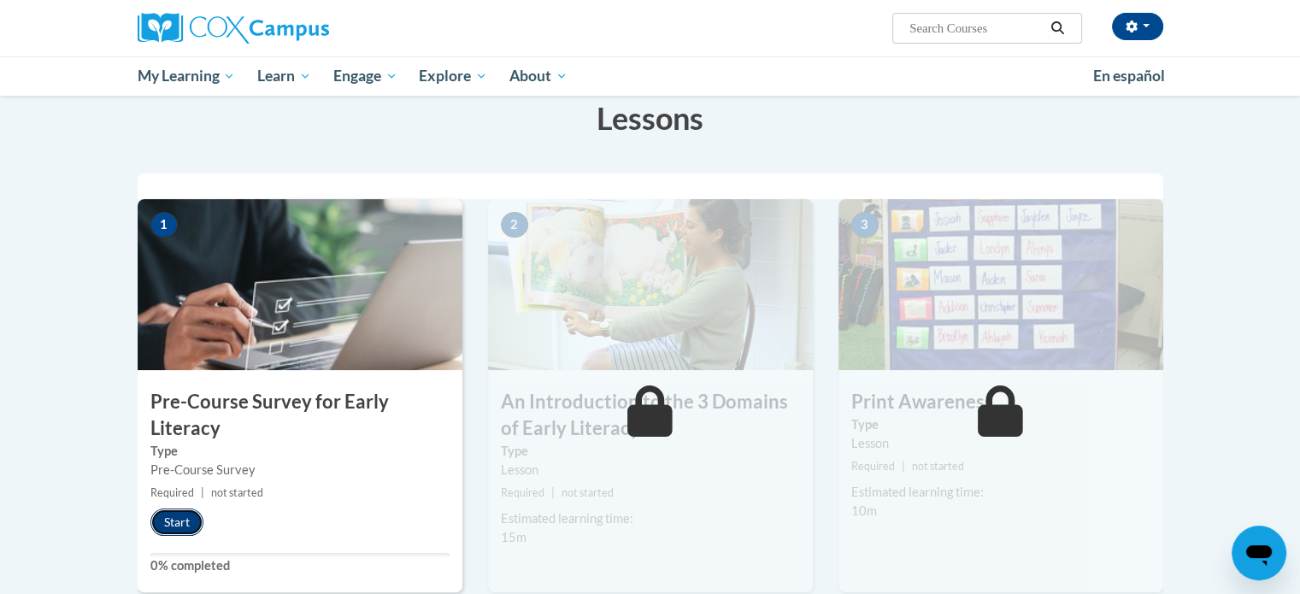
click at [192, 512] on button "Start" at bounding box center [176, 521] width 53 height 27
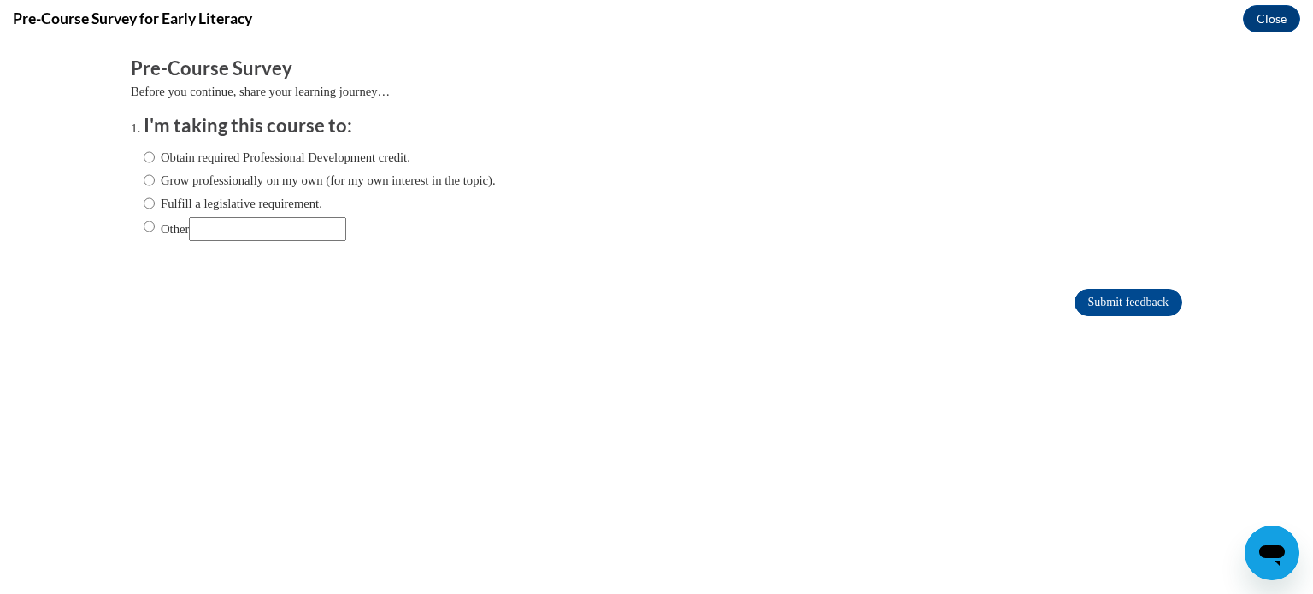
scroll to position [0, 0]
click at [228, 148] on label "Obtain required Professional Development credit." at bounding box center [277, 157] width 267 height 19
click at [155, 148] on input "Obtain required Professional Development credit." at bounding box center [149, 157] width 11 height 19
radio input "true"
click at [1091, 302] on input "Submit feedback" at bounding box center [1128, 302] width 108 height 27
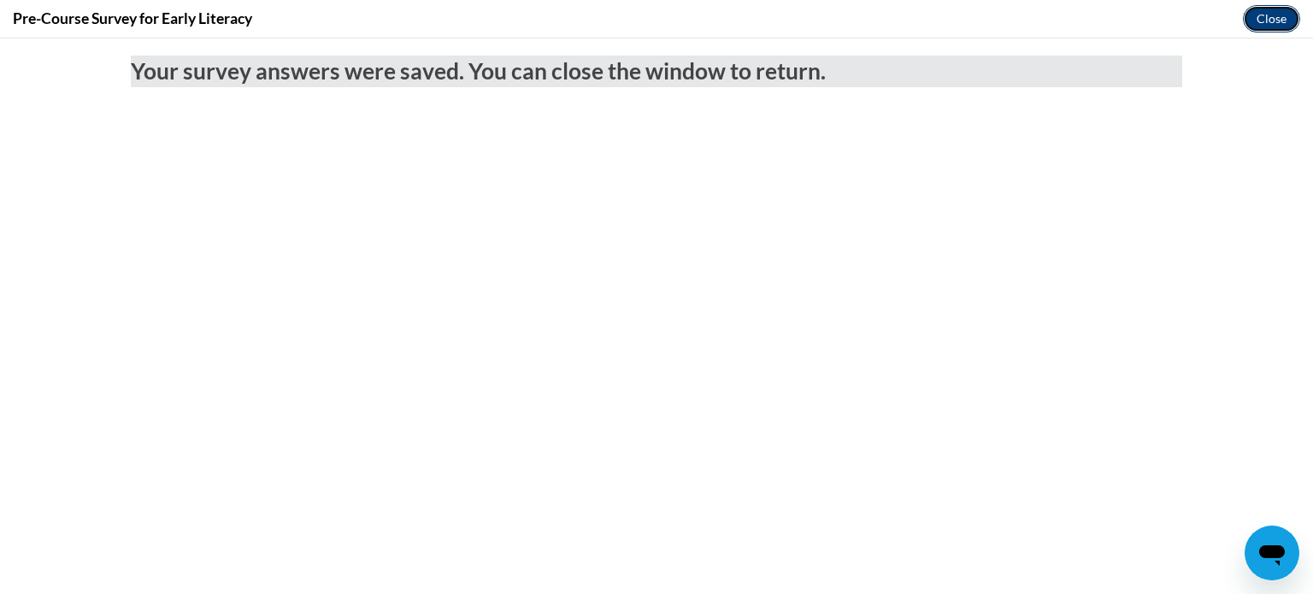
click at [1255, 17] on button "Close" at bounding box center [1271, 18] width 57 height 27
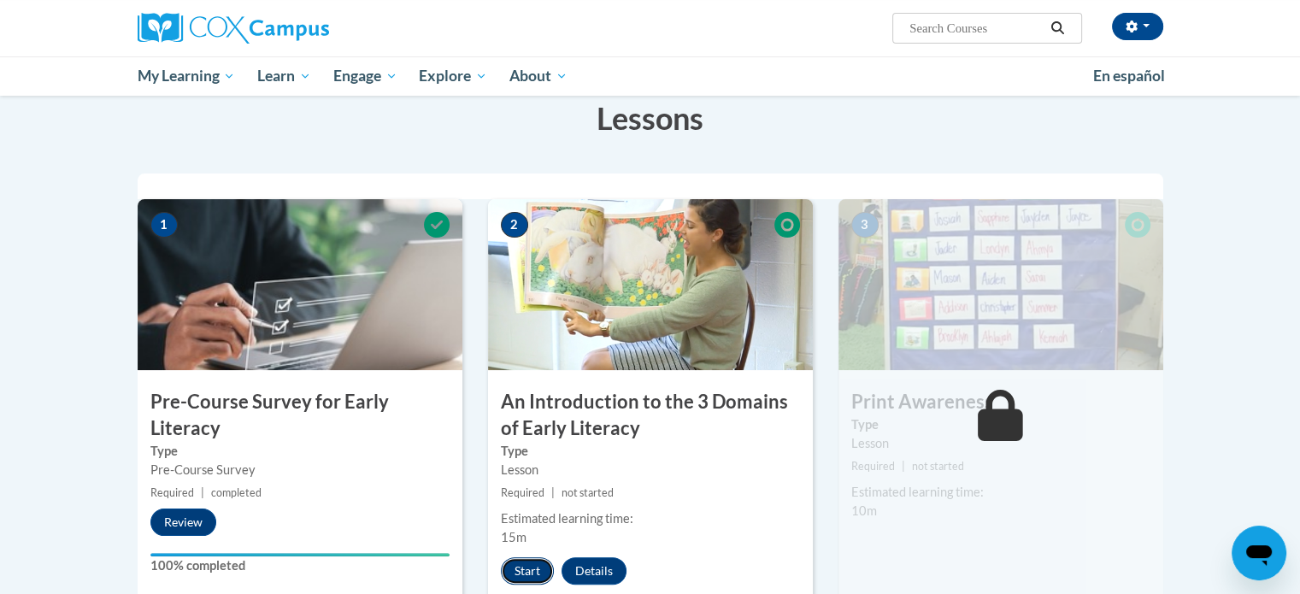
click at [531, 563] on button "Start" at bounding box center [527, 570] width 53 height 27
